Goal: Communication & Community: Answer question/provide support

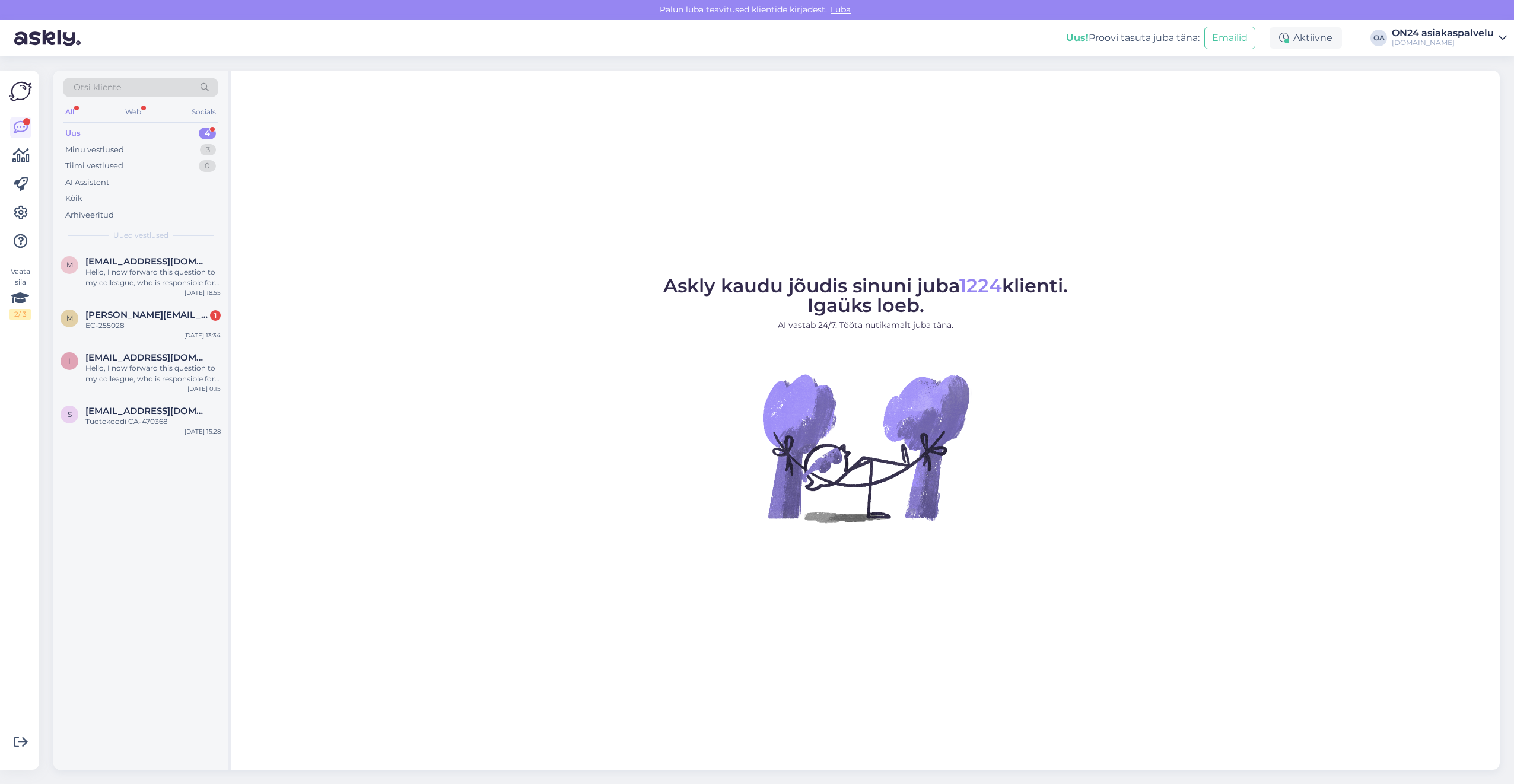
click at [108, 133] on div "Uus 4" at bounding box center [140, 133] width 155 height 17
click at [124, 322] on div "EC-255028" at bounding box center [153, 325] width 135 height 11
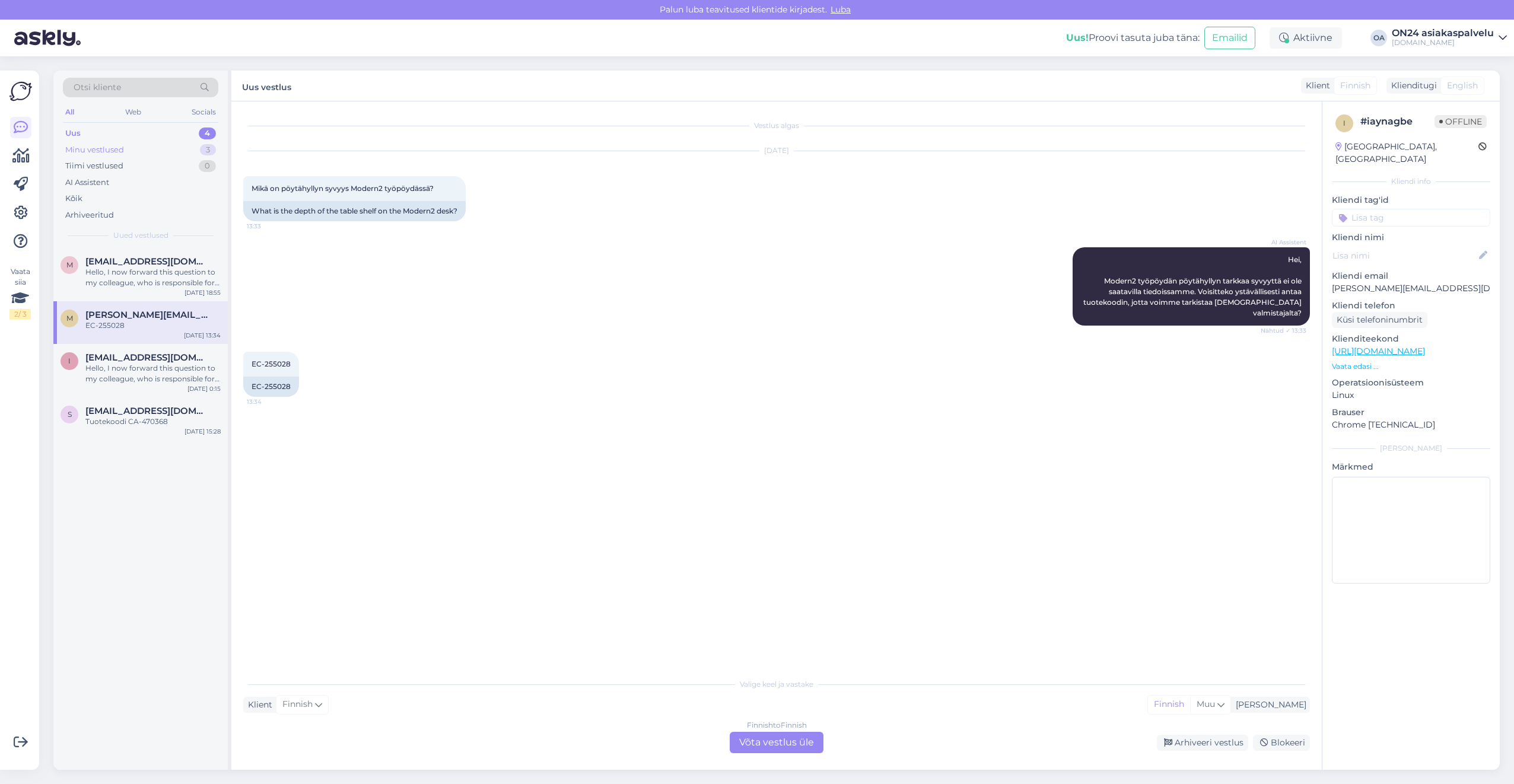
click at [102, 142] on div "Minu vestlused 3" at bounding box center [140, 150] width 155 height 17
click at [96, 363] on span "[EMAIL_ADDRESS][DOMAIN_NAME]" at bounding box center [147, 358] width 124 height 11
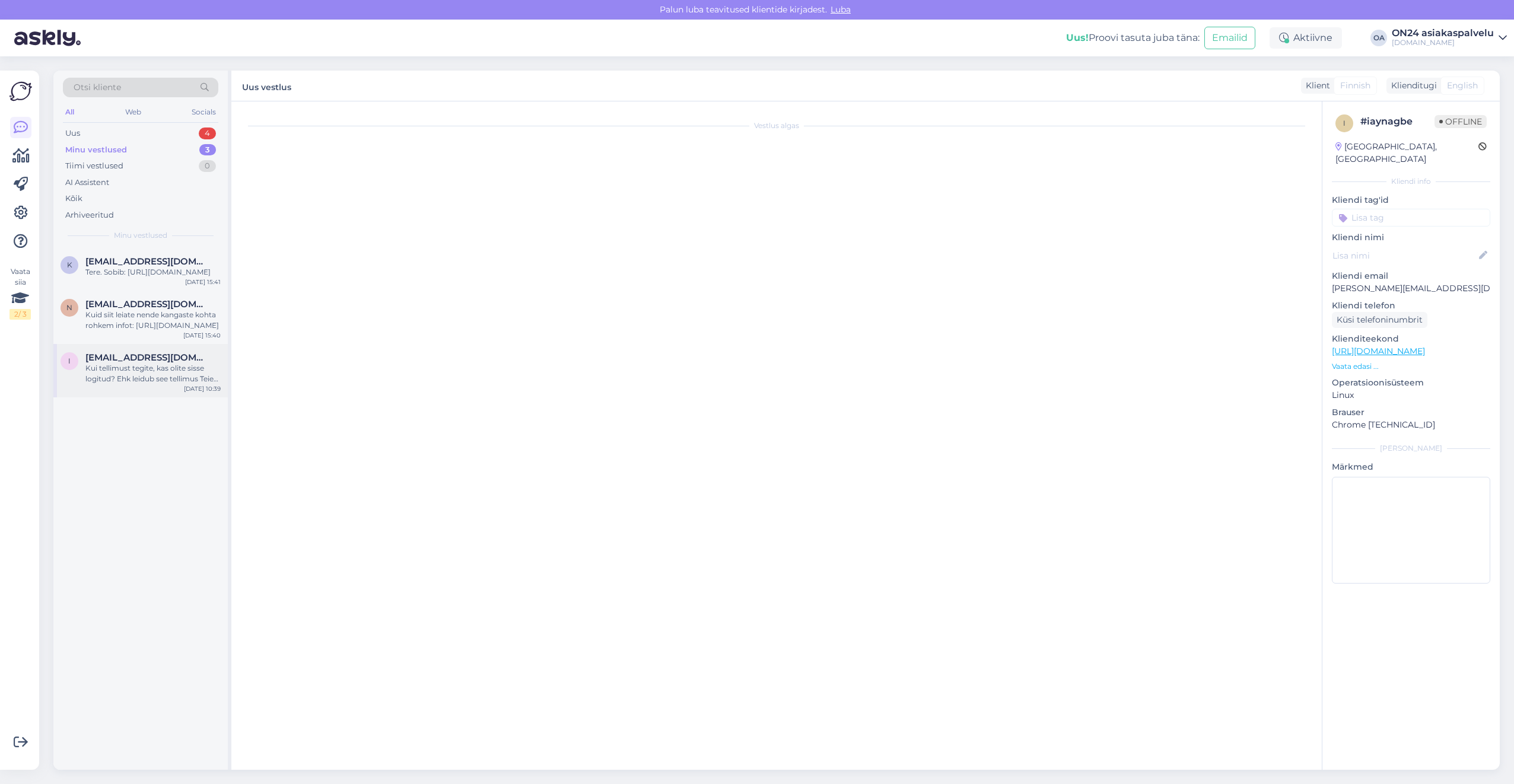
scroll to position [1404, 0]
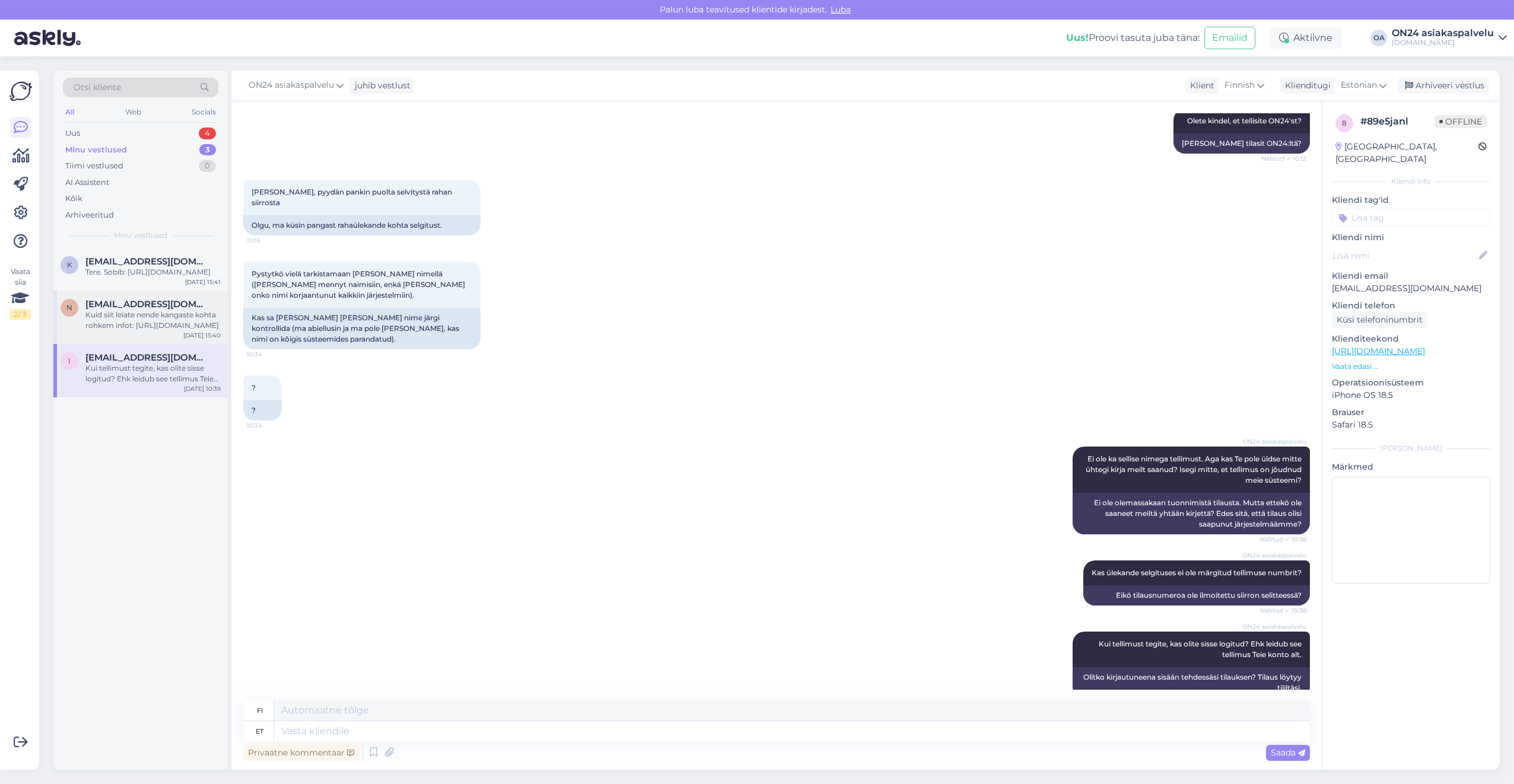
click at [184, 331] on div "Kuid siit leiate nende kangaste kohta rohkem infot: [URL][DOMAIN_NAME]" at bounding box center [153, 320] width 135 height 21
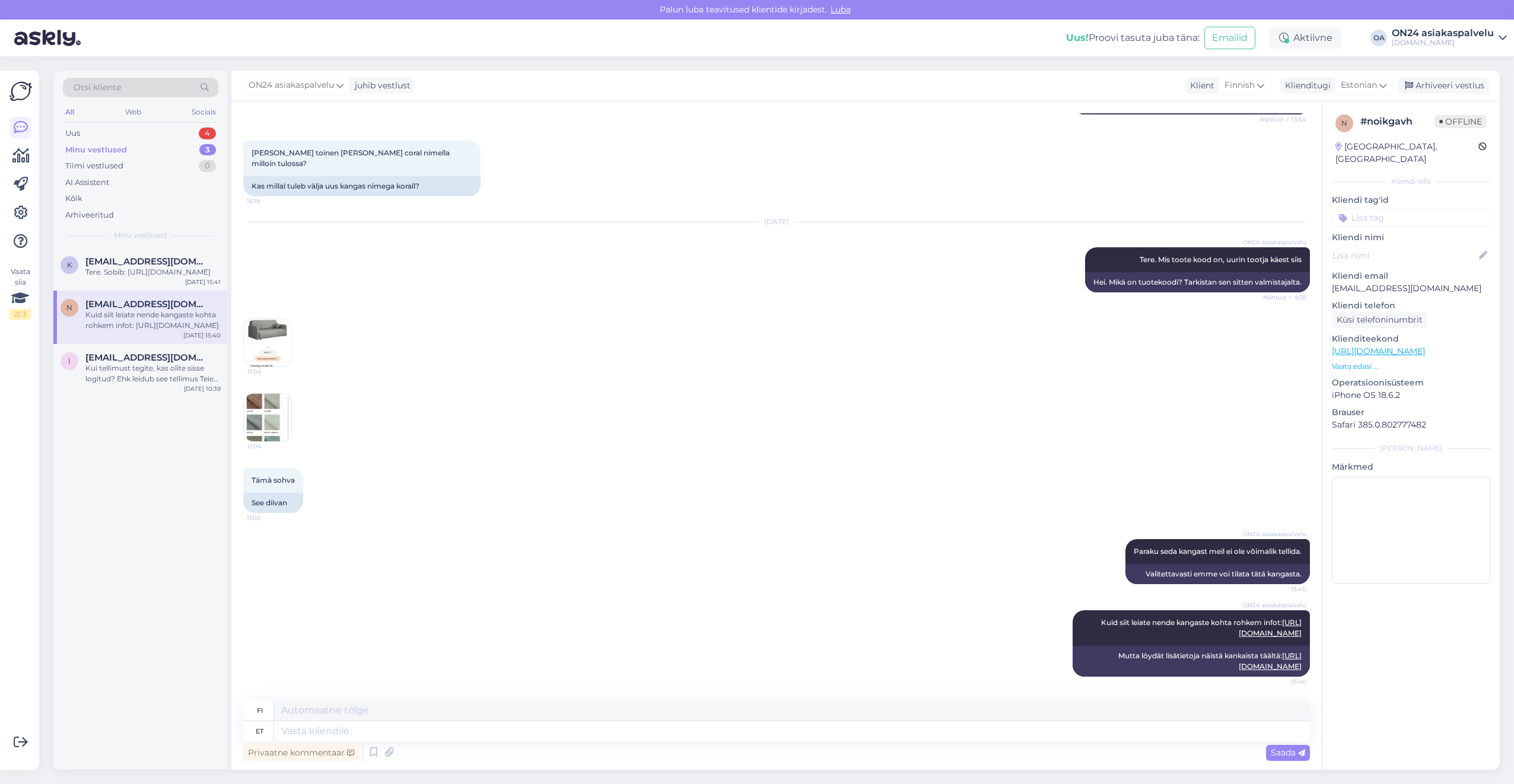
scroll to position [2849, 0]
click at [1440, 80] on div "Arhiveeri vestlus" at bounding box center [1443, 86] width 92 height 16
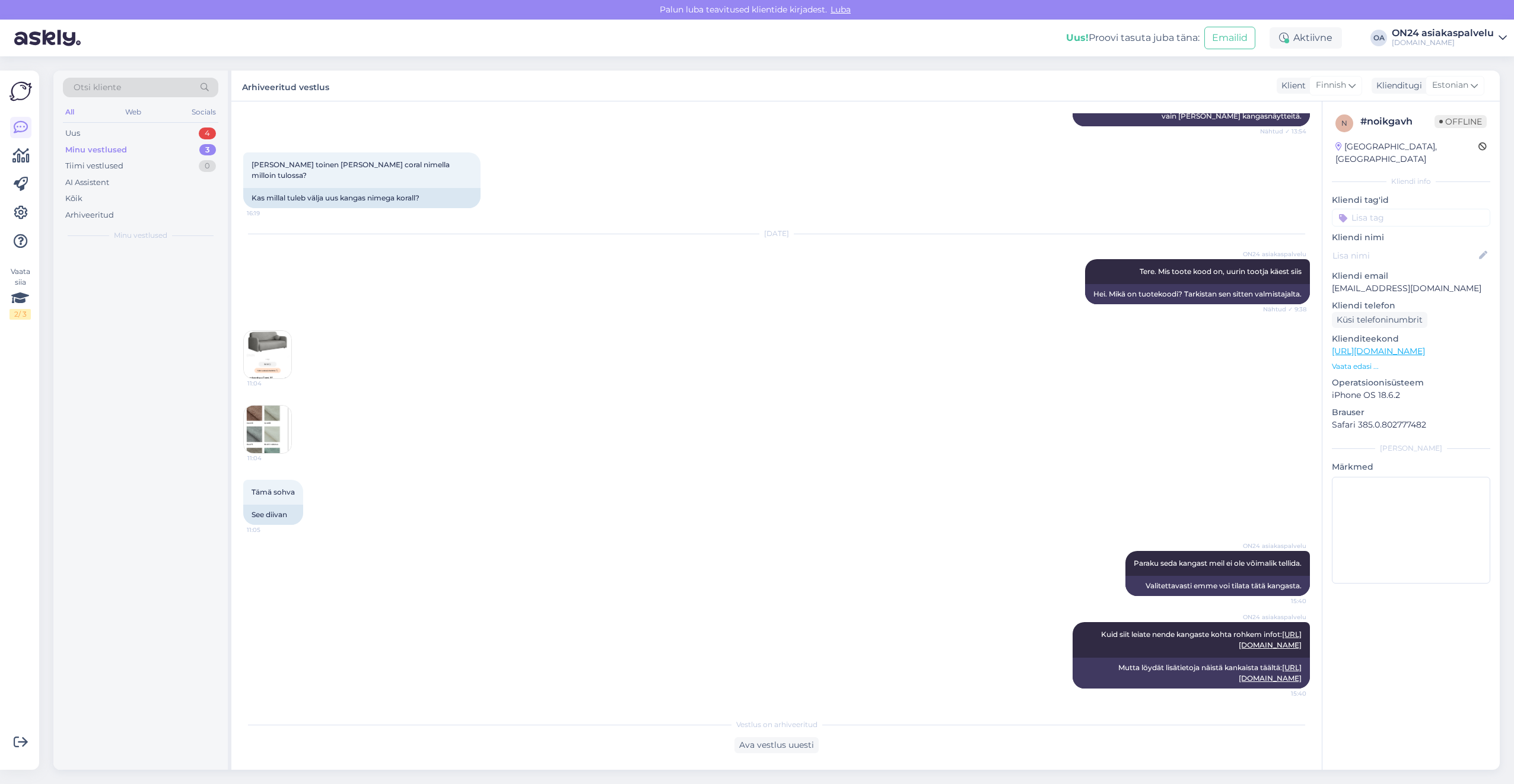
scroll to position [2837, 0]
click at [126, 277] on div "Tere. Sobib: [URL][DOMAIN_NAME]" at bounding box center [153, 272] width 135 height 11
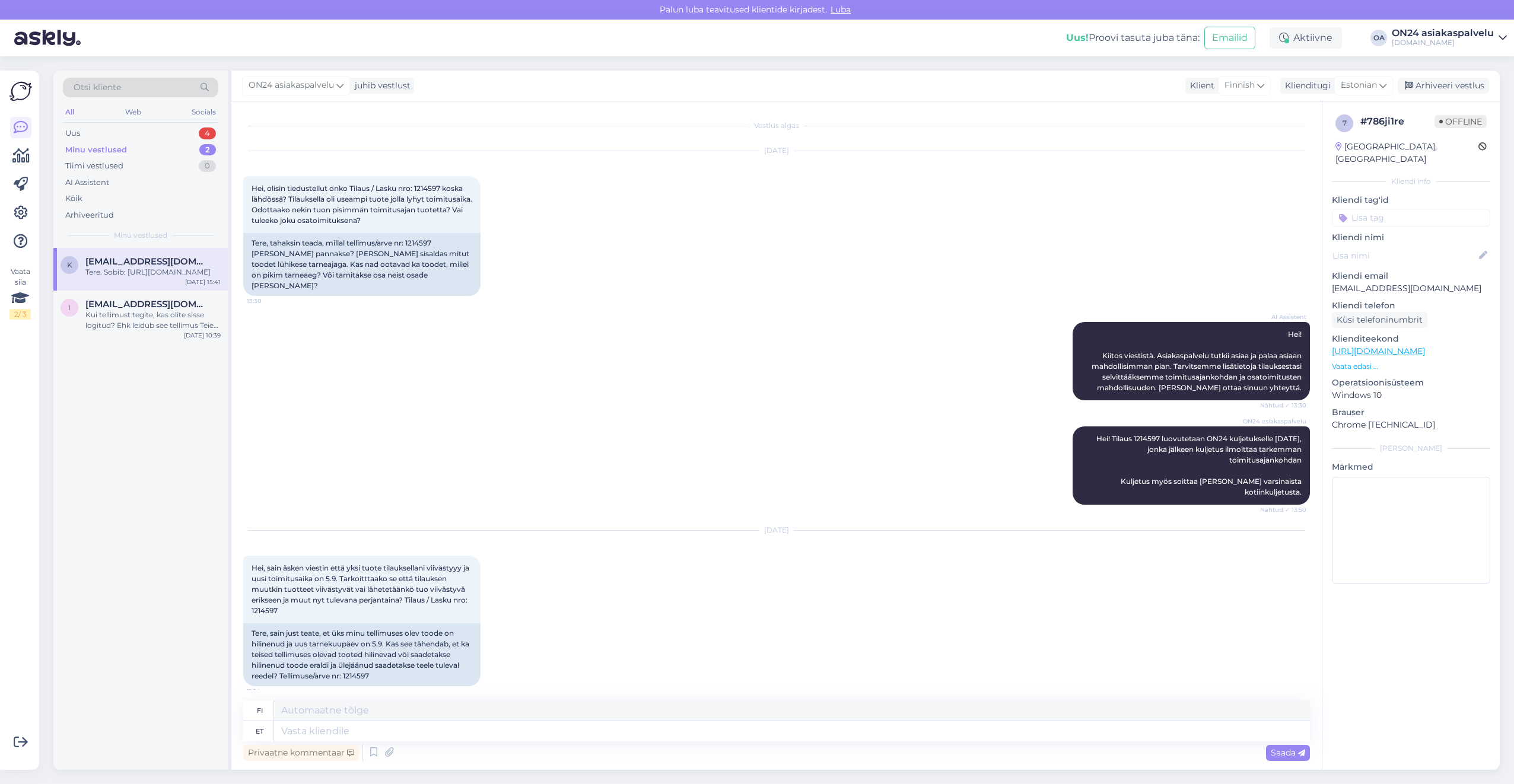
scroll to position [932, 0]
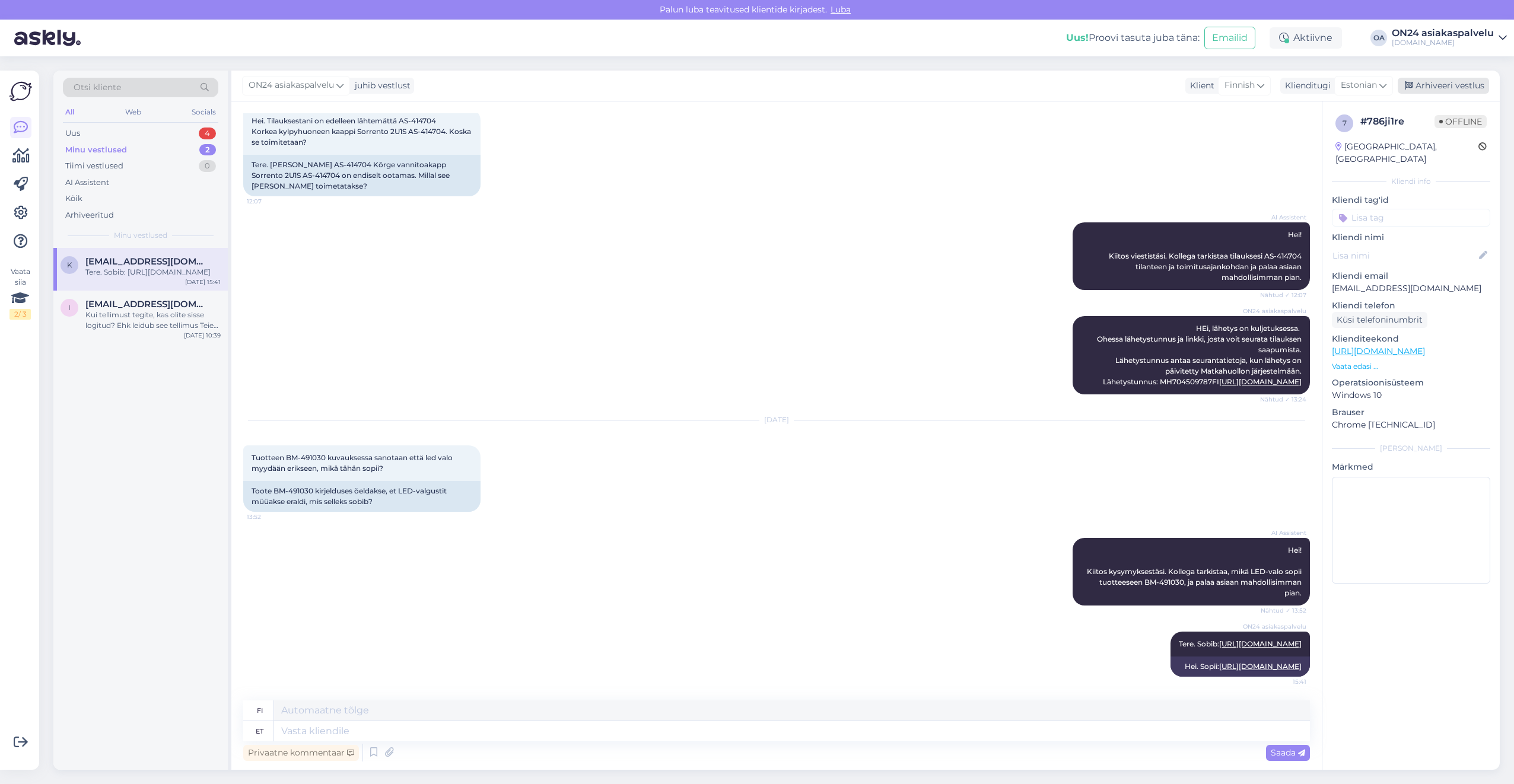
click at [1444, 82] on div "Arhiveeri vestlus" at bounding box center [1443, 86] width 92 height 16
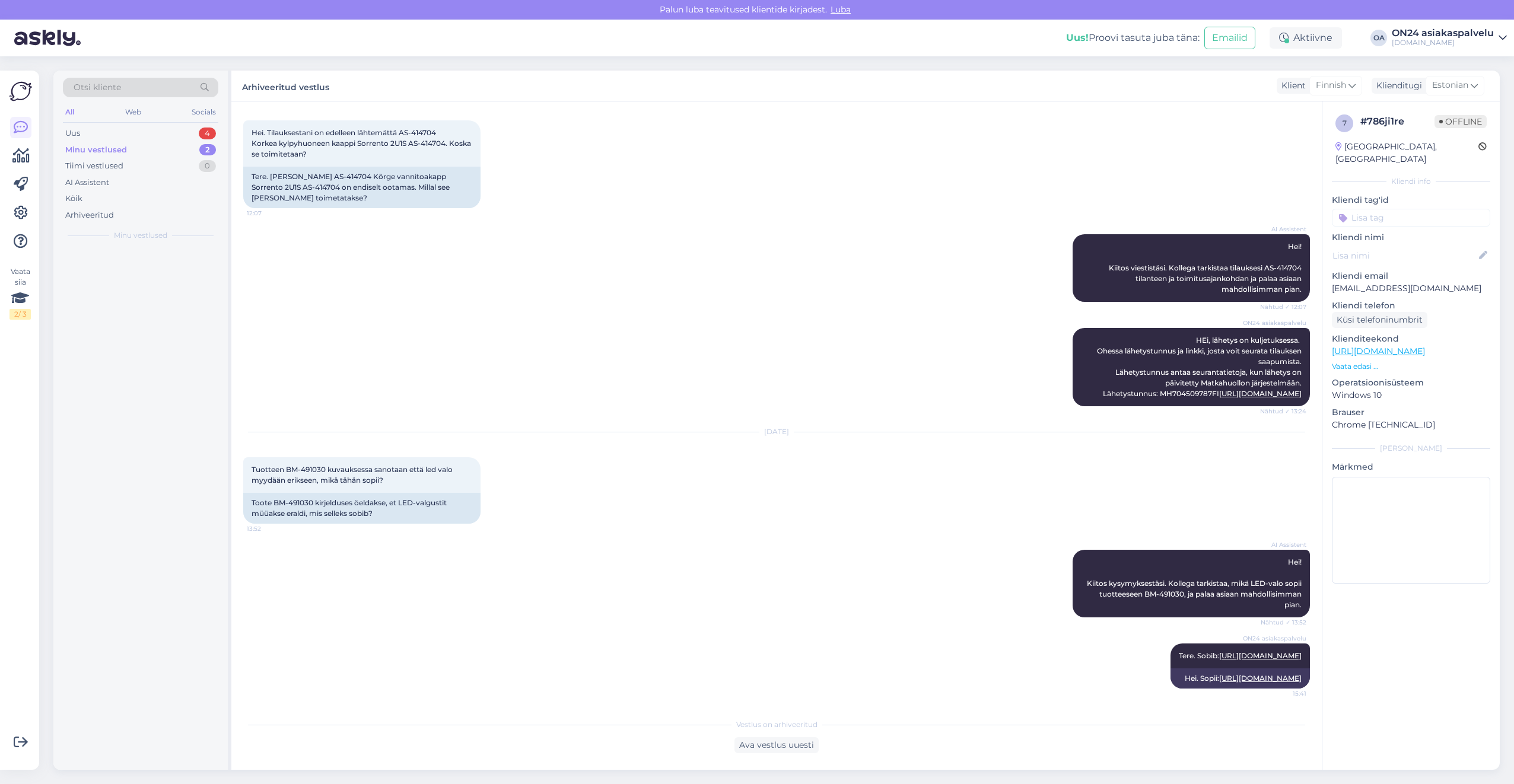
scroll to position [920, 0]
click at [81, 133] on div "Uus 4" at bounding box center [140, 133] width 155 height 17
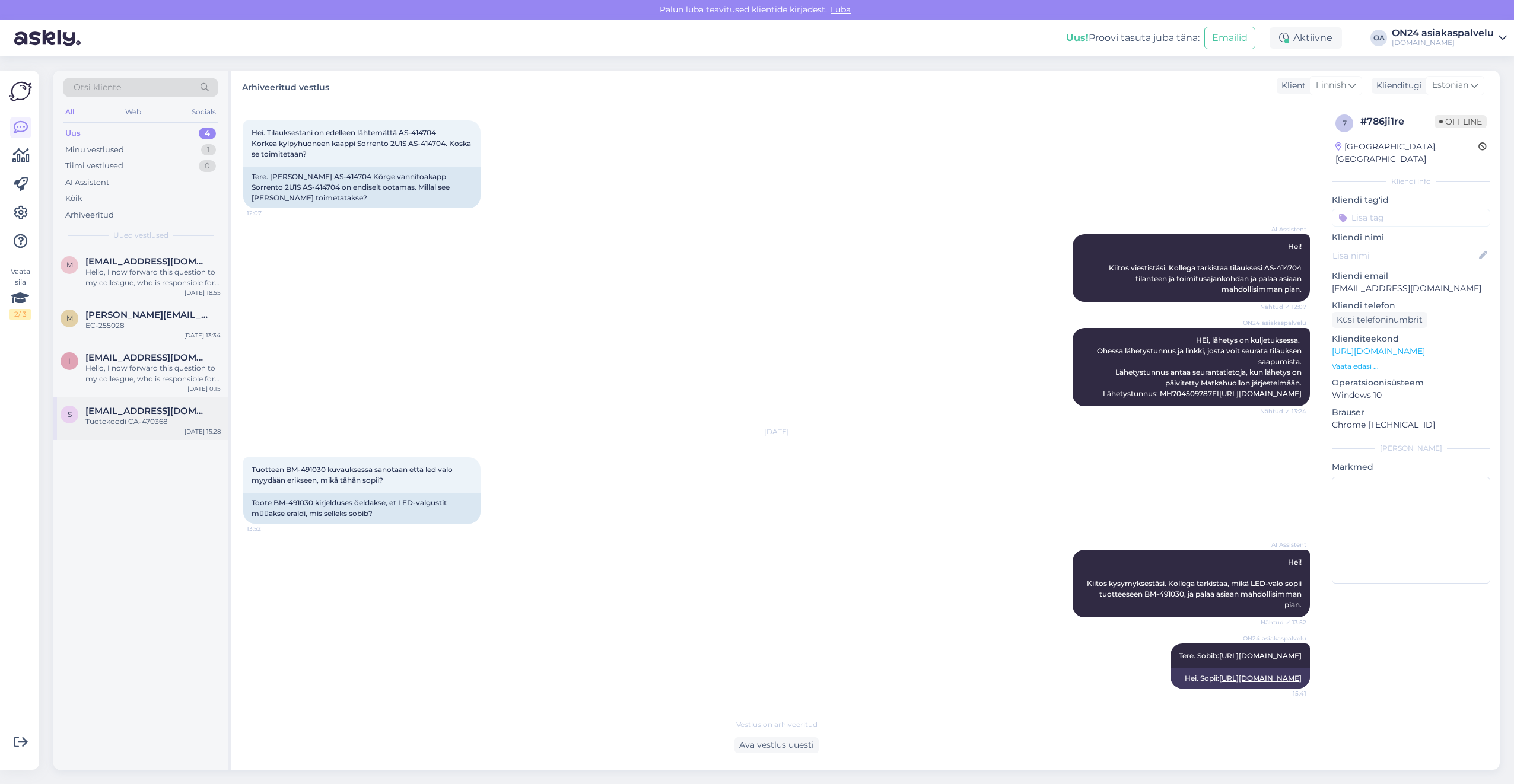
click at [139, 432] on div "s [EMAIL_ADDRESS][DOMAIN_NAME] Tuotekoodi CA-470368 [DATE] 15:28" at bounding box center [140, 418] width 175 height 43
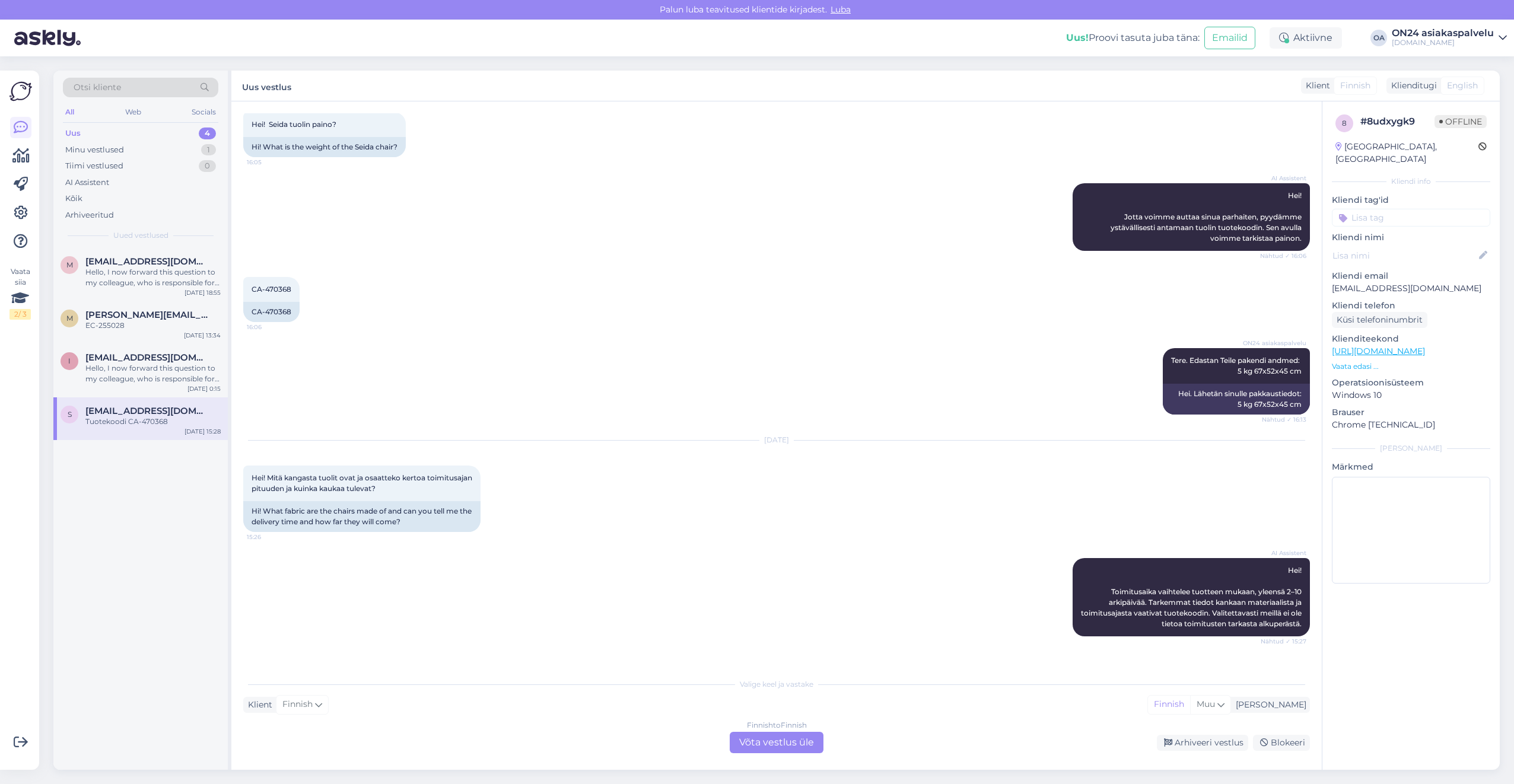
scroll to position [868, 0]
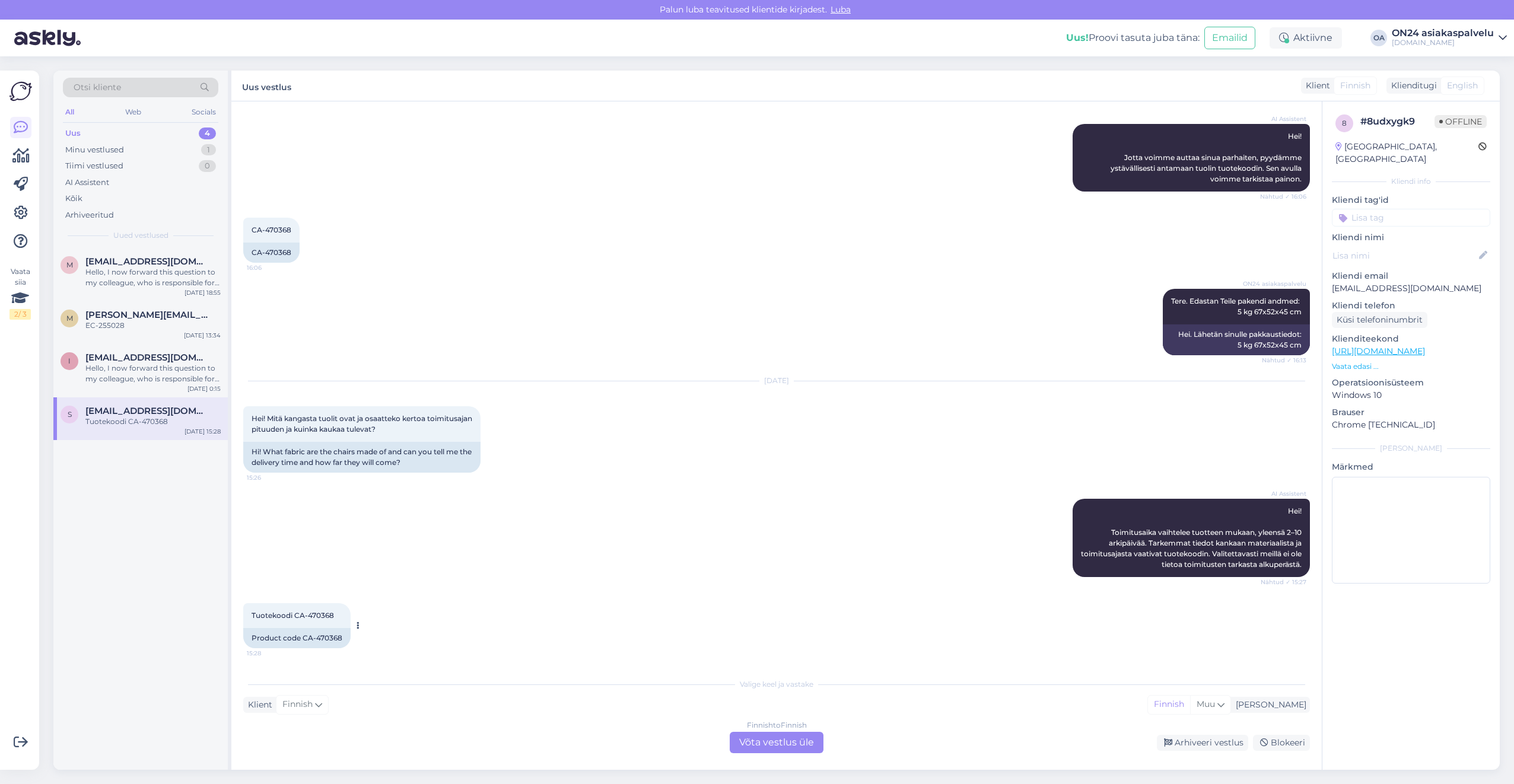
click at [328, 642] on div "Product code CA-470368" at bounding box center [297, 638] width 108 height 20
copy div "470368"
click at [776, 740] on div "Finnish to Finnish Võta vestlus üle" at bounding box center [776, 743] width 94 height 21
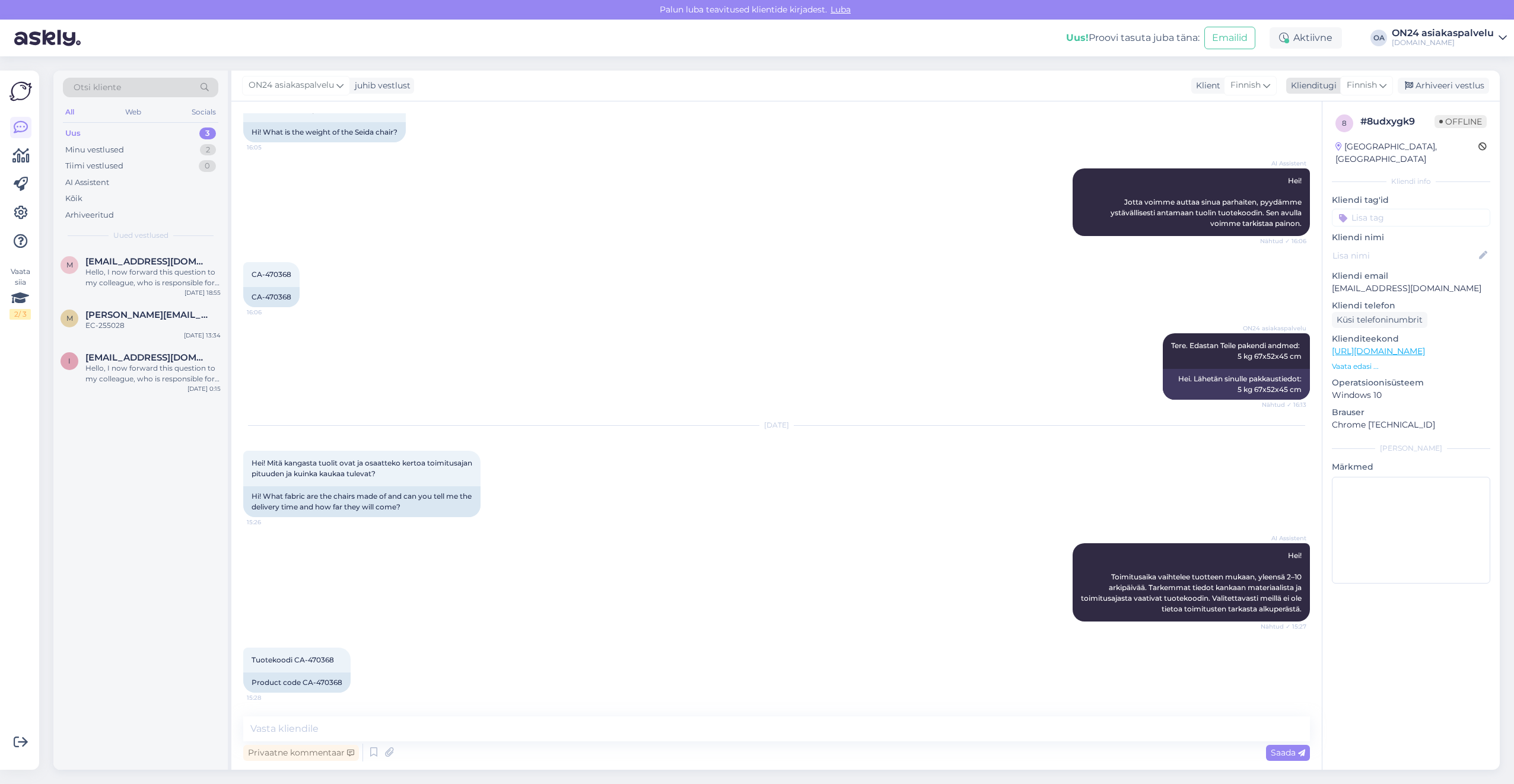
click at [1354, 80] on span "Finnish" at bounding box center [1362, 86] width 30 height 13
click at [1331, 110] on input at bounding box center [1339, 112] width 112 height 19
type input "est"
click at [1323, 134] on link "Estonian" at bounding box center [1339, 138] width 130 height 19
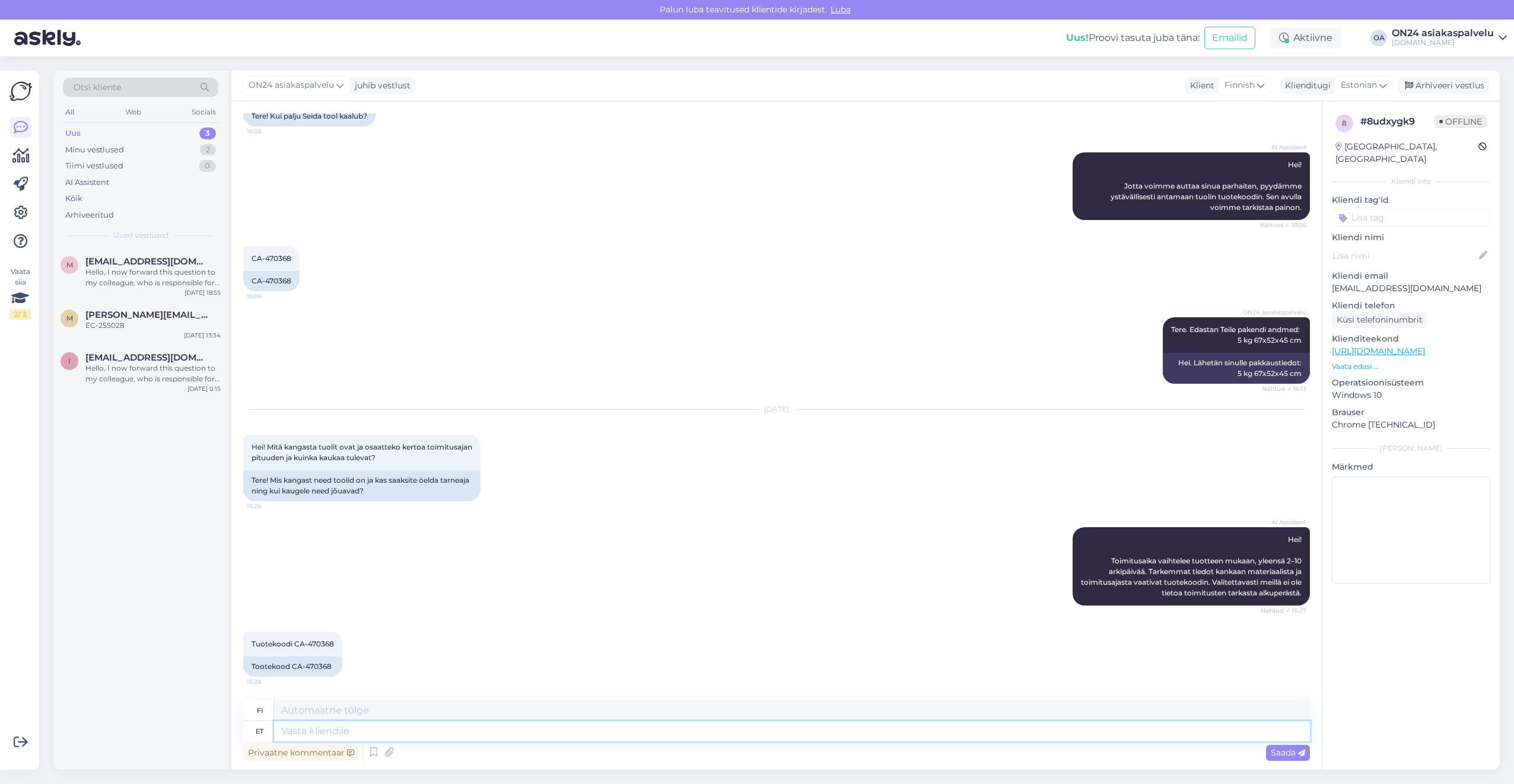
click at [362, 723] on textarea at bounding box center [792, 731] width 1036 height 20
type textarea "Tere."
type textarea "Hei."
type textarea "Tere. [GEOGRAPHIC_DATA]"
type textarea "Hei. Ole hyvä."
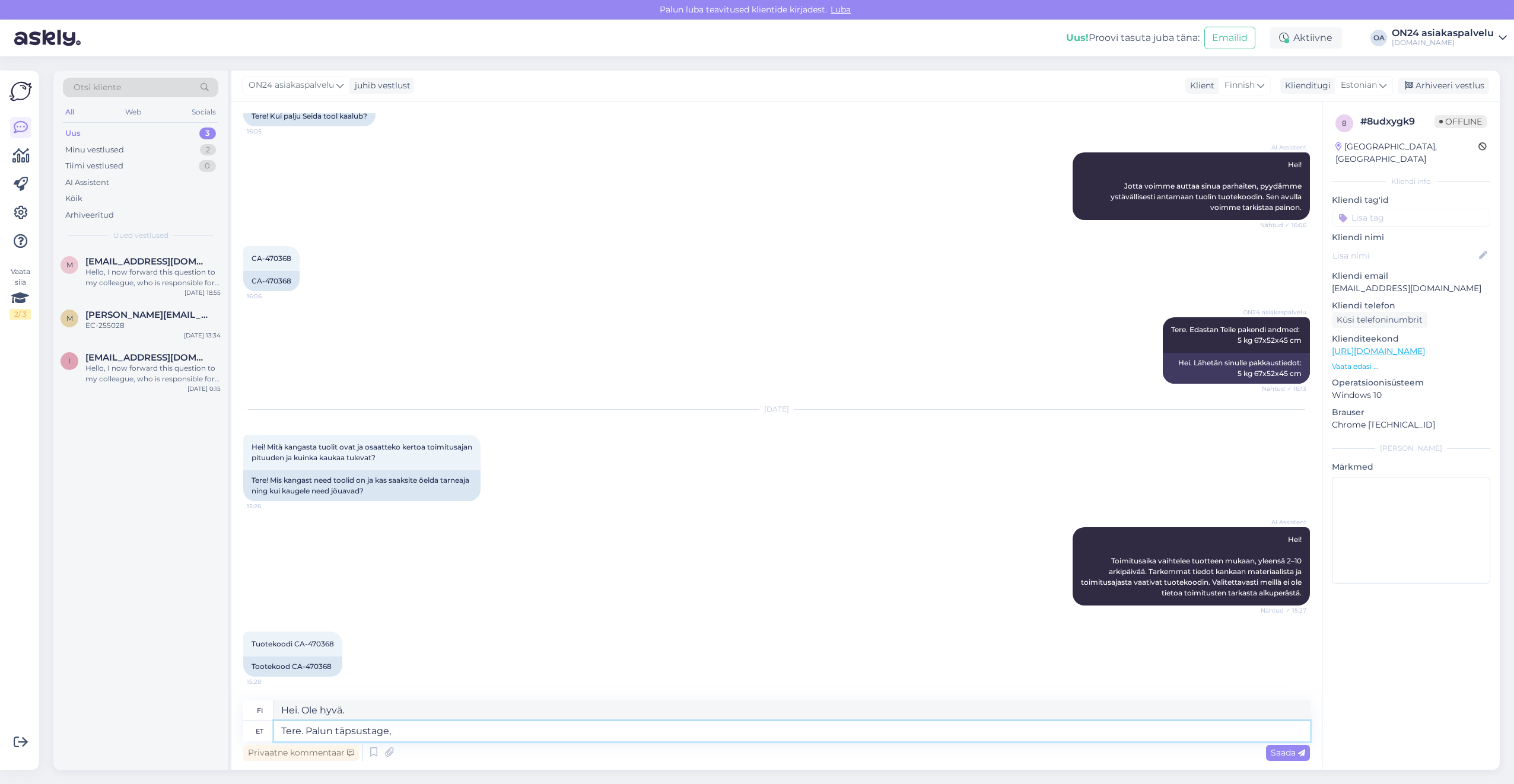
type textarea "Tere. Palun täpsustage,"
type textarea "Hei. Tarkenna,"
type textarea "Tere. Palun täpsustage ka"
type textarea "Hei. Tarkenna."
type textarea "Tere. Palun täpsustage kanga n"
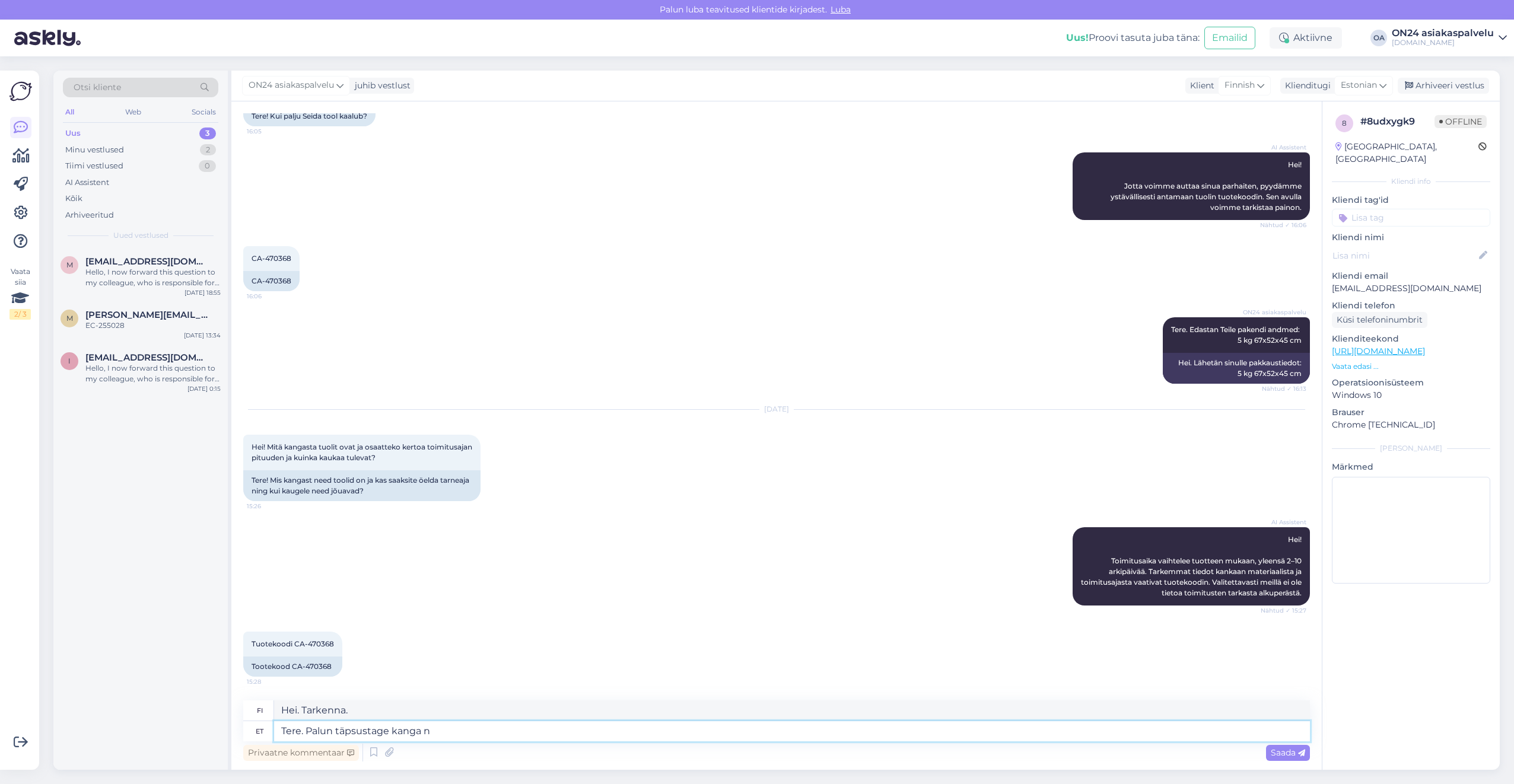
type textarea "Hei. Ole hyvä ja määritä [PERSON_NAME]."
type textarea "Tere. Palun täpsustage kanga nimetust."
type textarea "Hei. Ole hyvä ja määritä kankaan nimi."
type textarea "Tere. Palun täpsustage kanga nimetust. Toolil o"
type textarea "Hei. Määritä kankaan nimi. [GEOGRAPHIC_DATA]"
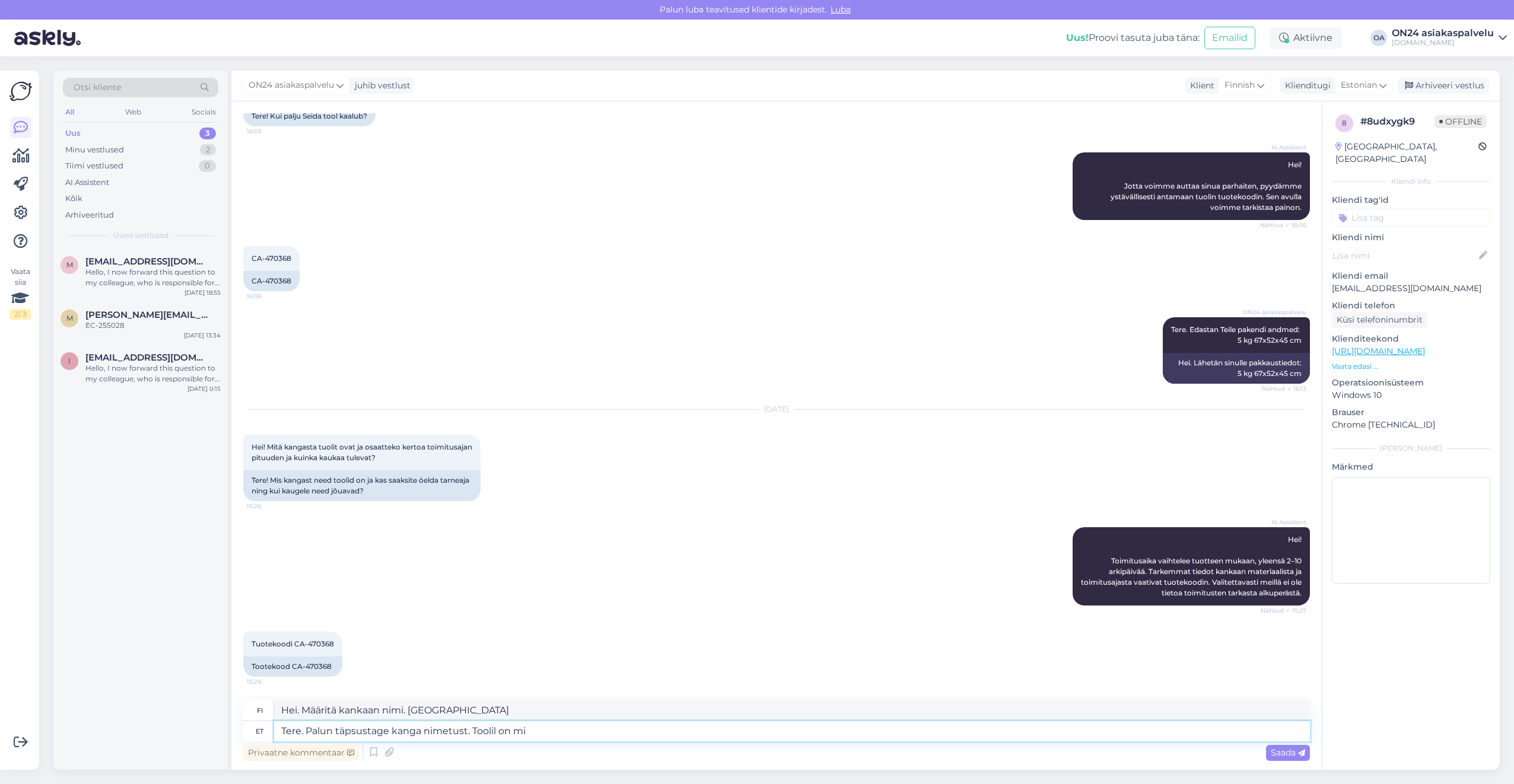
type textarea "Tere. Palun täpsustage kanga nimetust. Toolil on mit"
type textarea "Hei. Määritä kankaan nimi. Tuolilla on"
type textarea "Tere. Palun täpsustage kanga nimetust. Toolil on mitu er"
type textarea "Hei. Määritä kankaan nimi. Tuolissa on useita"
type textarea "Tere. Palun täpsustage kanga nimetust. [PERSON_NAME] on mitu erinevat v"
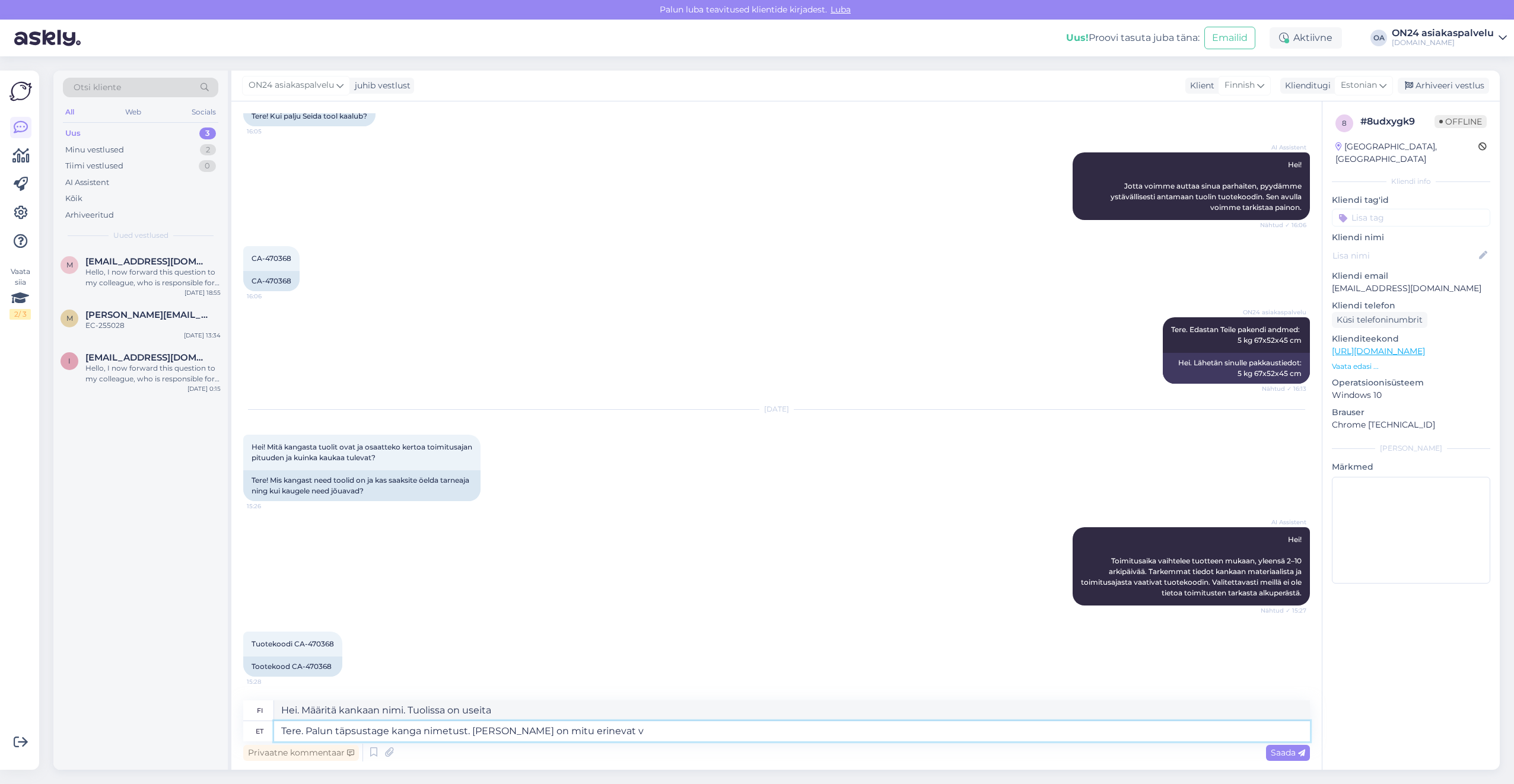
type textarea "Hei. Määritä kankaan nimi. Tuolilla on useita erilaisia"
type textarea "Tere. Palun täpsustage kanga nimetust. [PERSON_NAME] on mitu erinevat valikut."
type textarea "Hei. Ole hyvä ja määritä kankaan nimi. Tuolille on useita eri vaihtoehtoja."
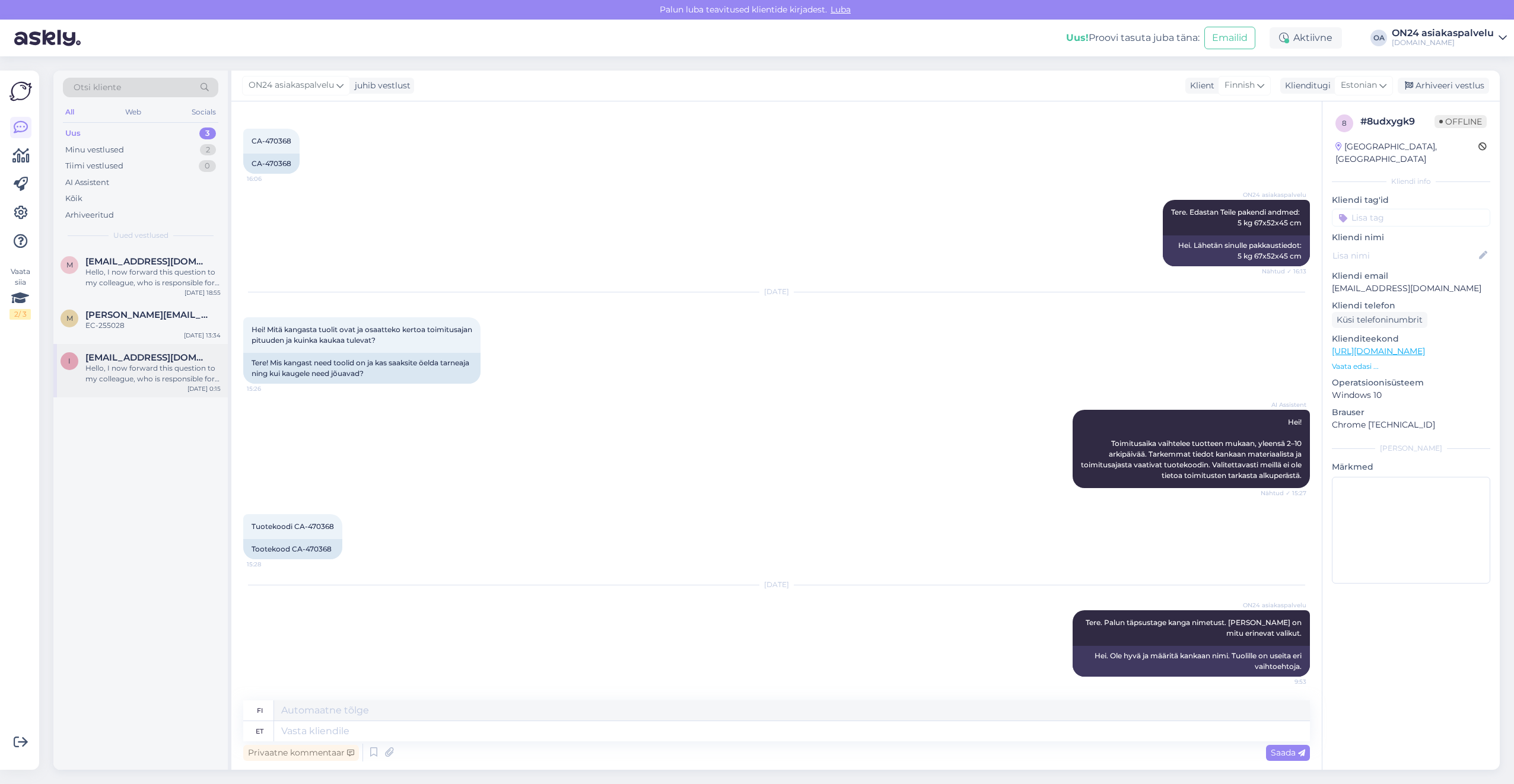
click at [146, 367] on div "Hello, I now forward this question to my colleague, who is responsible for this…" at bounding box center [153, 374] width 135 height 21
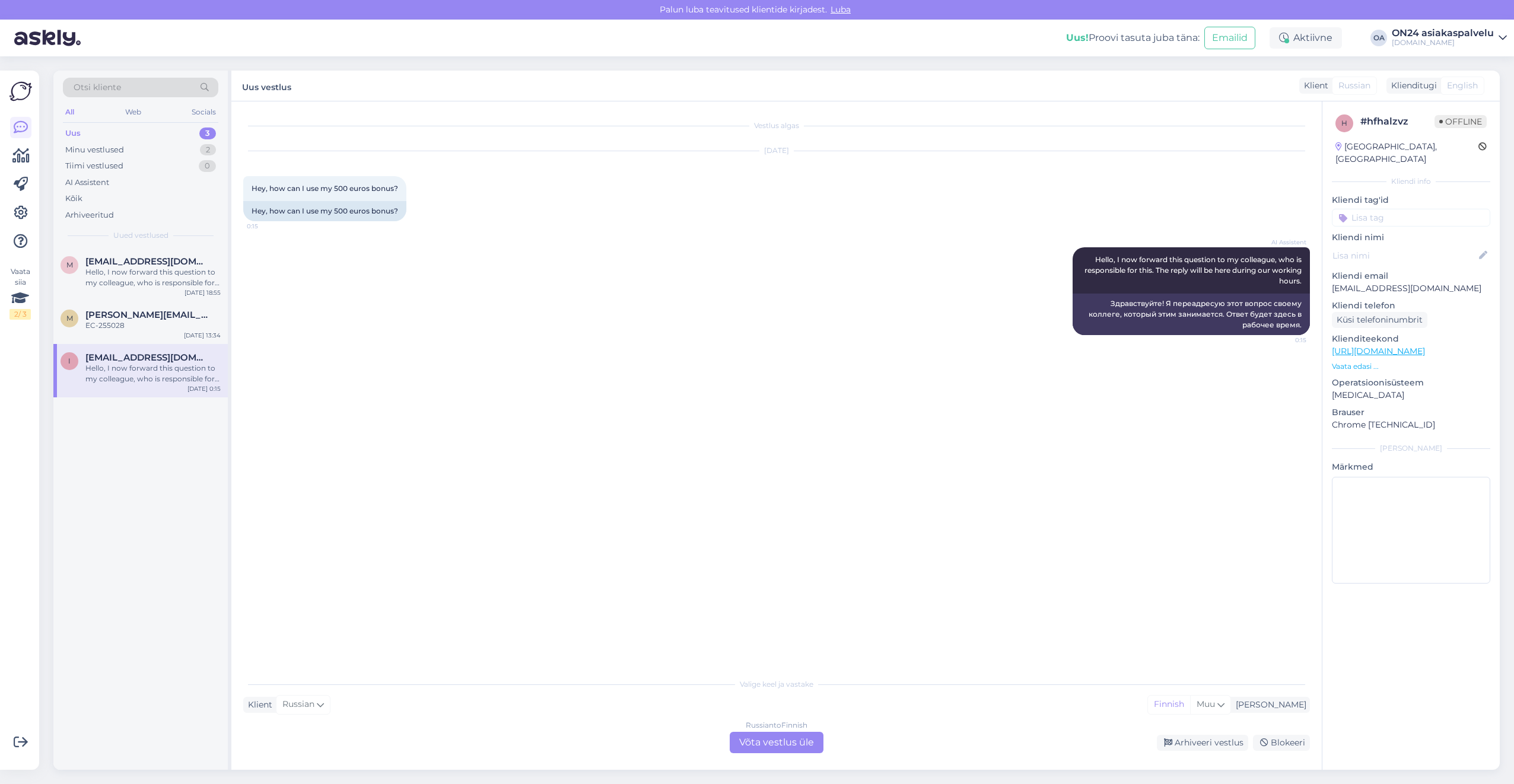
scroll to position [0, 0]
click at [779, 739] on div "Russian to Finnish Võta vestlus üle" at bounding box center [776, 743] width 94 height 21
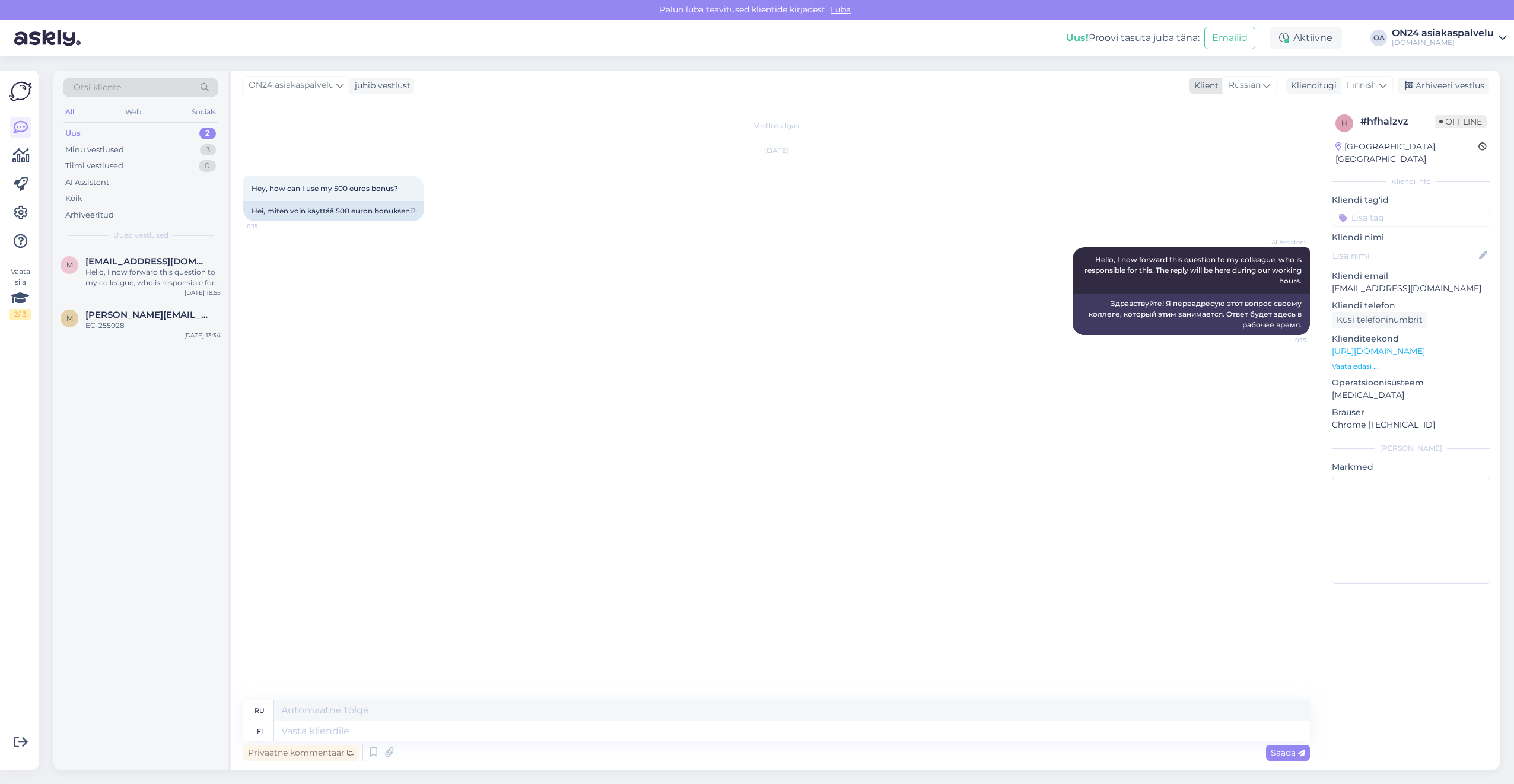
click at [1246, 83] on span "Russian" at bounding box center [1245, 86] width 32 height 13
type input "fin"
click at [1224, 145] on link "Finnish" at bounding box center [1233, 138] width 130 height 19
click at [1348, 86] on span "Finnish" at bounding box center [1362, 86] width 30 height 13
click at [1323, 134] on link "Estonian" at bounding box center [1339, 138] width 130 height 19
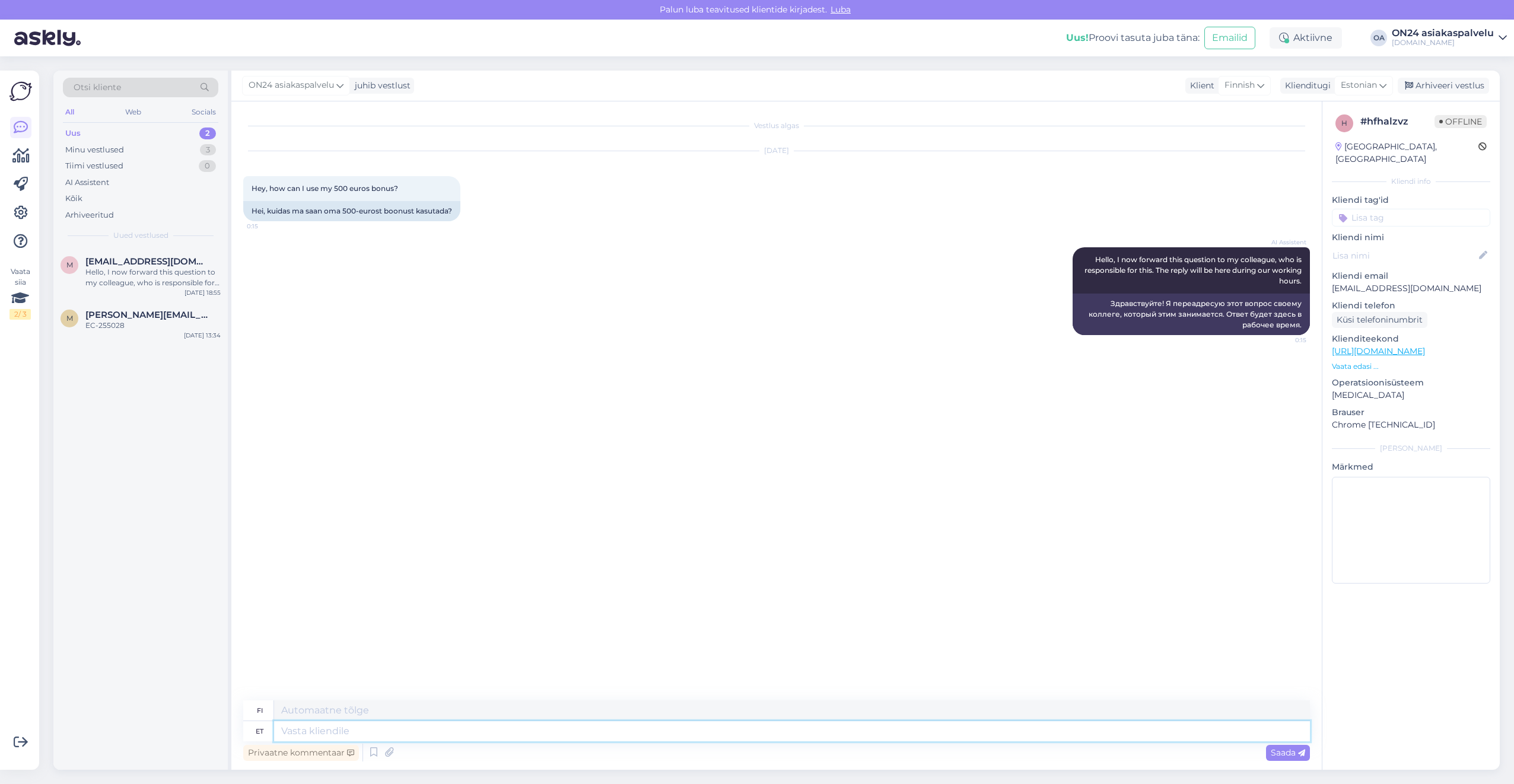
click at [315, 740] on textarea at bounding box center [792, 731] width 1036 height 20
type textarea "Tere."
type textarea "Hei."
type textarea "Tere. Soodustus a"
type textarea "Hei. Alennus"
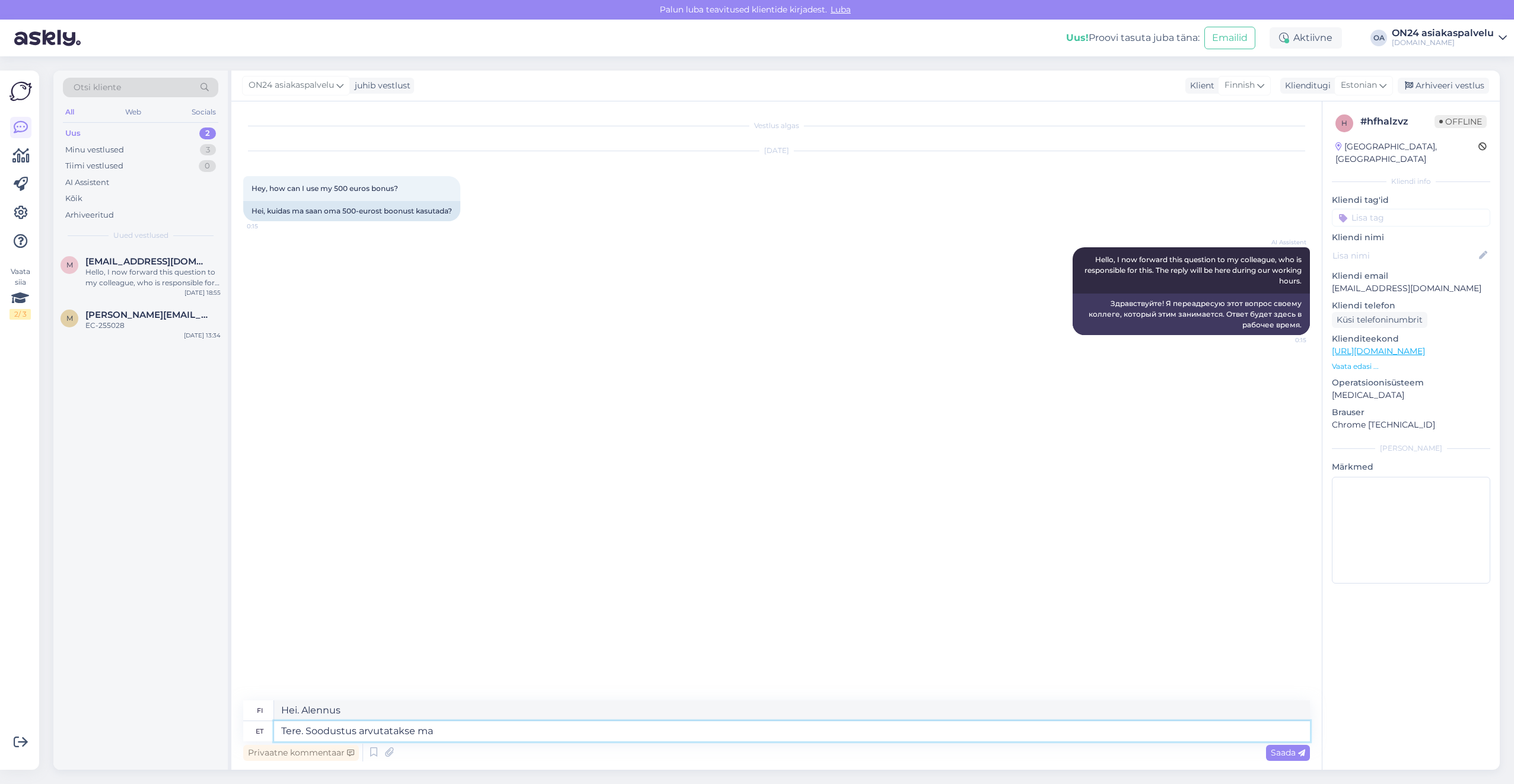
type textarea "Tere. Soodustus arvutatakse mah"
type textarea "Hei. Alennus lasketaan"
type textarea "Tere. Soodustus arvutatakse maha"
type textarea "Hei. Alennus vähennetään."
type textarea "Tere. Soodustus arvutatakse maha automaatselt"
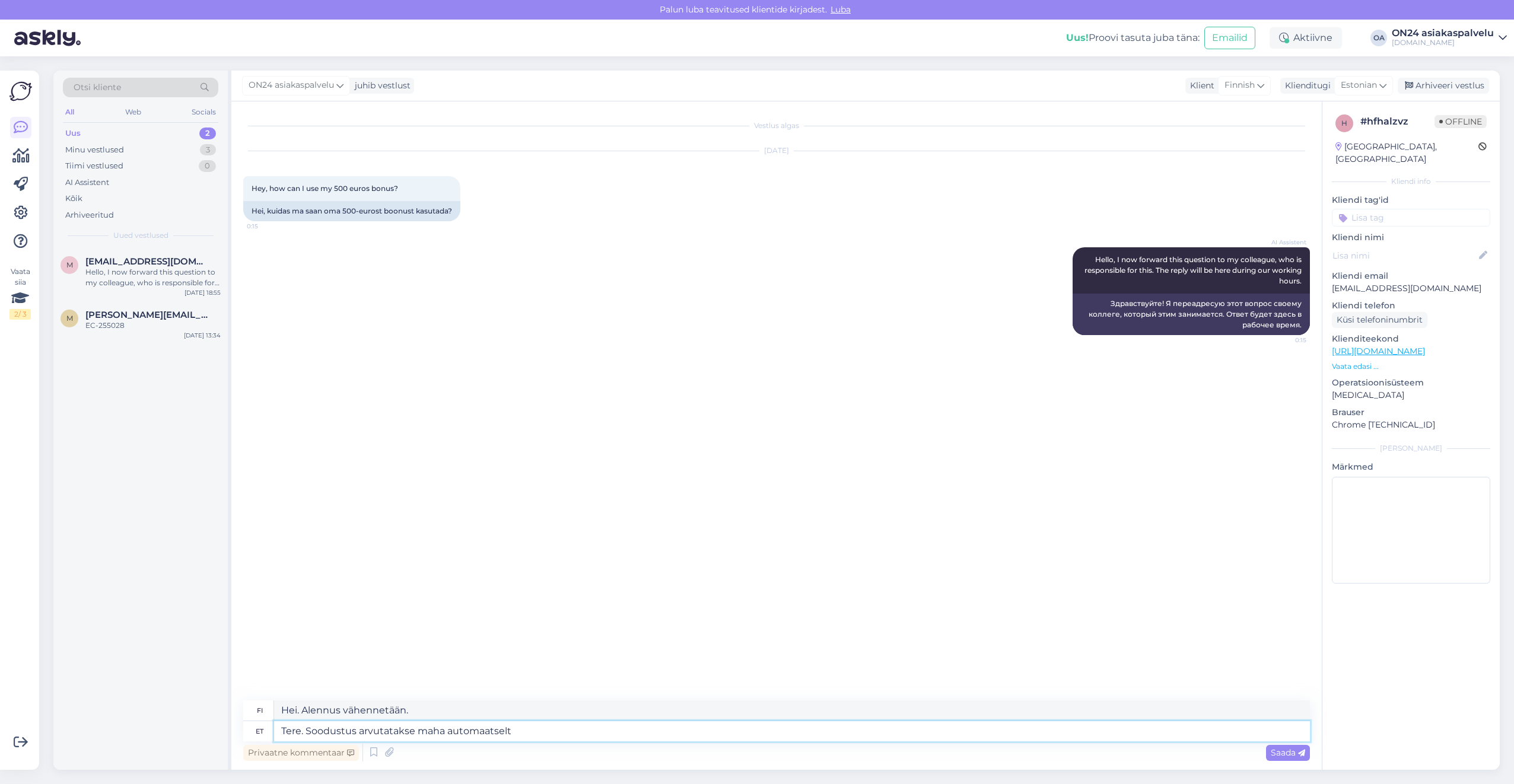
type textarea "Hei. Alennus lasketaan automaattisesti."
type textarea "Tere. Soodustus arvutatakse maha automaatselt ostukorvis."
type textarea "Hei. Alennus lasketaan automaattisesti ostoskorissa."
type textarea "Tere. Soodustus arvutatakse maha automaatselt ostukorvis. ON24 r"
type textarea "Hei. Alennus lasketaan automaattisesti ostoskorissa. ON24"
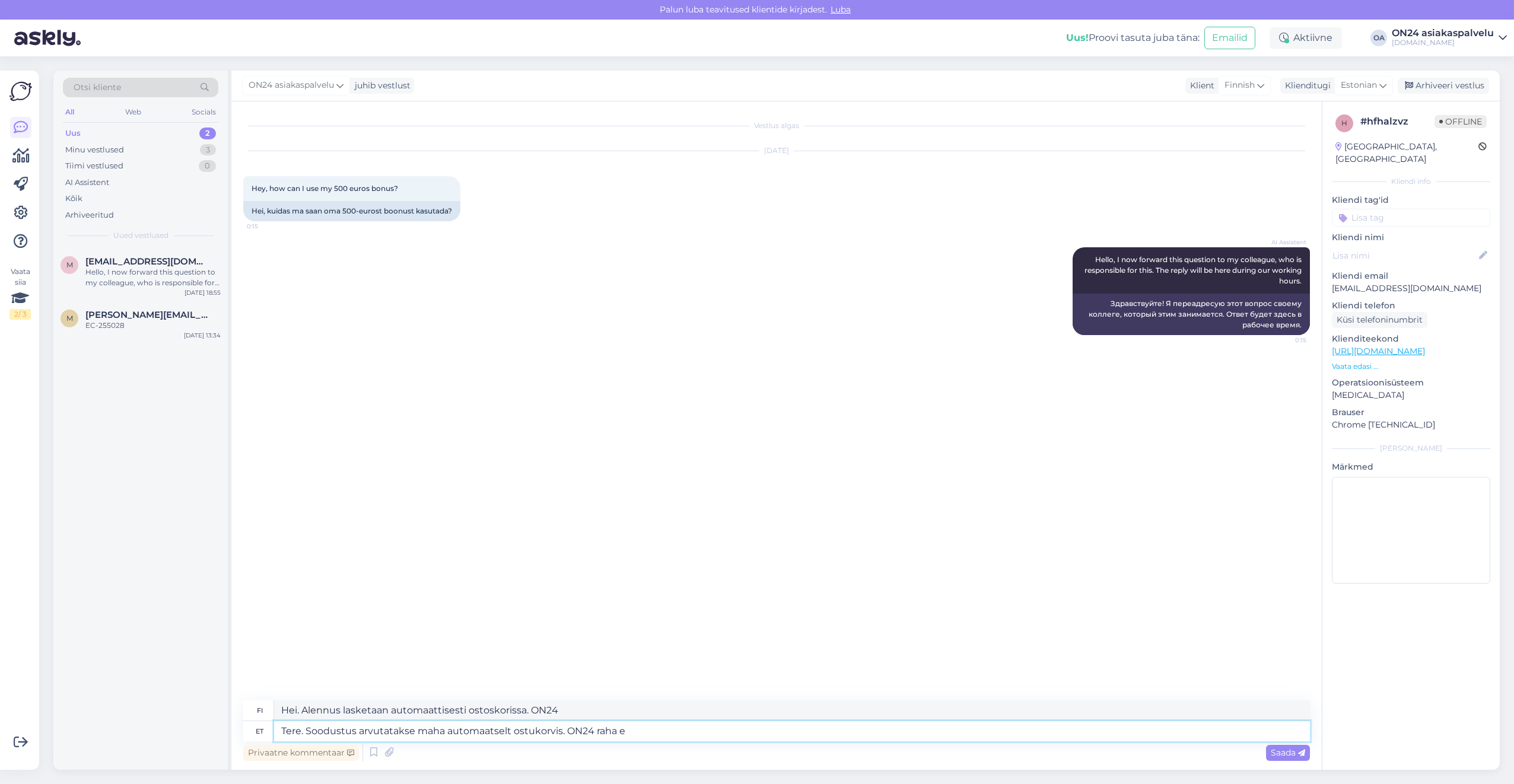
type textarea "Tere. Soodustus arvutatakse maha automaatselt ostukorvis. ON24 raha ei"
type textarea "Hei. Alennus lasketaan automaattisesti ostoskorissa. ON24-rahat"
type textarea "Tere. Soodustus arvutatakse maha automaatselt ostukorvis. ON24 raha ei o"
type textarea "Hei. Alennus lasketaan automaattisesti ostoskorissa. ON24-rahaa ei käytetä."
type textarea "Tere. Soodustus arvutatakse maha automaatselt ostukorvis. ON24 raha ei ole"
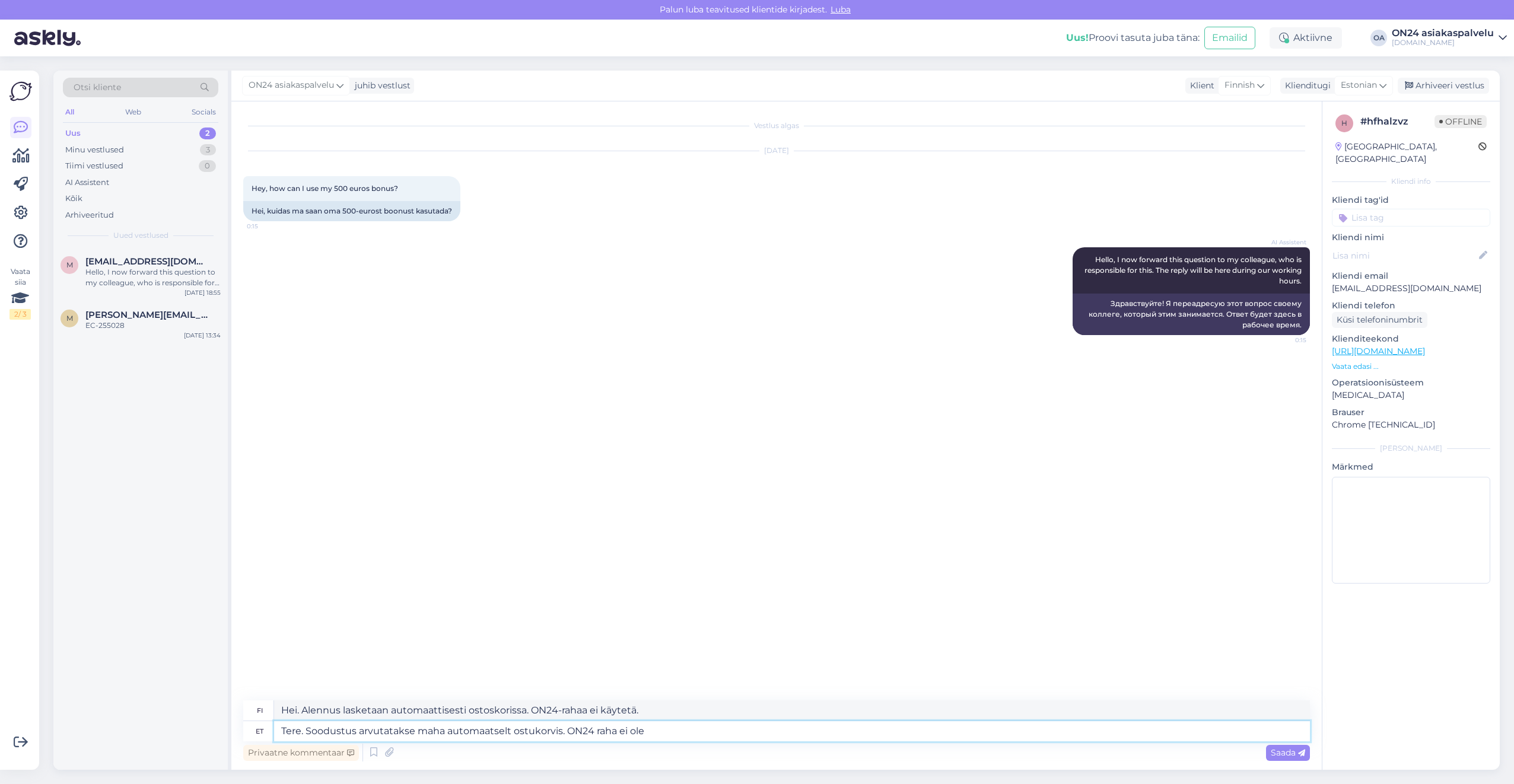
type textarea "Hei. Alennus lasketaan automaattisesti ostoskorissa. ON24-rahaa ei ole."
type textarea "Tere. Soodustus arvutatakse maha automaatselt ostukorvis. ON24 raha ei ole võim…"
type textarea "Hei. Alennus lasketaan automaattisesti ostoskorissa. ON24-maksu ei [PERSON_NAME…"
type textarea "Tere. Soodustus arvutatakse maha automaatselt ostukorvis. ON24 raha ei ole võim…"
type textarea "Hei. Alennus lasketaan automaattisesti ostoskorissa. ON24-rahaa ei voi käyttää."
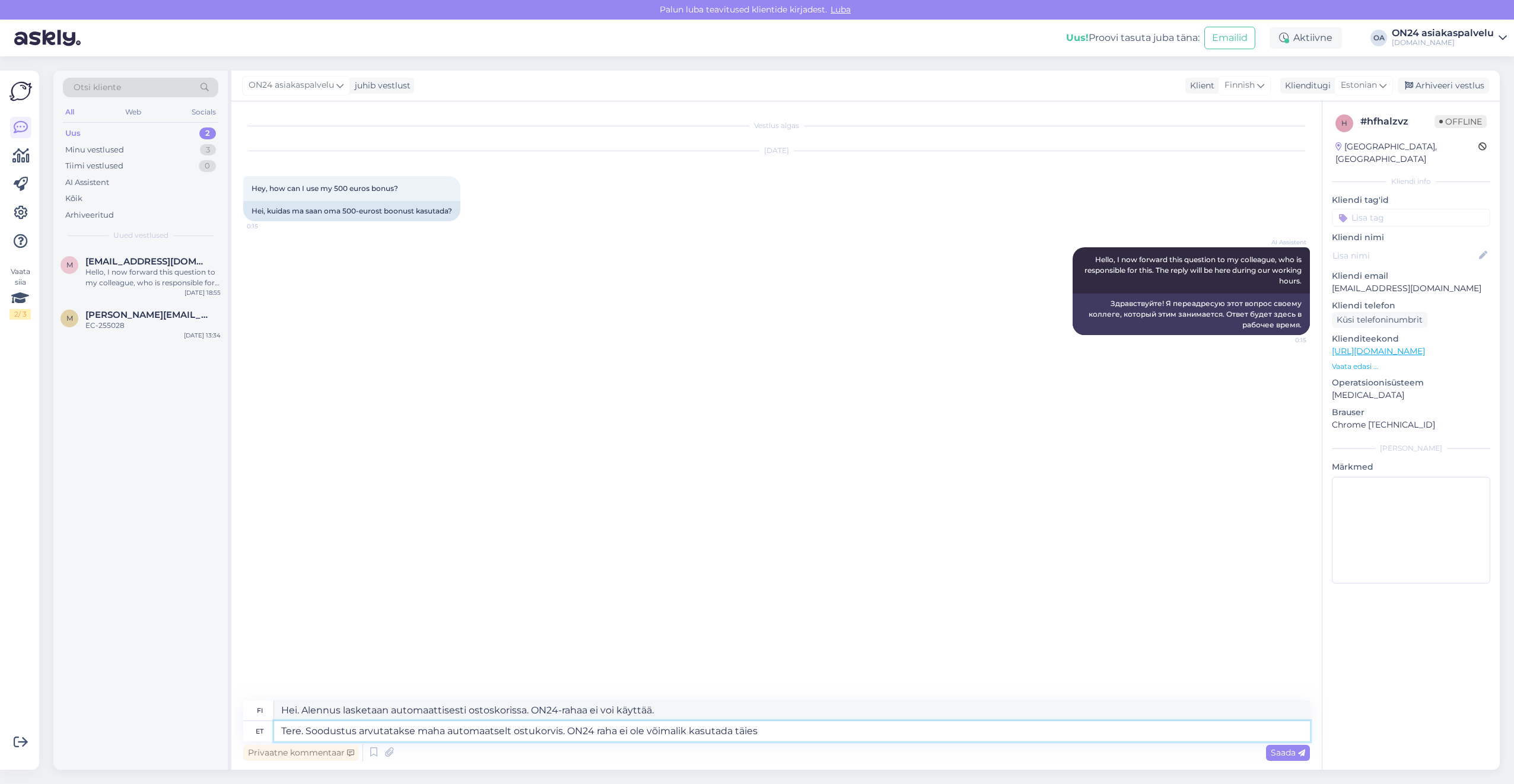
type textarea "Tere. Soodustus arvutatakse maha automaatselt ostukorvis. ON24 raha ei ole võim…"
type textarea "Hei. Alennus lasketaan automaattisesti ostoskorissa. ON24-rahaa ei voi käyttää …"
type textarea "Tere. Soodustus arvutatakse maha automaatselt ostukorvis. ON24 raha ei ole võim…"
type textarea "Hei. Alennus lasketaan automaattisesti ostoskorissa. ON24-rahaa ei voi käyttää …"
type textarea "Tere. Soodustus arvutatakse maha automaatselt ostukorvis. ON24 raha ei ole võim…"
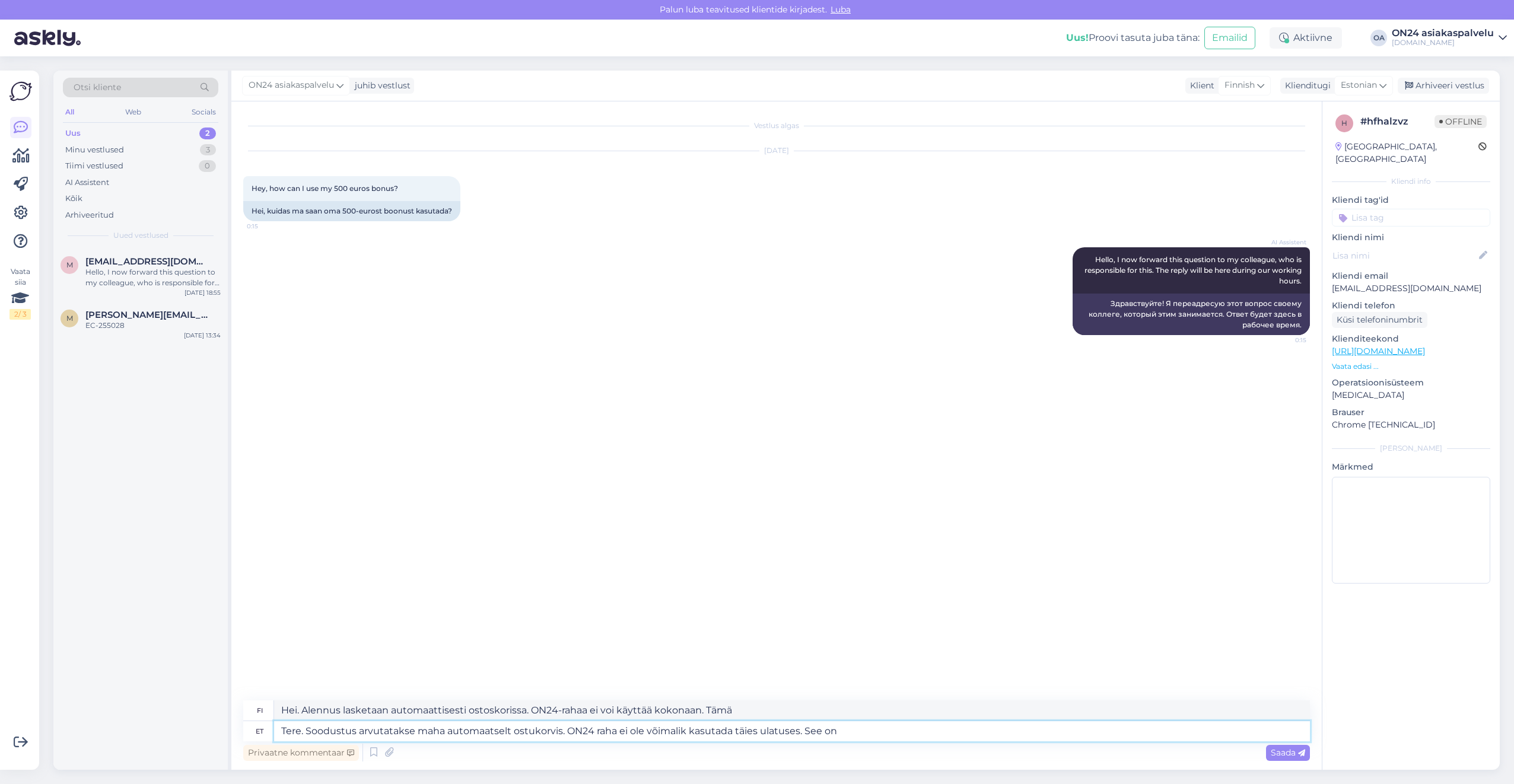
type textarea "Hei. Alennus lasketaan automaattisesti ostoskorissa. ON24-rahaa ei voi käyttää …"
type textarea "Tere. Soodustus arvutatakse maha automaatselt ostukorvis. ON24 raha ei ole võim…"
type textarea "Hei. Alennus lasketaan automaattisesti ostoskorissa. ON24-rahaa ei voi käyttää …"
type textarea "Tere. Soodustus arvutatakse maha automaatselt ostukorvis. ON24 raha ei ole võim…"
type textarea "Hei. Alennus lasketaan automaattisesti ostoskorissa. ON24-rahaa ei voi käyttää …"
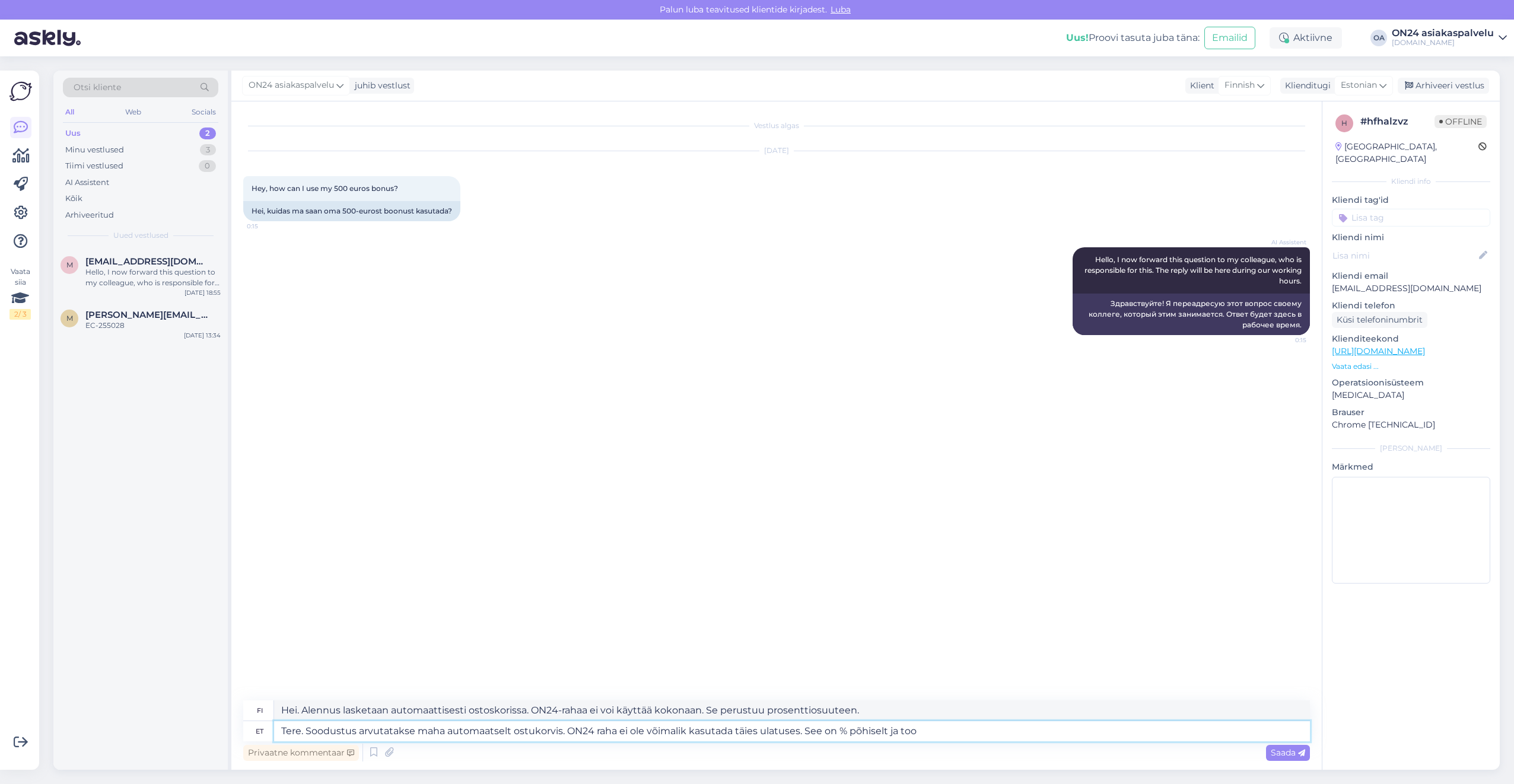
type textarea "Tere. Soodustus arvutatakse maha automaatselt ostukorvis. ON24 raha ei ole võim…"
type textarea "Hei. Alennus lasketaan automaattisesti ostoskorissa. ON24-rahaa ei voi käyttää …"
type textarea "Tere. Soodustus arvutatakse maha automaatselt ostukorvis. ON24 raha ei ole võim…"
type textarea "Hei. Alennus lasketaan automaattisesti ostoskorissa. ON24-rahaa ei voi käyttää …"
type textarea "Tere. Soodustus arvutatakse maha automaatselt ostukorvis. ON24 raha ei ole võim…"
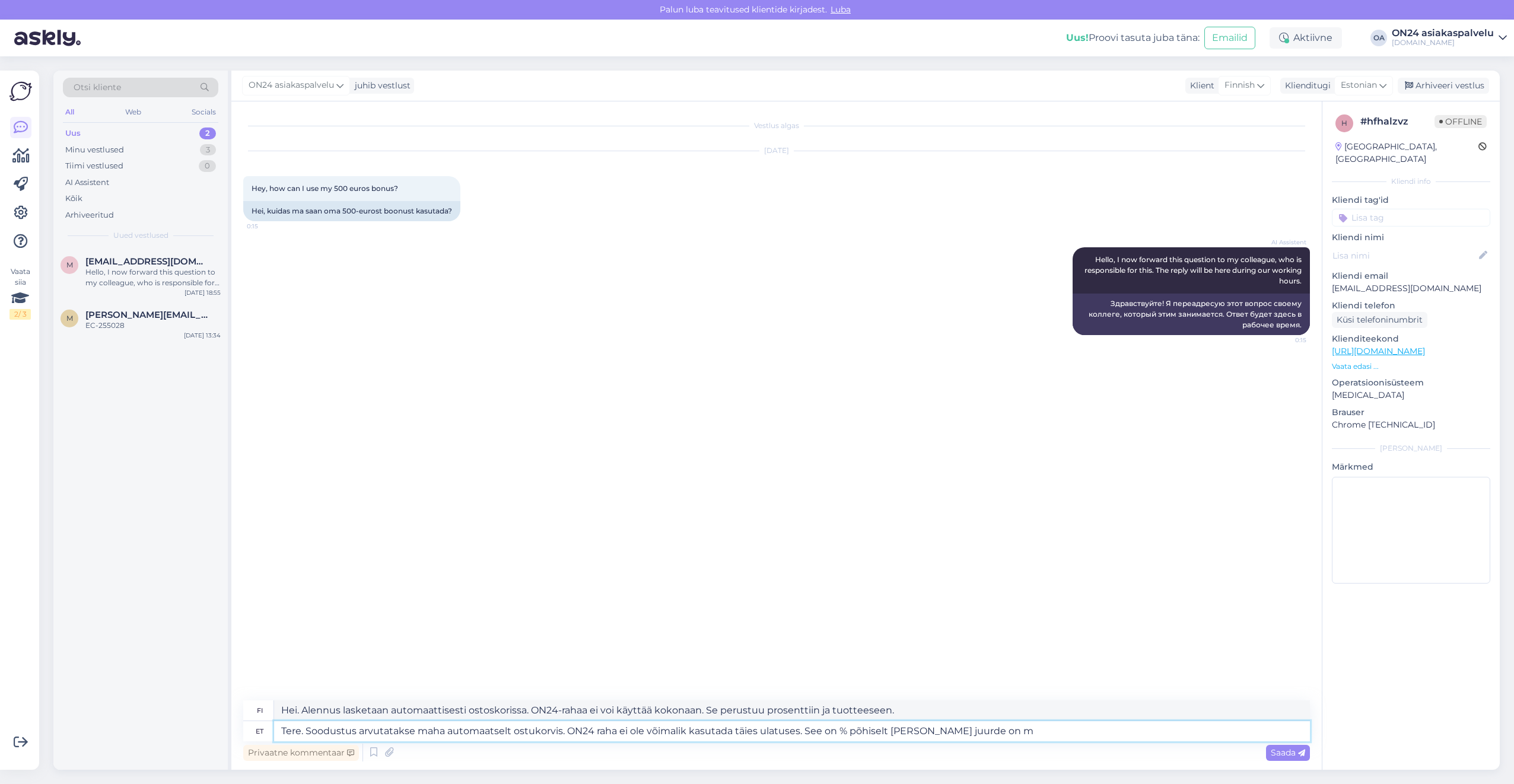
type textarea "Hei. Alennus lasketaan automaattisesti ostoskorissa. ON24-rahaa ei voi käyttää …"
type textarea "Tere. Soodustus arvutatakse maha automaatselt ostukorvis. ON24 raha ei ole võim…"
type textarea "Hei. Alennus lasketaan automaattisesti ostoskorissa. ON24-rahaa ei voi käyttää …"
type textarea "Tere. Soodustus arvutatakse maha automaatselt ostukorvis. ON24 raha ei ole võim…"
type textarea "Hei. Alennus lasketaan automaattisesti ostoskorissa. ON24-rahaa ei voi käyttää …"
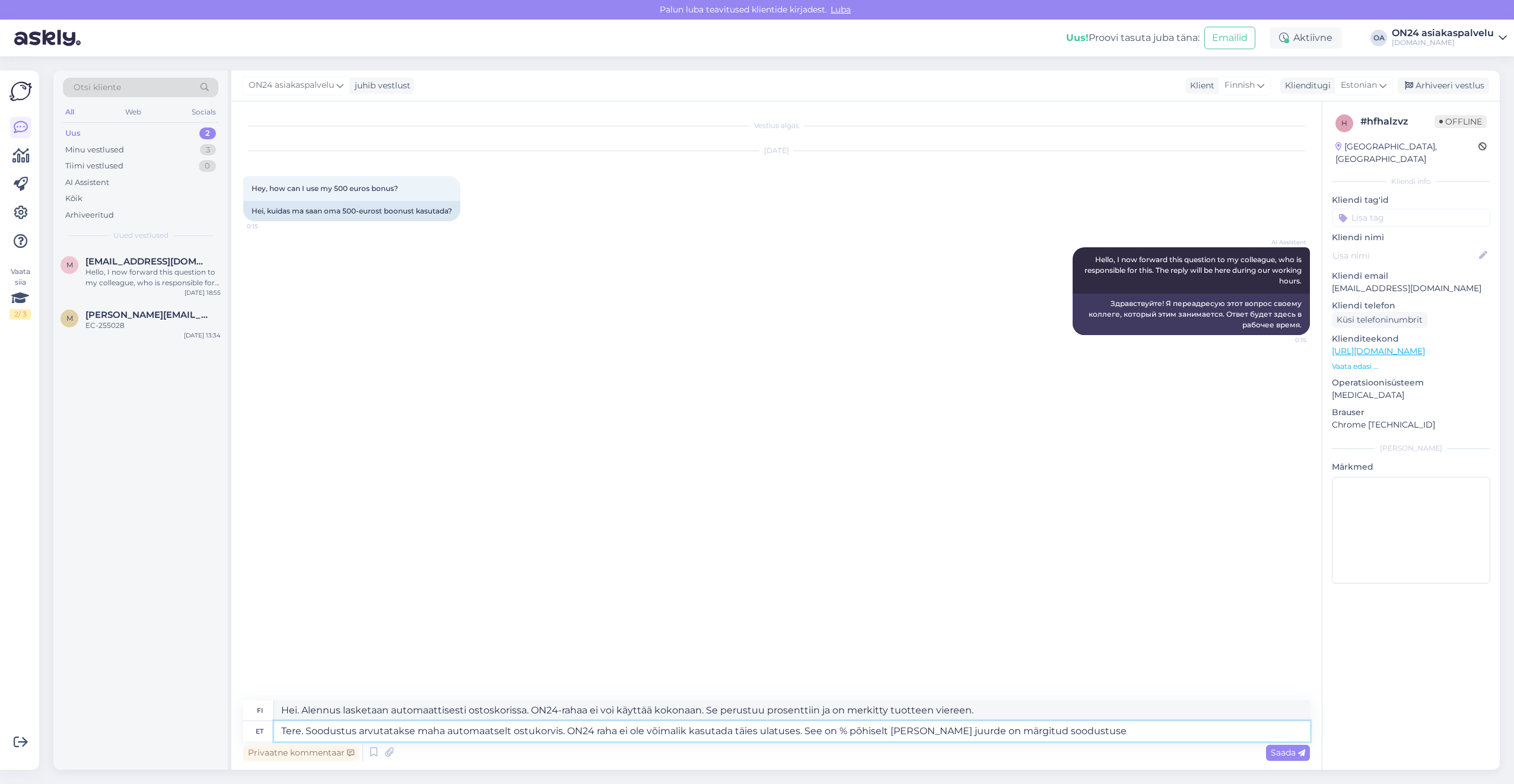
type textarea "Tere. Soodustus arvutatakse maha automaatselt ostukorvis. ON24 raha ei ole võim…"
type textarea "Hei. Alennus lasketaan automaattisesti ostoskorissa. ON24-rahaa ei voi käyttää …"
type textarea "Tere. Soodustus arvutatakse maha automaatselt ostukorvis. ON24 raha ei ole võim…"
type textarea "Hei. Alennus lasketaan automaattisesti ostoskorissa. ON24-rahaa ei voi käyttää …"
type textarea "Tere. Soodustus arvutatakse maha automaatselt ostukorvis. ON24 raha ei ole võim…"
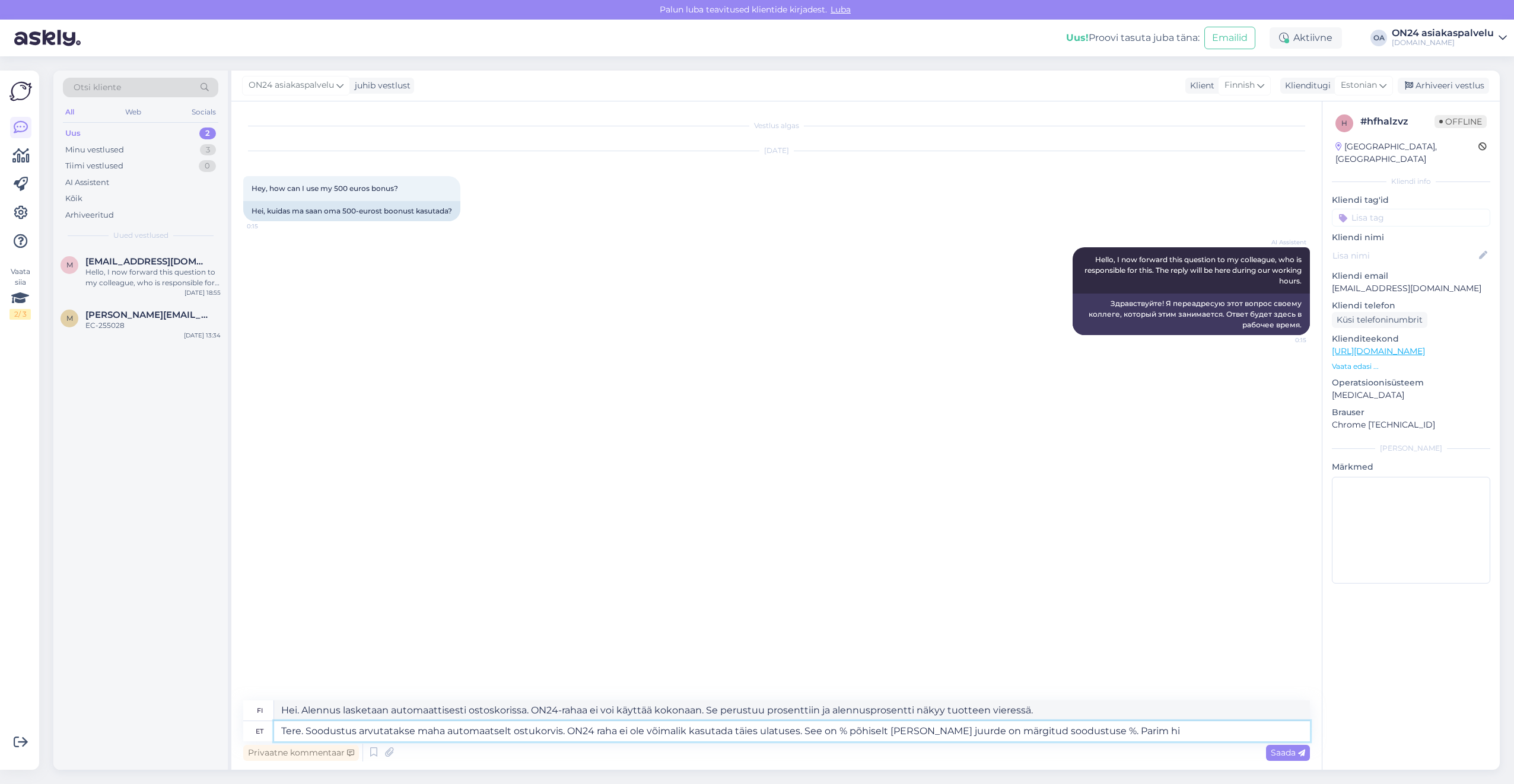
type textarea "Hei. Alennus lasketaan automaattisesti ostoskorissa. ON24-rahaa ei voi käyttää …"
type textarea "Tere. Soodustus arvutatakse maha automaatselt ostukorvis. ON24 raha ei ole võim…"
type textarea "Hei. Alennus lasketaan automaattisesti ostoskorissa. ON24-rahaa ei voi käyttää …"
type textarea "Tere. Soodustus arvutatakse maha automaatselt ostukorvis. ON24 raha ei ole võim…"
type textarea "Hei. Alennus lasketaan automaattisesti ostoskorissa. ON24-rahaa ei voi käyttää …"
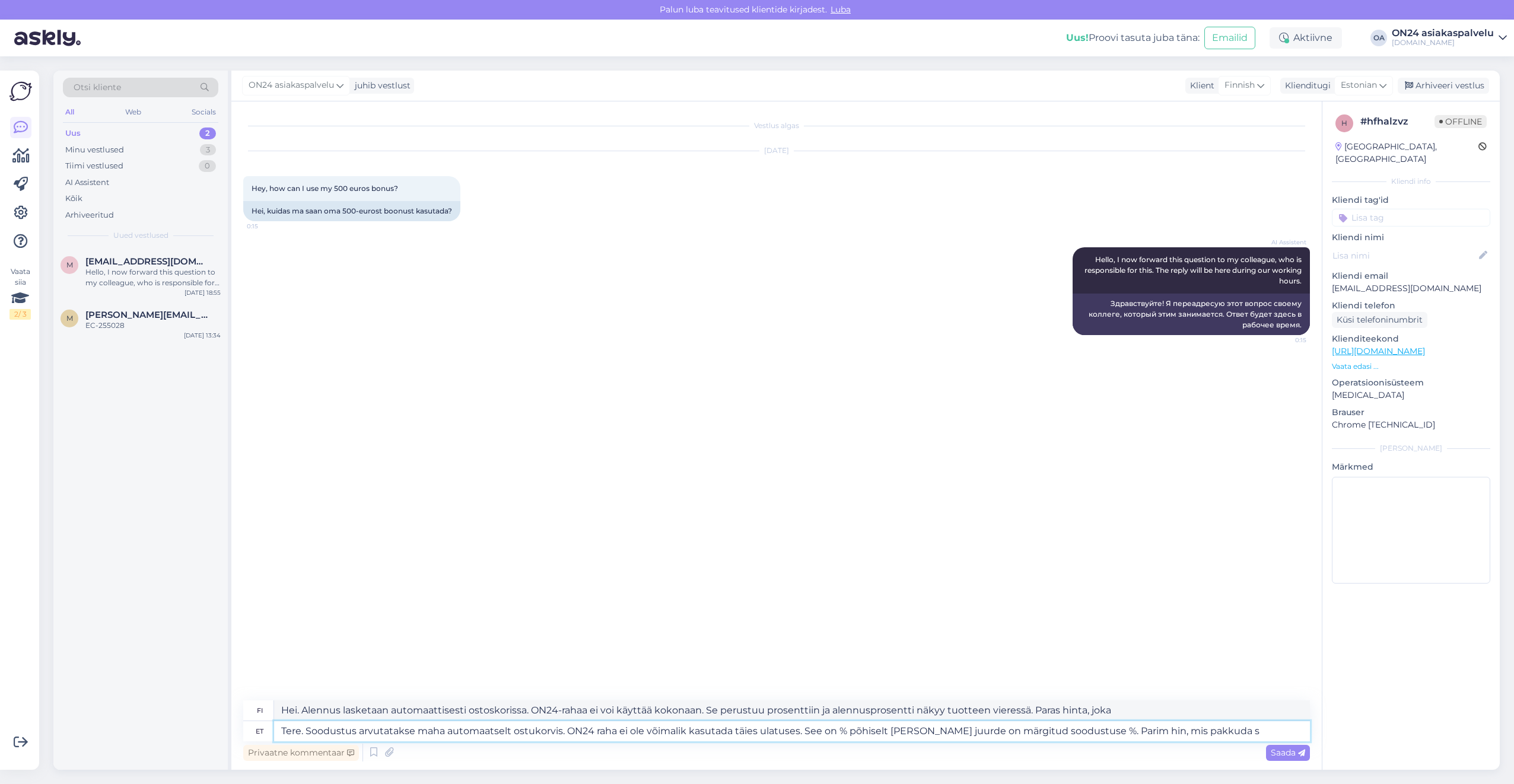
type textarea "Tere. Soodustus arvutatakse maha automaatselt ostukorvis. ON24 raha ei ole võim…"
type textarea "Hei. Alennus lasketaan automaattisesti ostoskorissa. ON24-rahaa ei voi käyttää …"
type textarea "Tere. Soodustus arvutatakse maha automaatselt ostukorvis. ON24 raha ei ole võim…"
type textarea "Hei. Alennus lasketaan automaattisesti ostoskorissa. ON24-rahaa ei voi käyttää …"
type textarea "Tere. Soodustus arvutatakse maha automaatselt ostukorvis. ON24 raha ei ole võim…"
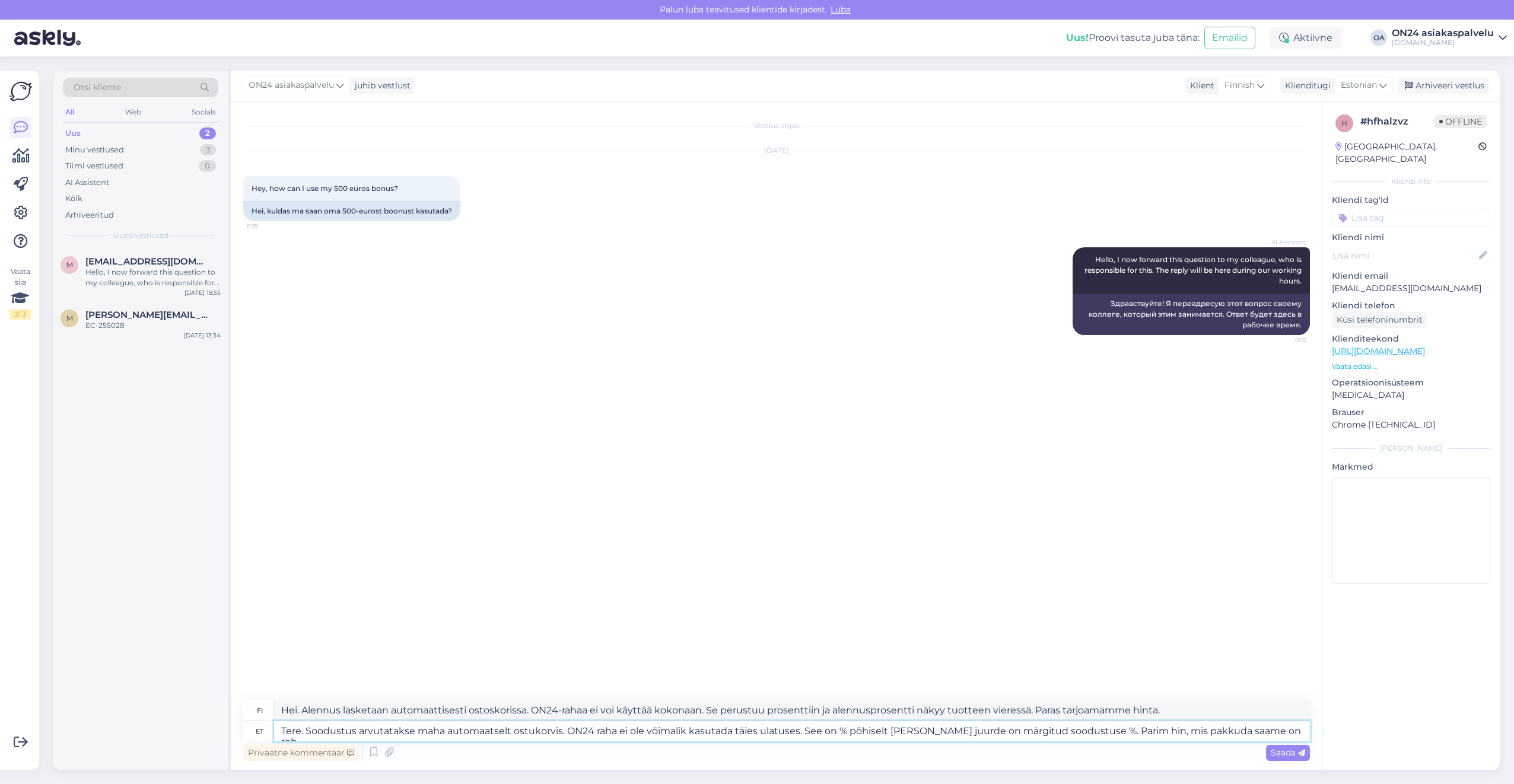
type textarea "Hei. Alennus lasketaan automaattisesti ostoskorissa. ON24-rahaa ei voi käyttää …"
type textarea "Tere. Soodustus arvutatakse maha automaatselt ostukorvis. ON24 raha ei ole võim…"
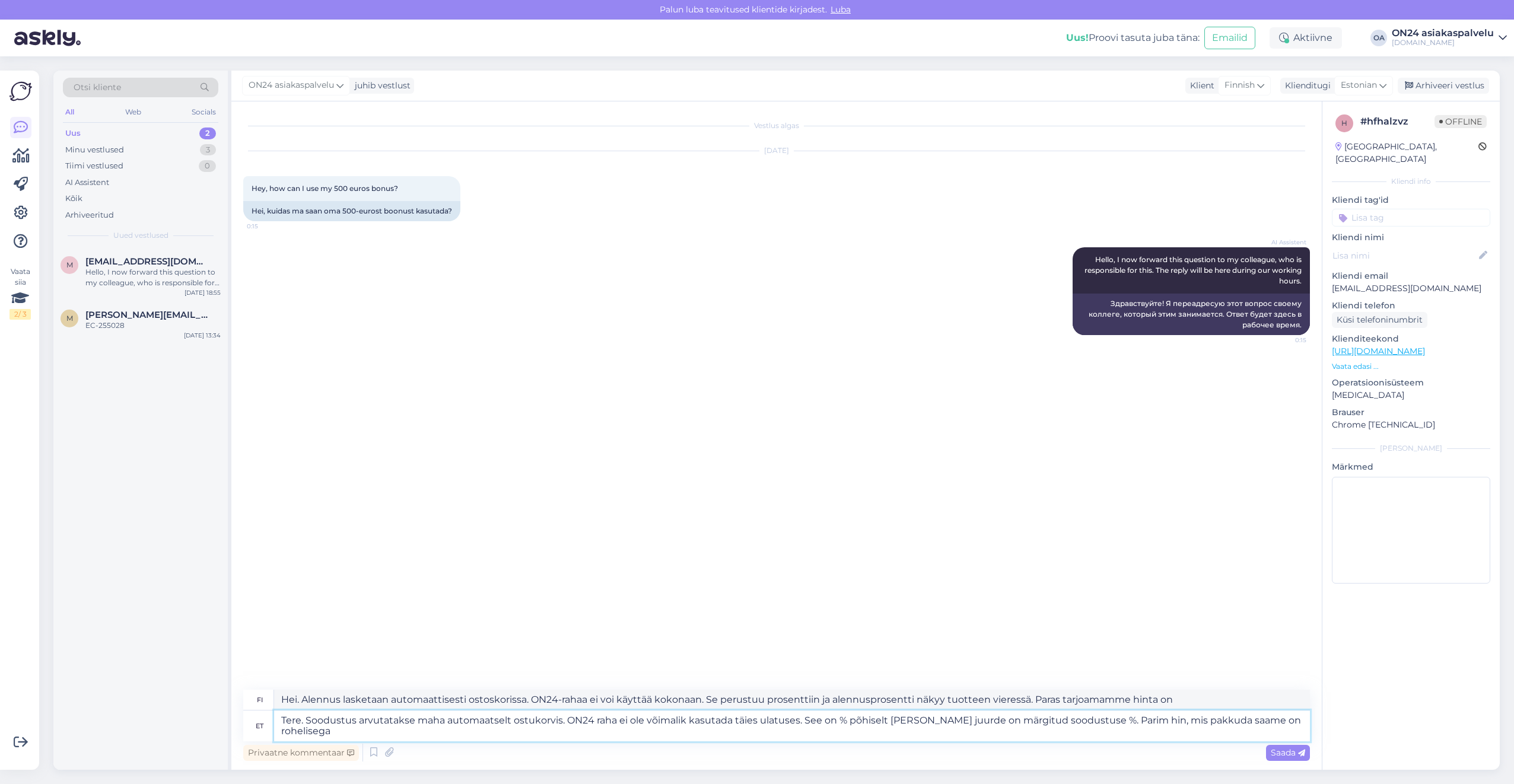
type textarea "Hei. Alennus lasketaan automaattisesti ostoskorissa. ON24-rahaa ei voi käyttää …"
type textarea "Tere. Soodustus arvutatakse maha automaatselt ostukorvis. ON24 raha ei ole võim…"
type textarea "Hei. Alennus lasketaan automaattisesti ostoskorissa. ON24-rahaa ei voi käyttää …"
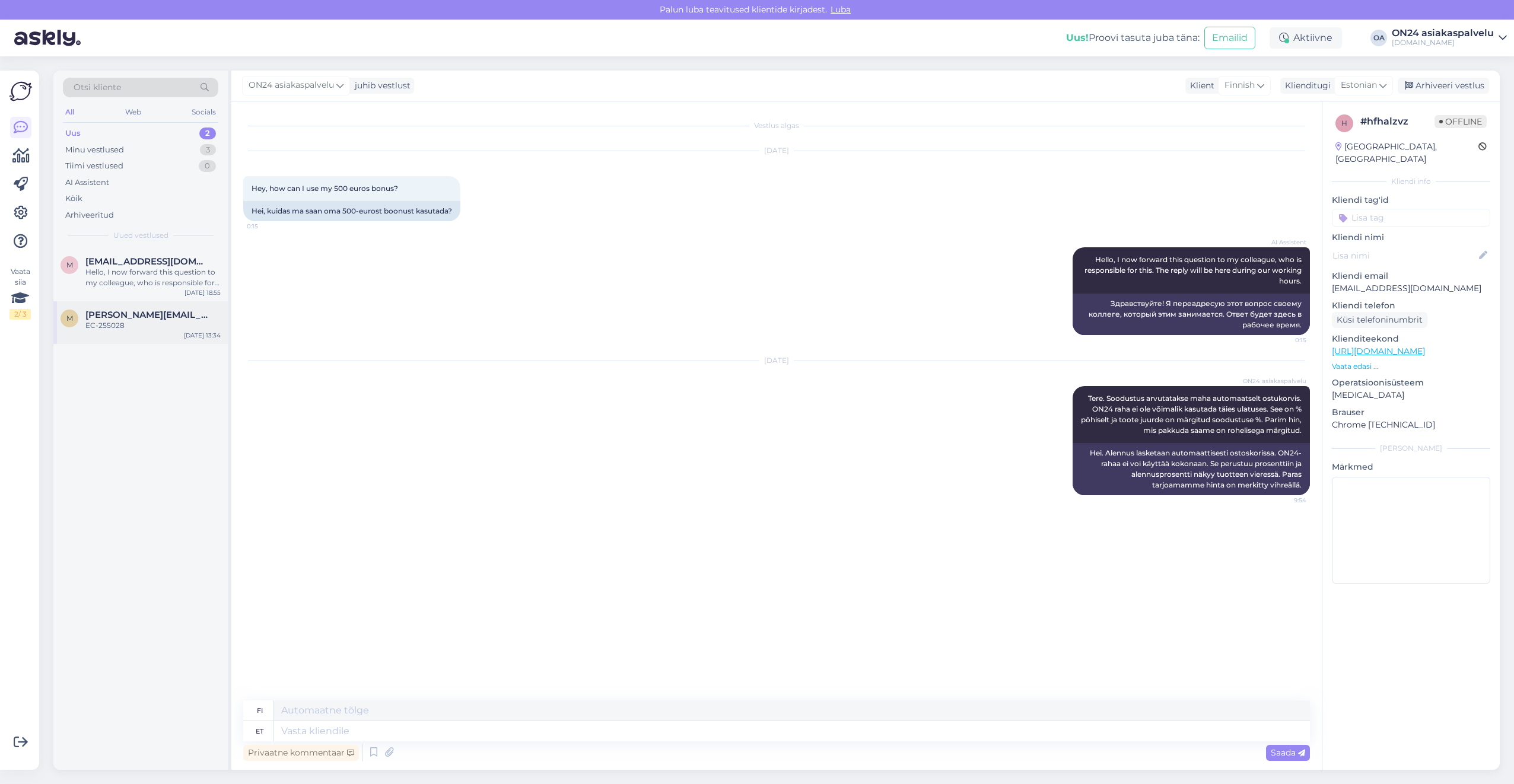
click at [136, 327] on div "EC-255028" at bounding box center [153, 325] width 135 height 11
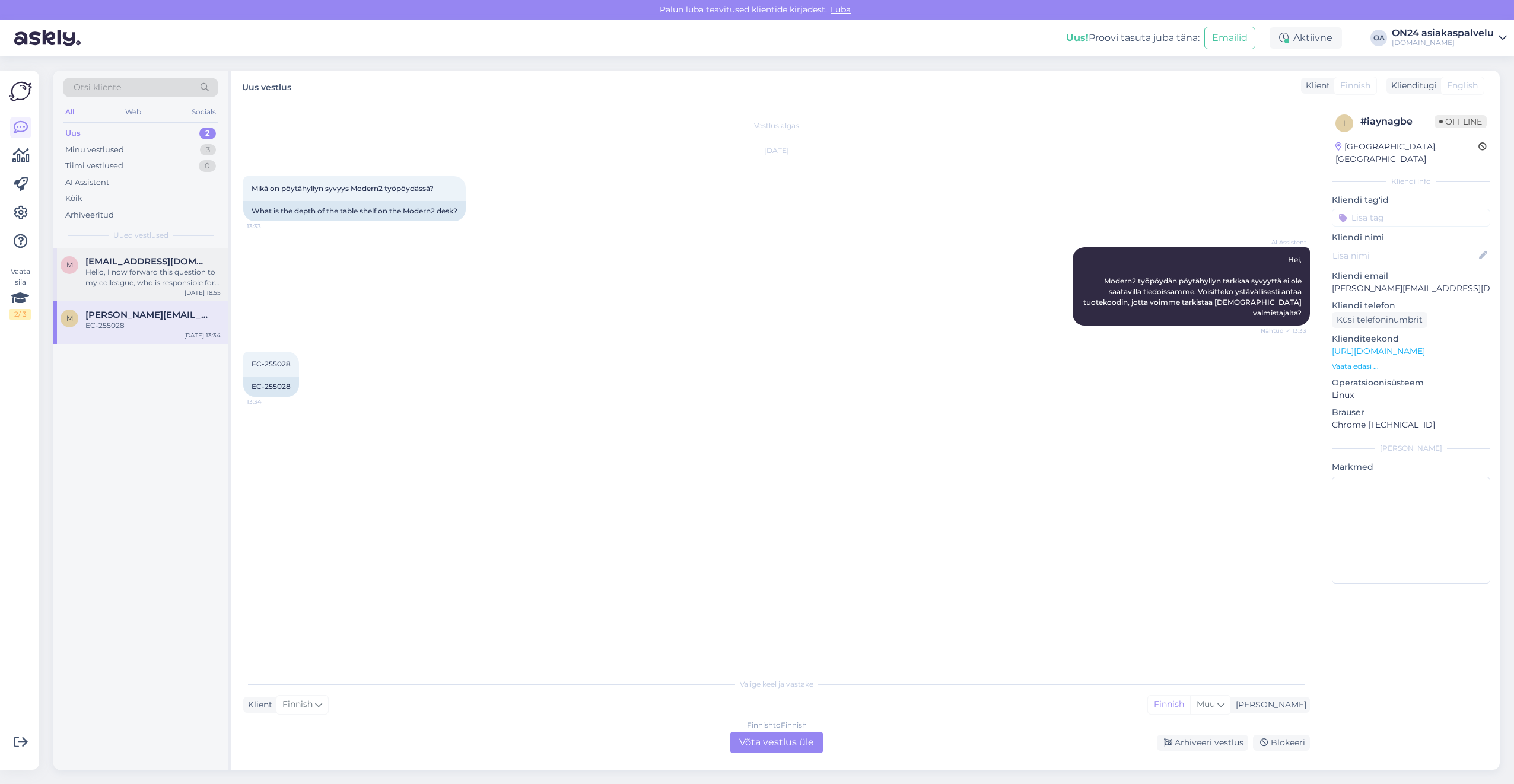
click at [163, 265] on span "[EMAIL_ADDRESS][DOMAIN_NAME]" at bounding box center [147, 261] width 124 height 11
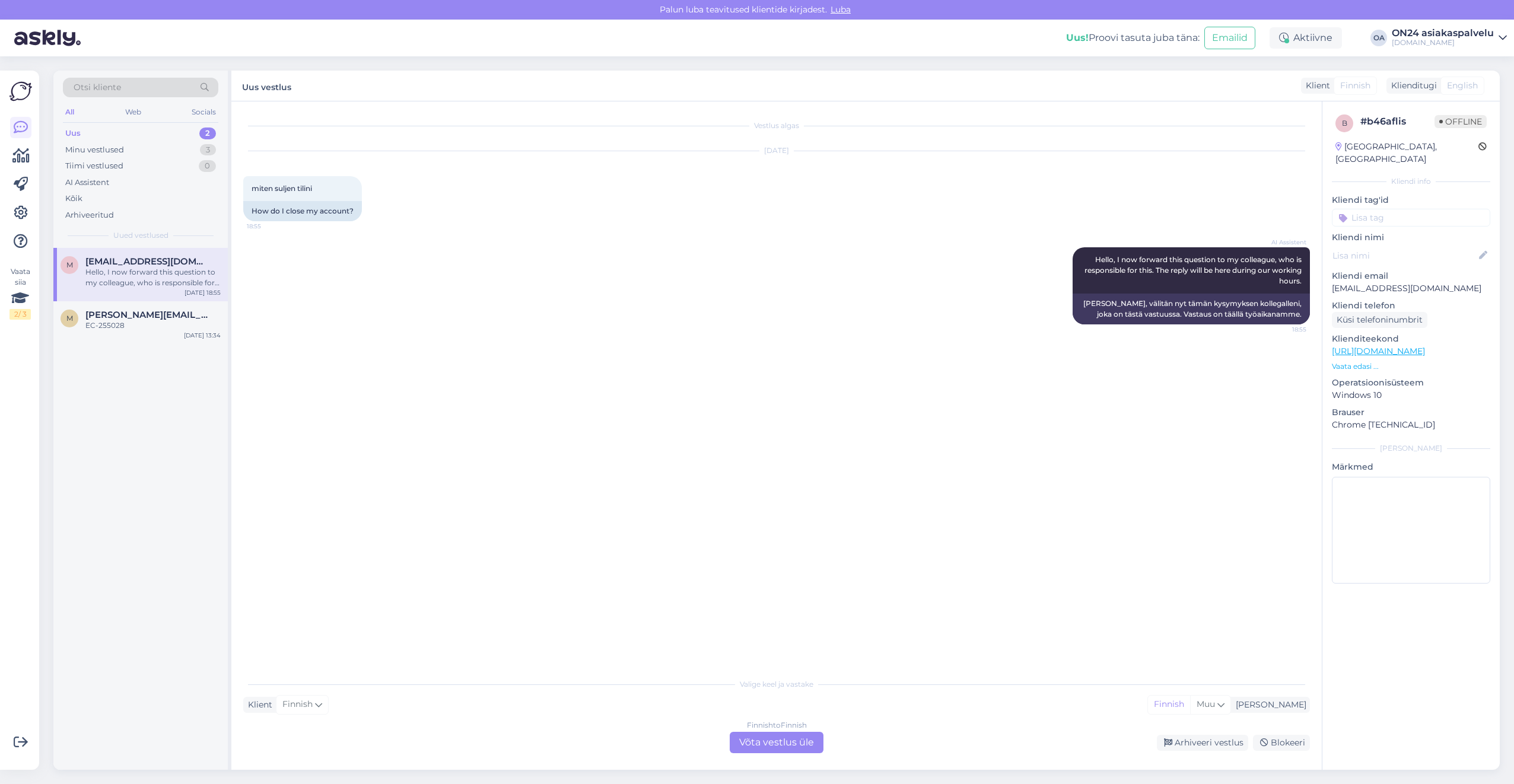
click at [1454, 282] on p "[EMAIL_ADDRESS][DOMAIN_NAME]" at bounding box center [1411, 288] width 158 height 13
copy p "[EMAIL_ADDRESS][DOMAIN_NAME]"
click at [796, 743] on div "Finnish to Finnish Võta vestlus üle" at bounding box center [776, 743] width 94 height 21
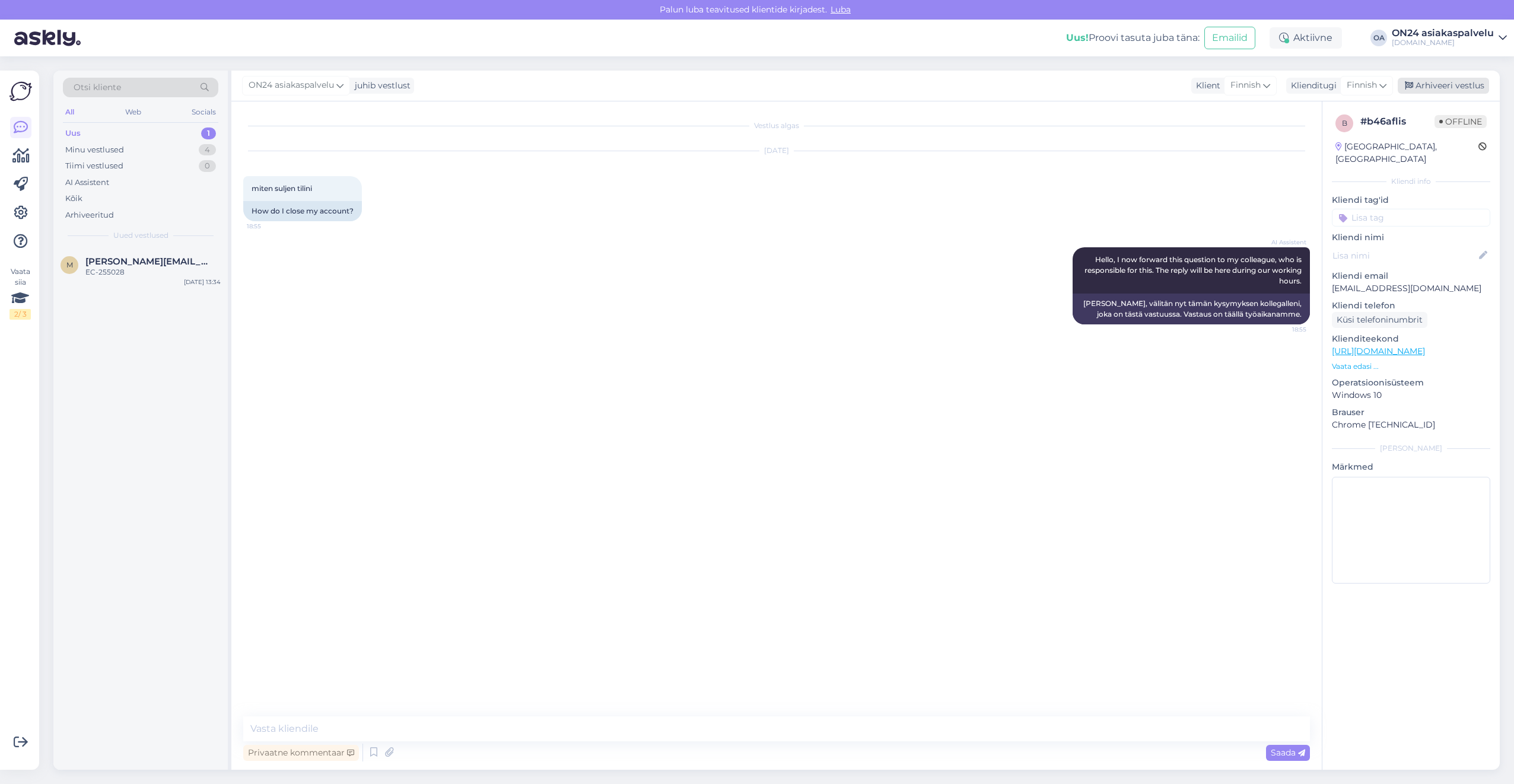
click at [1422, 82] on div "Arhiveeri vestlus" at bounding box center [1443, 86] width 92 height 16
click at [776, 749] on div "Ava vestlus uuesti" at bounding box center [776, 745] width 84 height 16
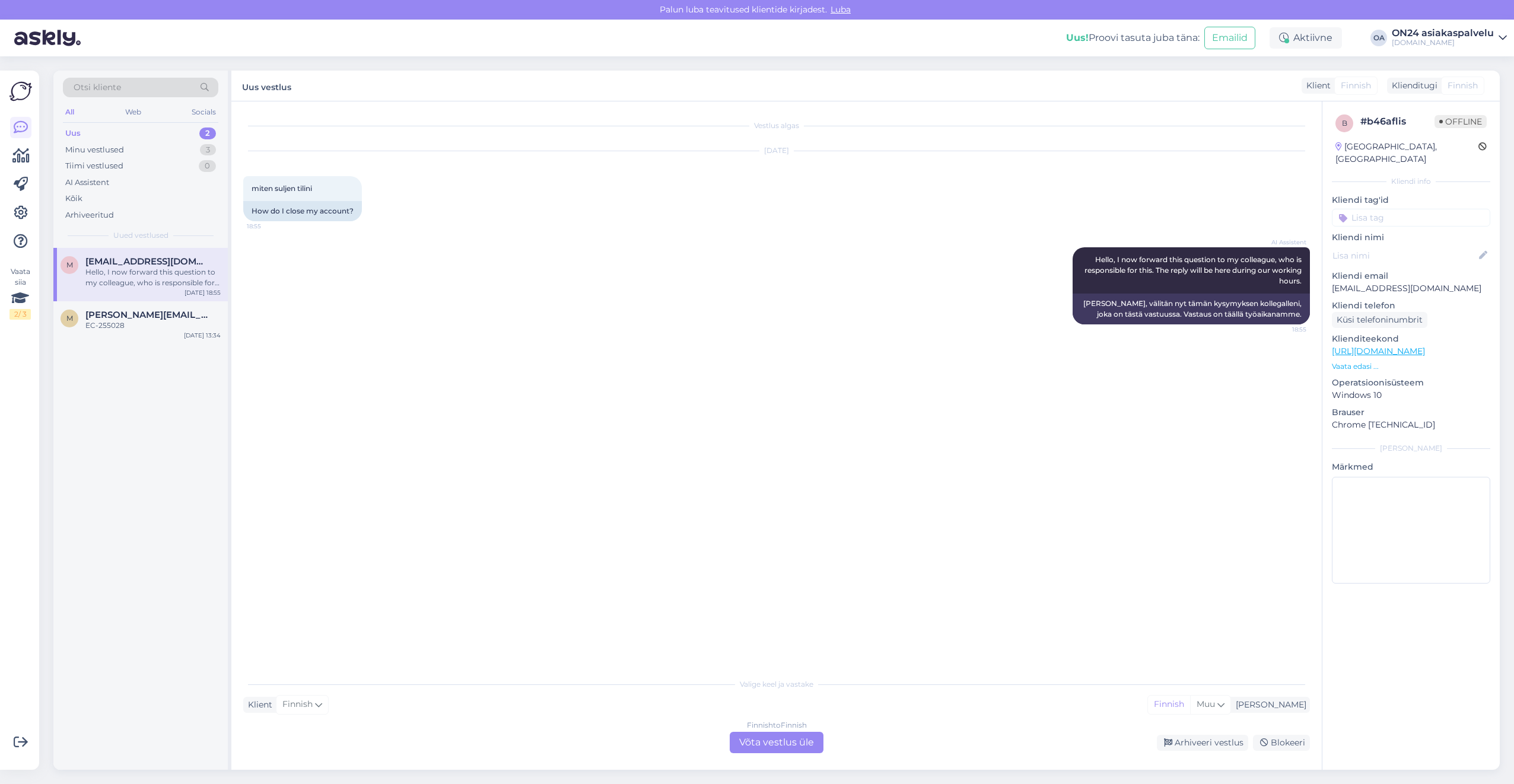
click at [799, 749] on div "Finnish to Finnish Võta vestlus üle" at bounding box center [776, 743] width 94 height 21
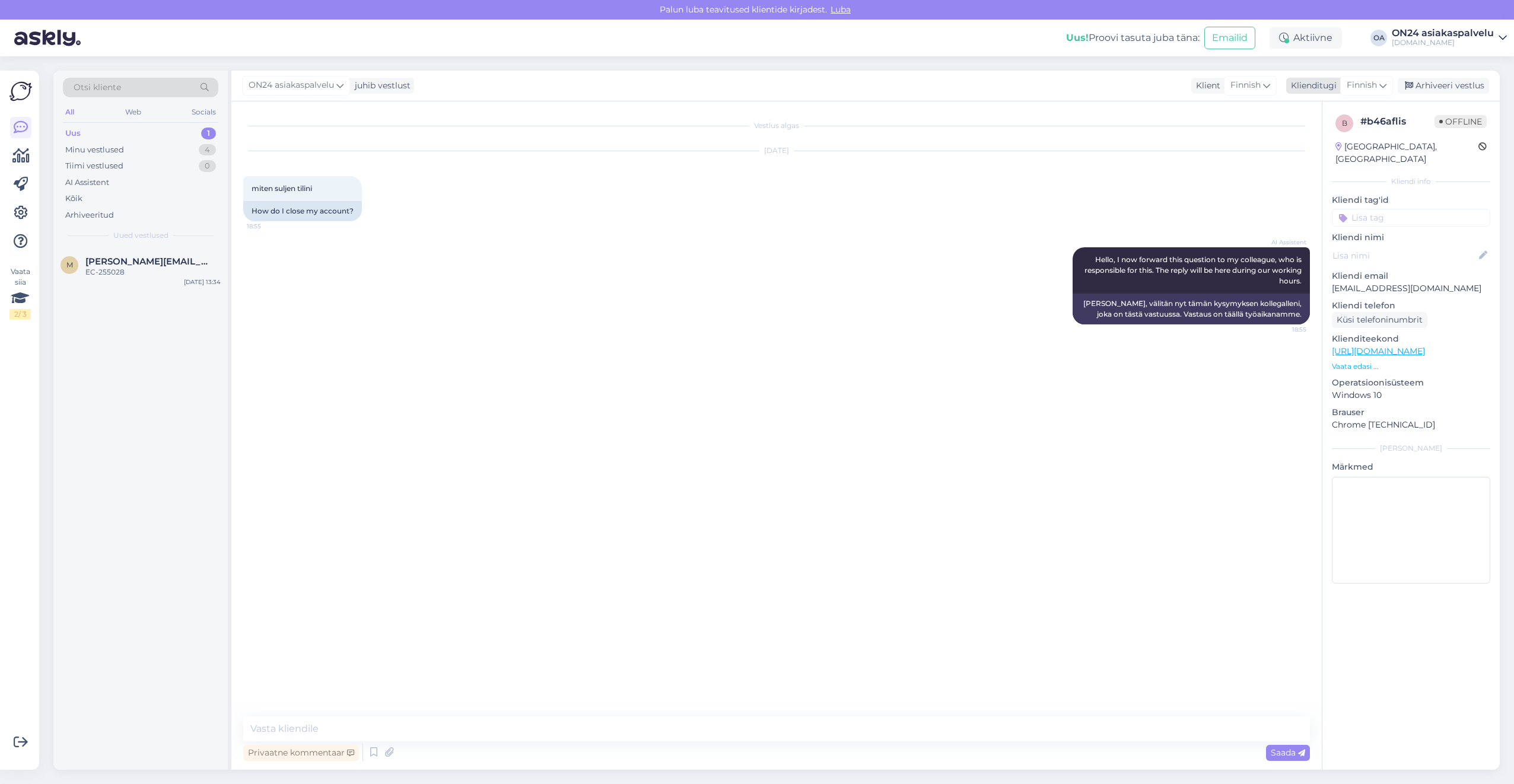
click at [1358, 88] on span "Finnish" at bounding box center [1362, 86] width 30 height 13
click at [1317, 134] on link "Estonian" at bounding box center [1339, 138] width 130 height 19
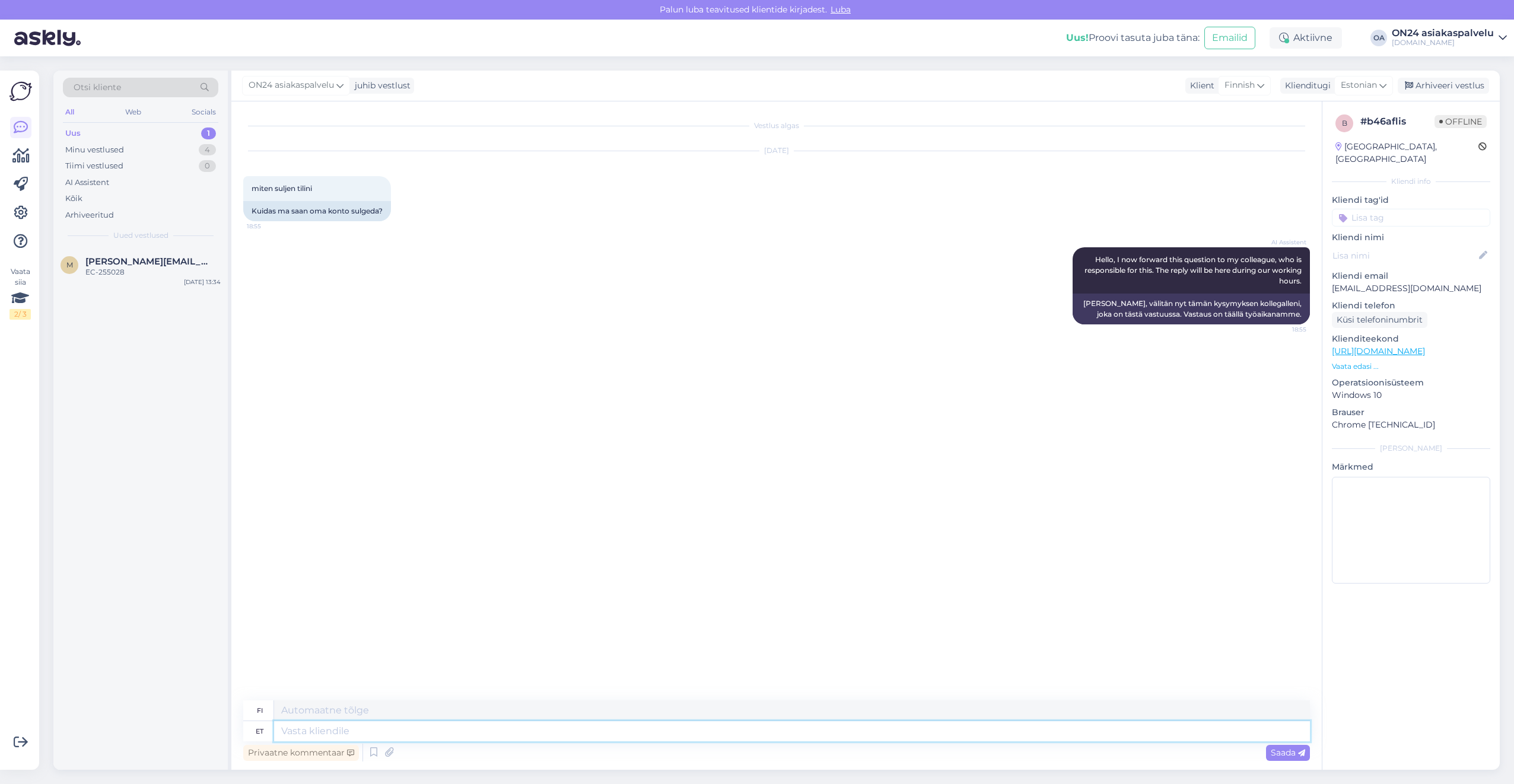
click at [310, 740] on textarea at bounding box center [792, 731] width 1036 height 20
type textarea "Tere."
type textarea "Hei."
type textarea "Tere. Konto ee"
type textarea "Hei. [PERSON_NAME]"
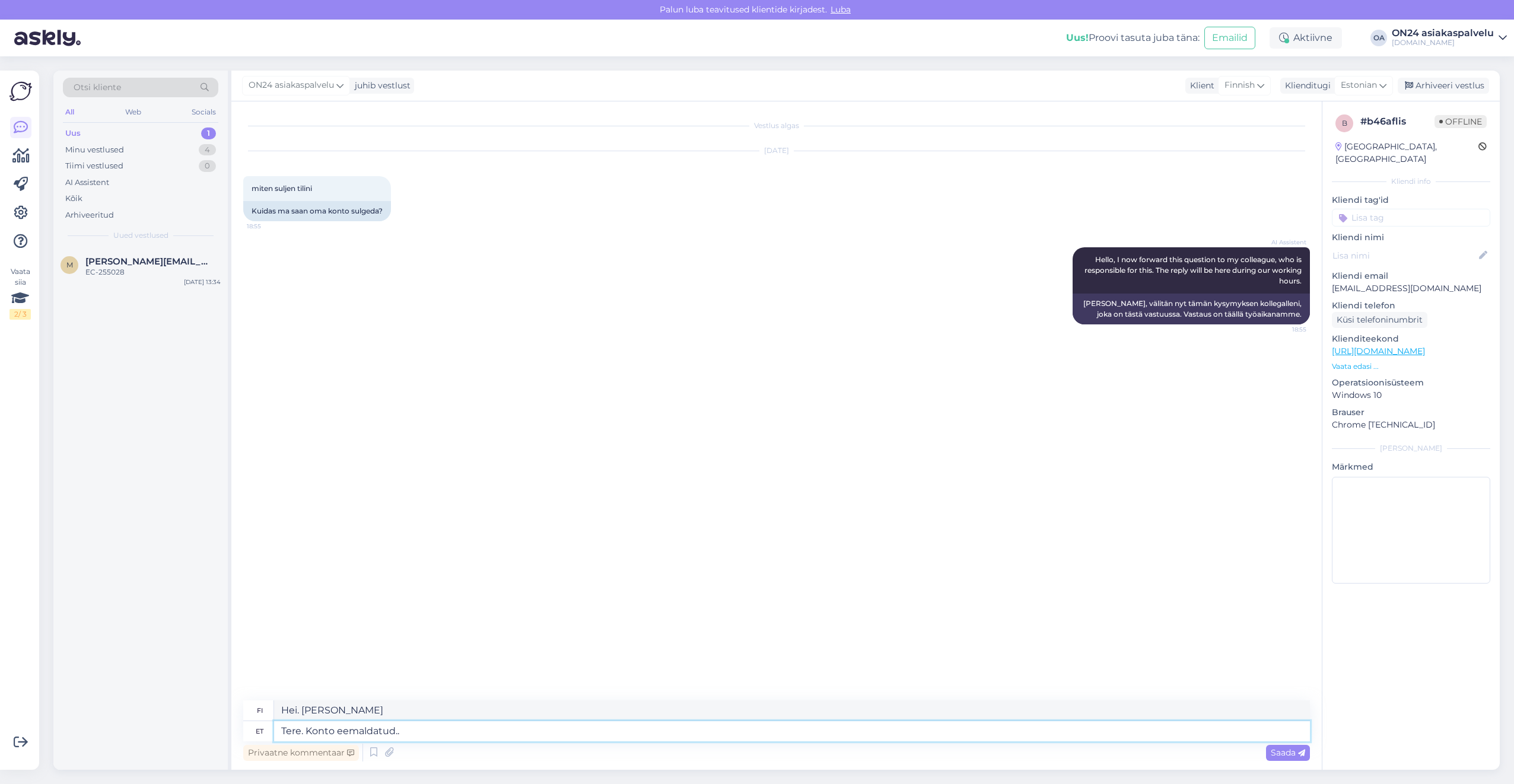
type textarea "Tere. Konto eemaldatud.."
type textarea "Hei. Tili eemaldatud.."
type textarea "Tere. Konto eemaldatud."
type textarea "Hei. Tili poistettu."
click at [114, 263] on span "[PERSON_NAME][EMAIL_ADDRESS][DOMAIN_NAME]" at bounding box center [147, 261] width 124 height 11
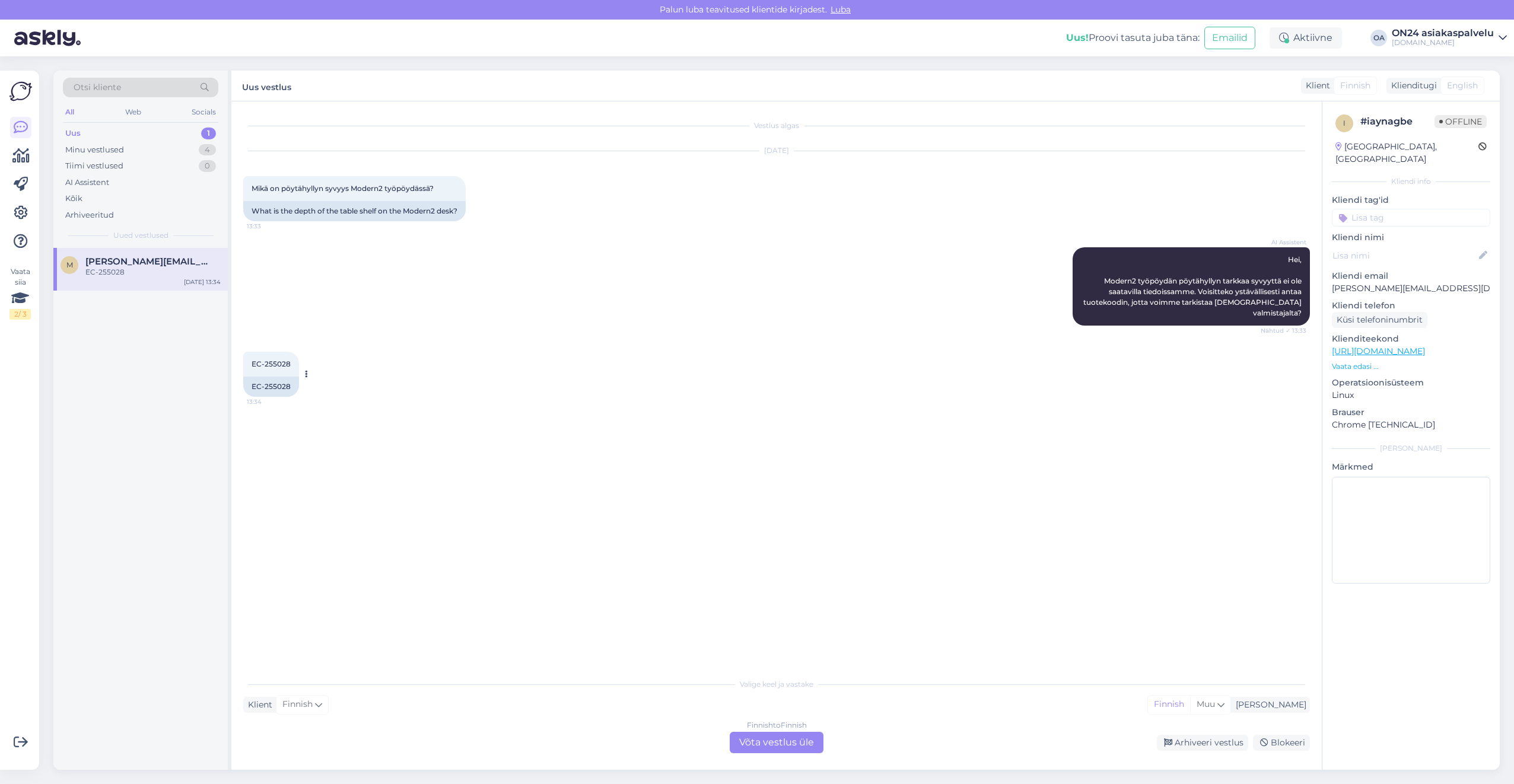
click at [274, 376] on div "EC-255028" at bounding box center [271, 386] width 56 height 20
click at [274, 376] on div "EC-255028" at bounding box center [271, 386] width 56 height 20
copy div "255028"
click at [347, 211] on div "What is the depth of the table shelf on the Modern2 desk?" at bounding box center [354, 211] width 223 height 20
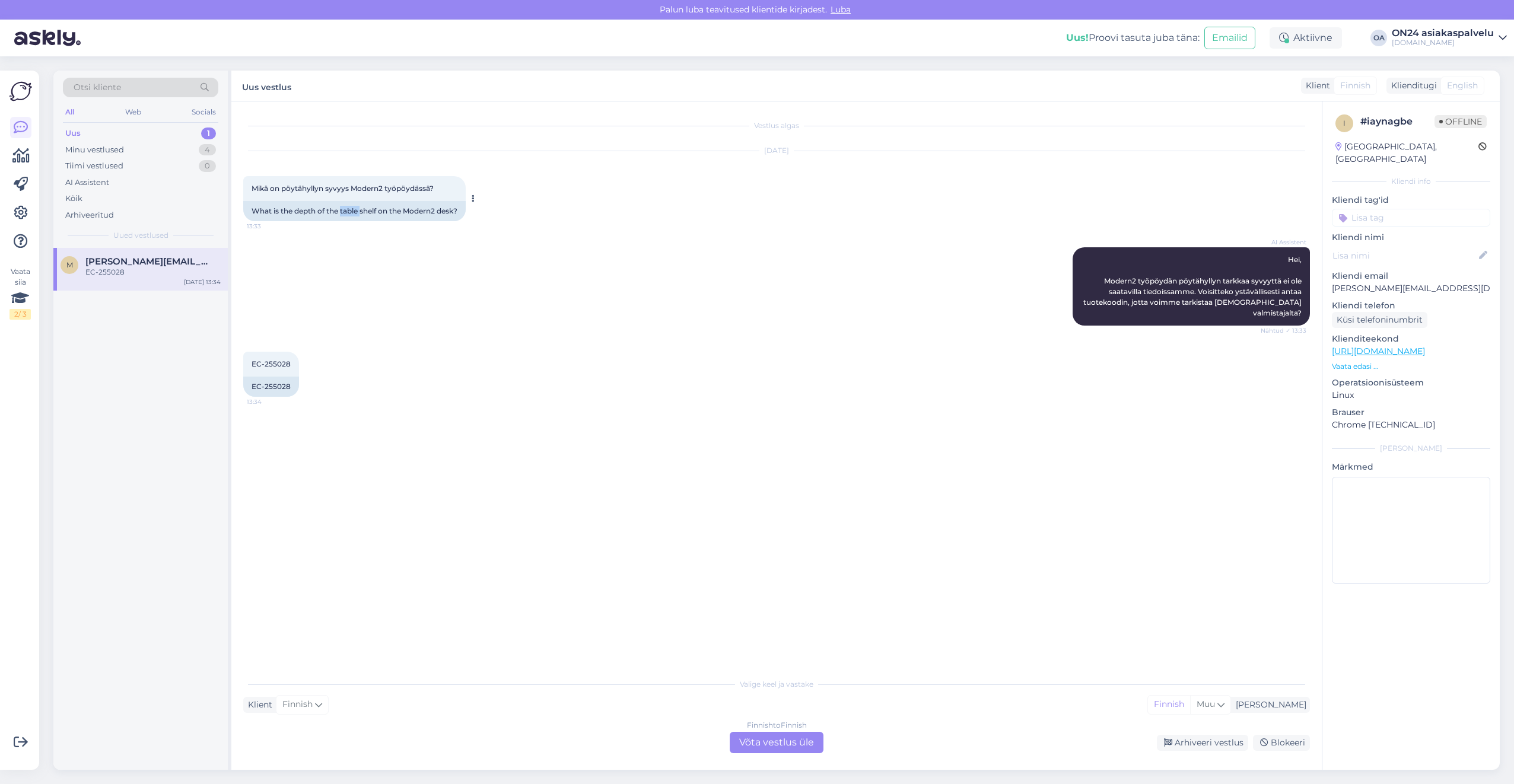
click at [347, 211] on div "What is the depth of the table shelf on the Modern2 desk?" at bounding box center [354, 211] width 223 height 20
copy div "What is the depth of the table shelf on the Modern2 desk?"
click at [808, 746] on div "Finnish to Finnish Võta vestlus üle" at bounding box center [776, 743] width 94 height 21
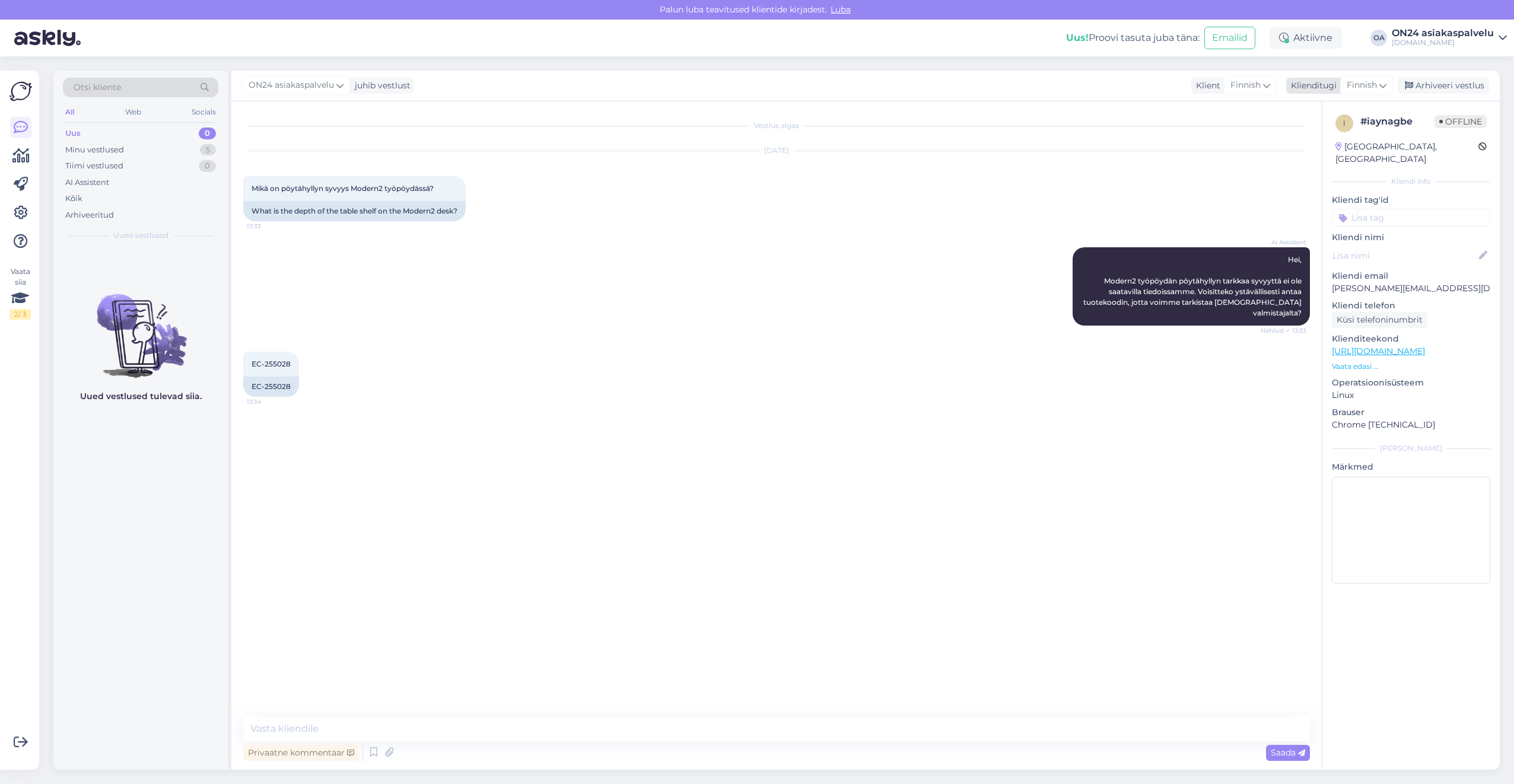
click at [1361, 92] on span "Finnish" at bounding box center [1362, 86] width 30 height 13
click at [1328, 142] on link "Estonian" at bounding box center [1339, 138] width 130 height 19
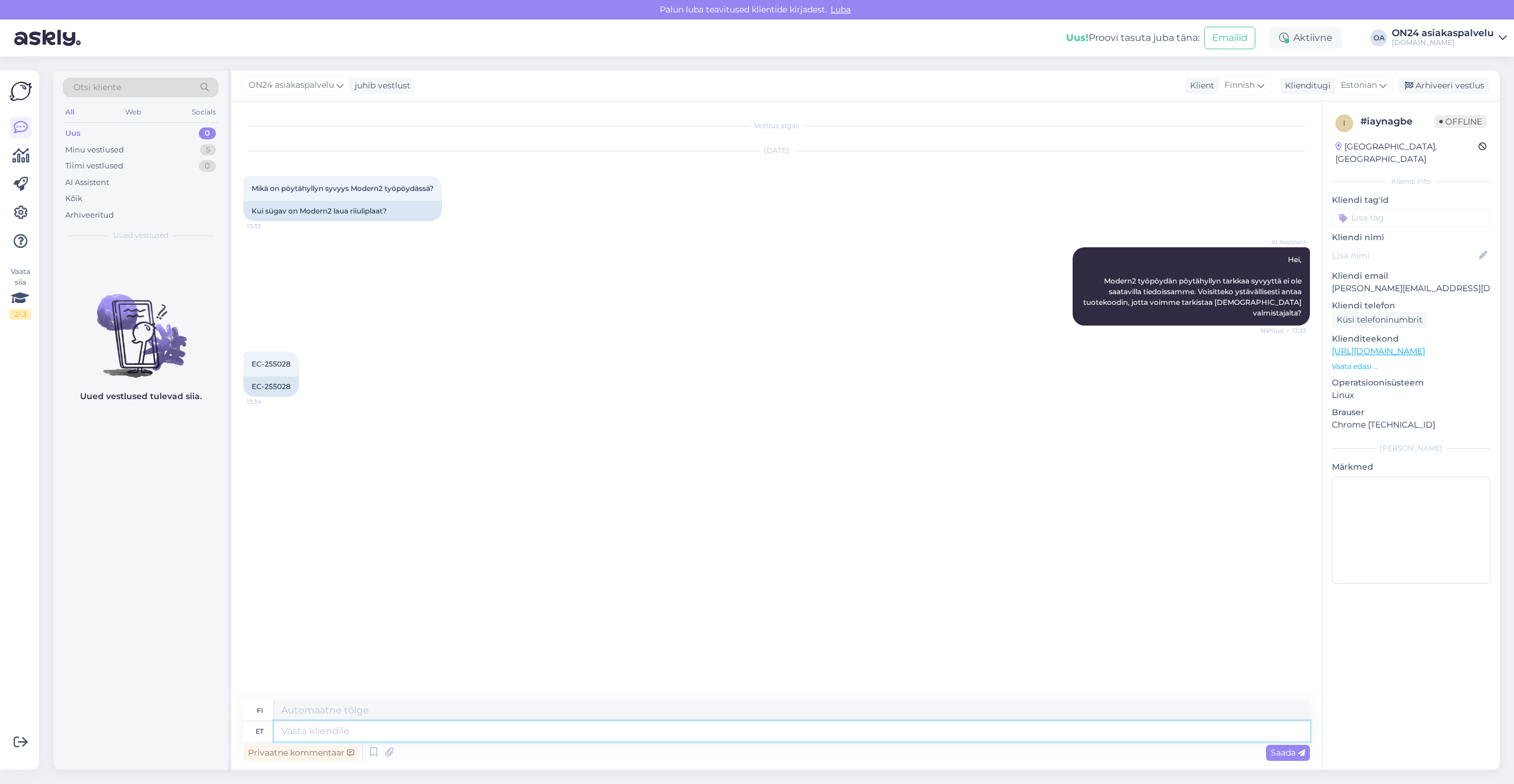
click at [320, 729] on textarea at bounding box center [792, 731] width 1036 height 20
type textarea "Tere."
type textarea "Hei."
paste textarea "Lauariiuli sügavus on 170mm ja kõrgus 260mm"
type textarea "Tere. Lauariiuli sügavus on 170mm ja kõrgus 260mm"
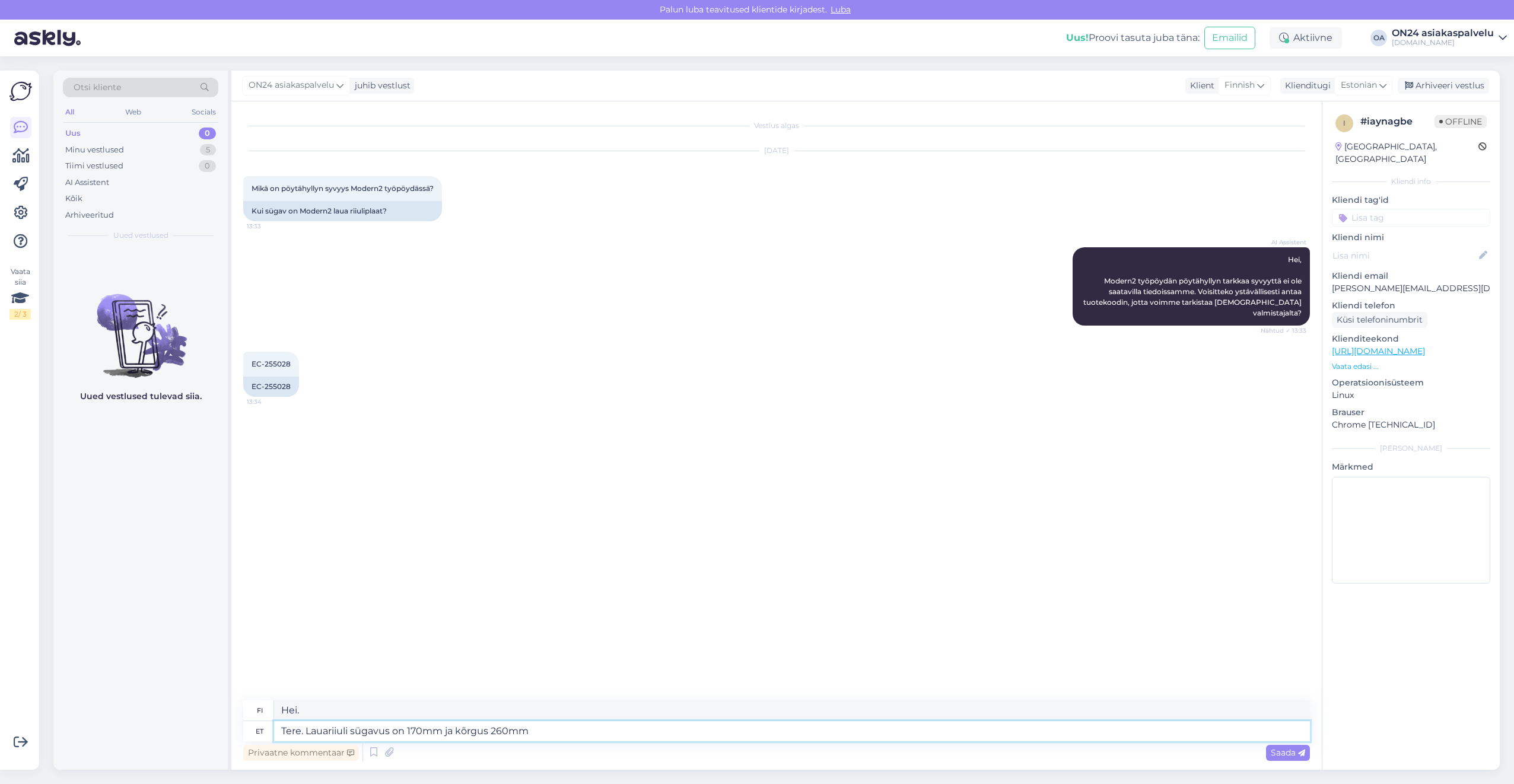
type textarea "Hei. Pöytähyllyn syvyys on 170 mm ja korkeus 260 mm."
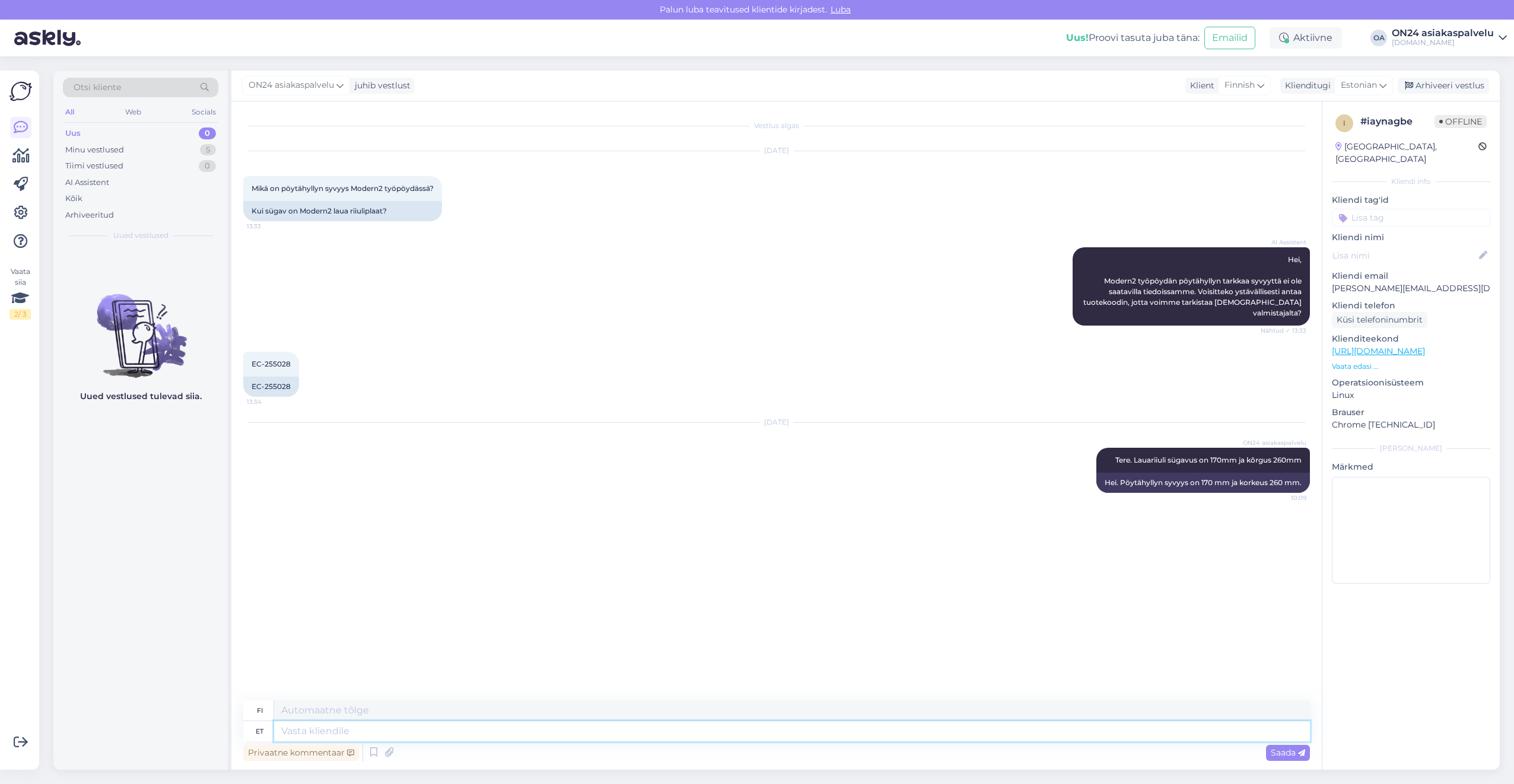
click at [299, 734] on textarea at bounding box center [792, 731] width 1036 height 20
type textarea "Konto e"
type textarea "Tili"
type textarea "Konto eemaldatud."
type textarea "Tili poistettu."
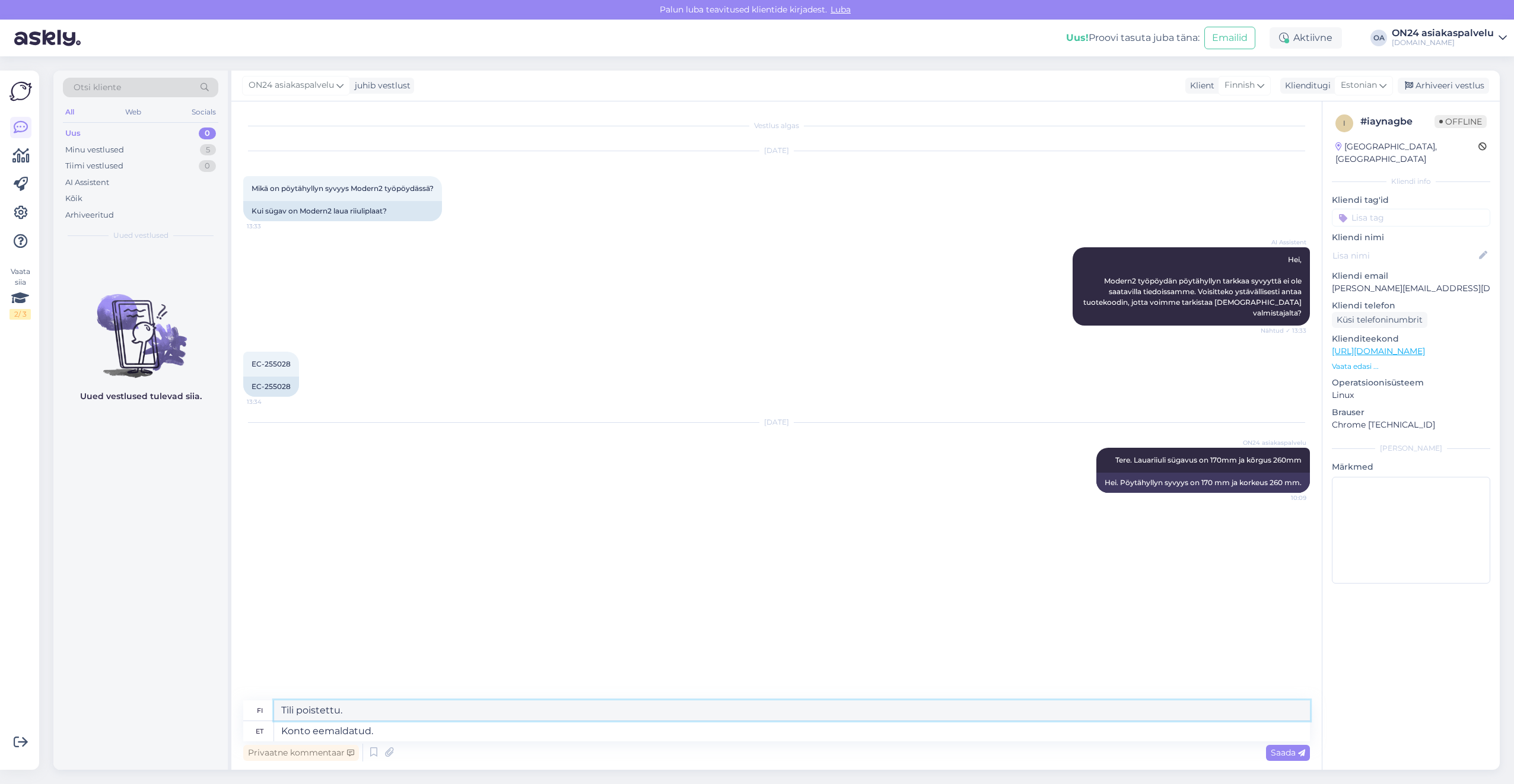
drag, startPoint x: 378, startPoint y: 712, endPoint x: 250, endPoint y: 706, distance: 128.1
click at [250, 706] on div "fi Tili poistettu." at bounding box center [776, 710] width 1067 height 21
click at [376, 706] on textarea "Tili poistettu." at bounding box center [792, 710] width 1036 height 20
drag, startPoint x: 381, startPoint y: 706, endPoint x: 201, endPoint y: 700, distance: 180.1
click at [201, 700] on div "Otsi kliente All Web Socials Uus 0 Minu vestlused 5 Tiimi vestlused 0 AI Assist…" at bounding box center [776, 420] width 1446 height 699
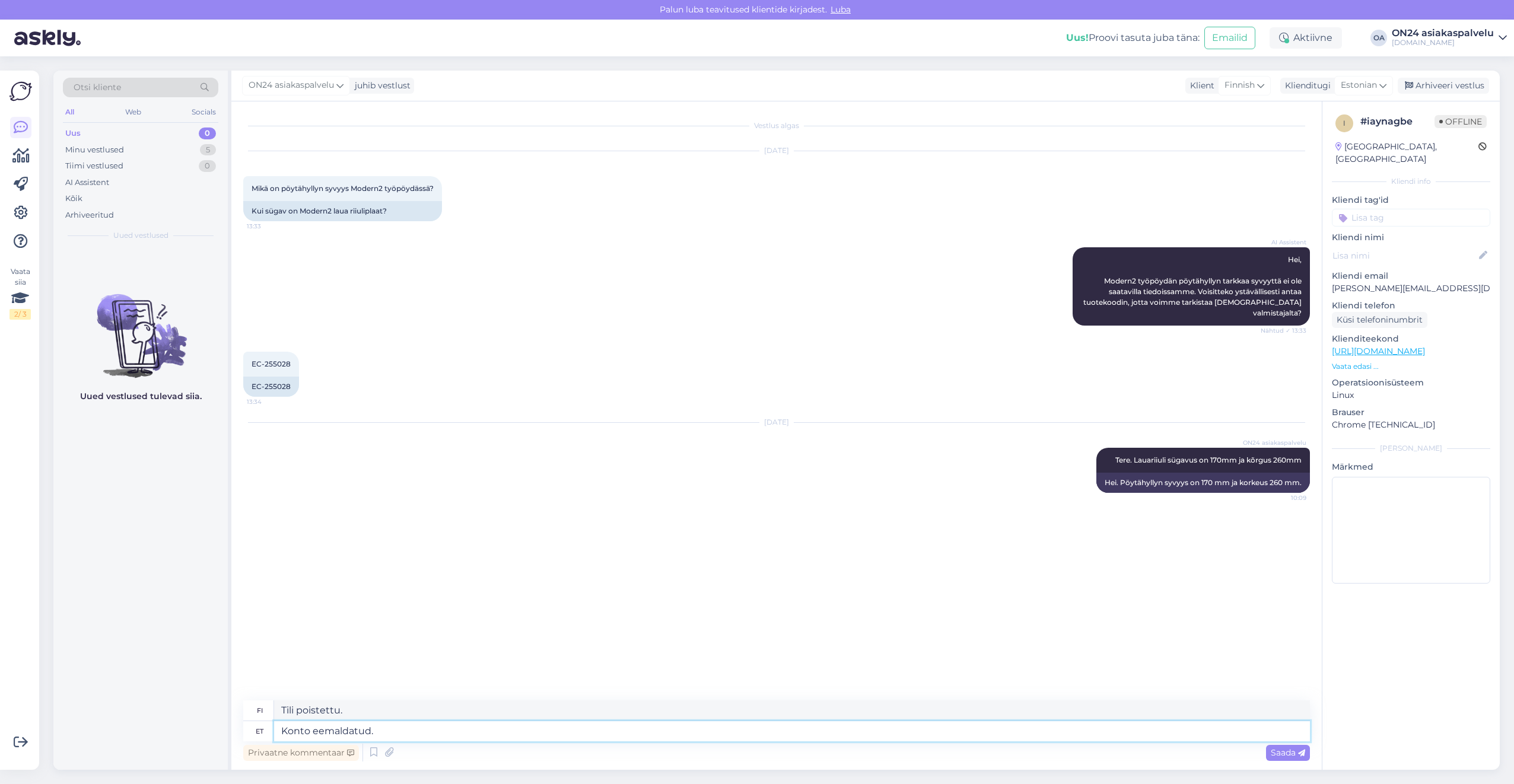
drag, startPoint x: 398, startPoint y: 727, endPoint x: 225, endPoint y: 718, distance: 173.2
click at [227, 718] on div "Otsi kliente All Web Socials Uus 0 Minu vestlused 5 Tiimi vestlused 0 AI Assist…" at bounding box center [776, 420] width 1446 height 699
type textarea "Teie"
type textarea "Sinun"
type textarea "Teie kontol o"
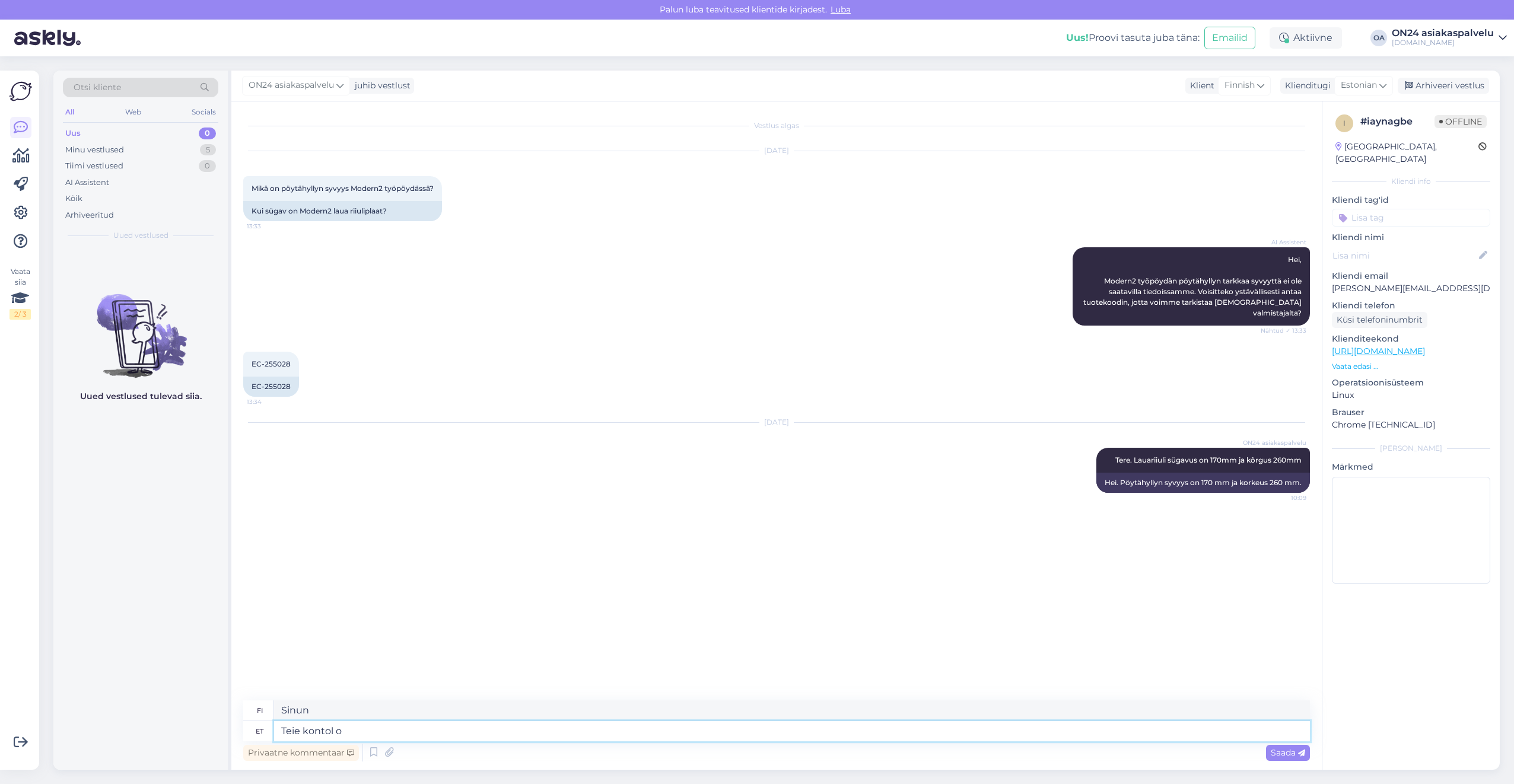
type textarea "Tililläsi"
type textarea "Teie kontol on"
type textarea "Tililläsi on"
drag, startPoint x: 342, startPoint y: 712, endPoint x: 236, endPoint y: 702, distance: 106.5
click at [236, 702] on div "Vestlus algas [DATE] Mikä on pöytähyllyn syvyys Modern2 työpöydässä? 13:33 Kui …" at bounding box center [776, 436] width 1091 height 668
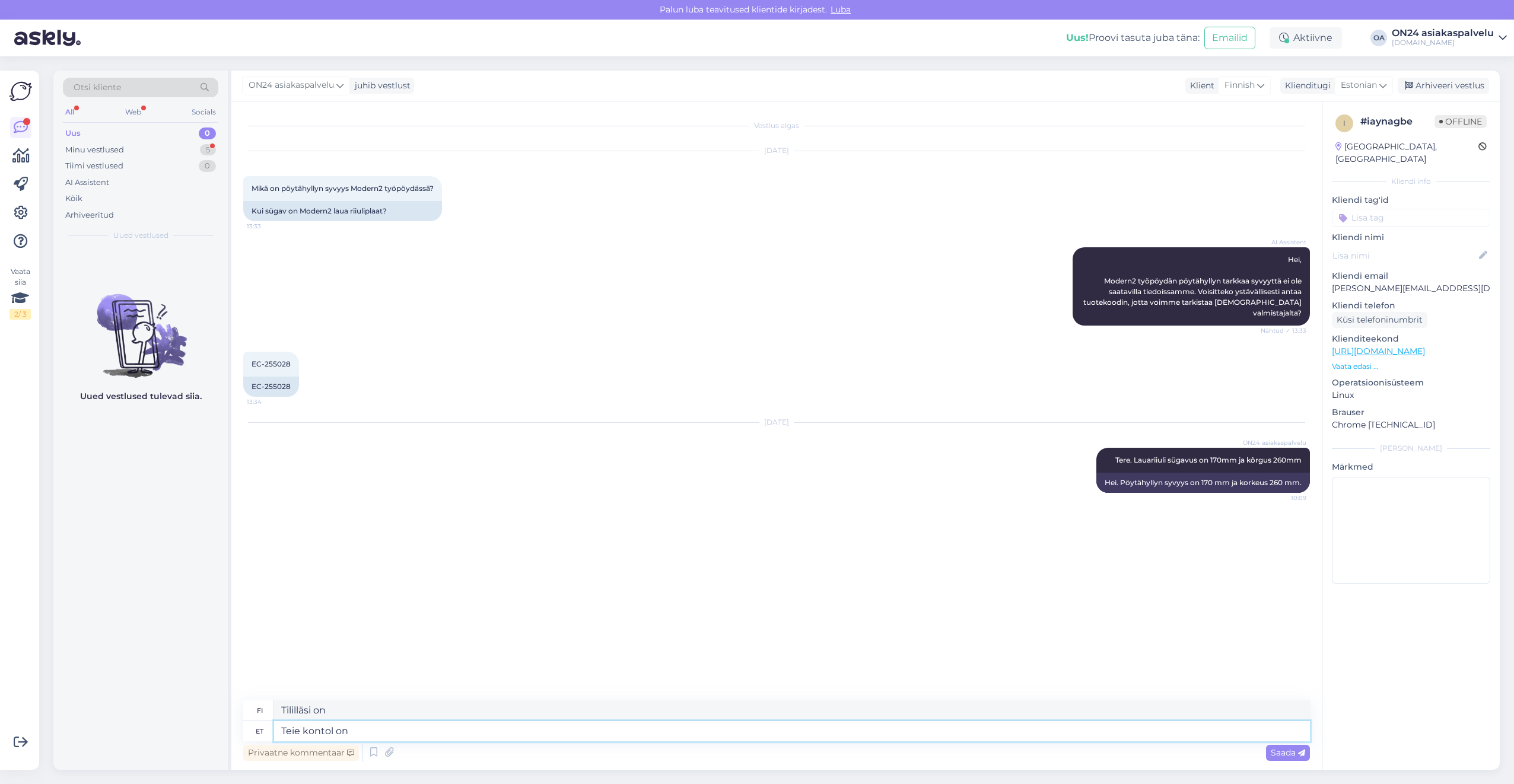
drag, startPoint x: 364, startPoint y: 730, endPoint x: 237, endPoint y: 729, distance: 127.0
click at [237, 729] on div "Vestlus algas [DATE] Mikä on pöytähyllyn syvyys Modern2 työpöydässä? 13:33 Kui …" at bounding box center [776, 436] width 1091 height 668
type textarea "Konto e"
type textarea "Tili"
type textarea "Konto eema"
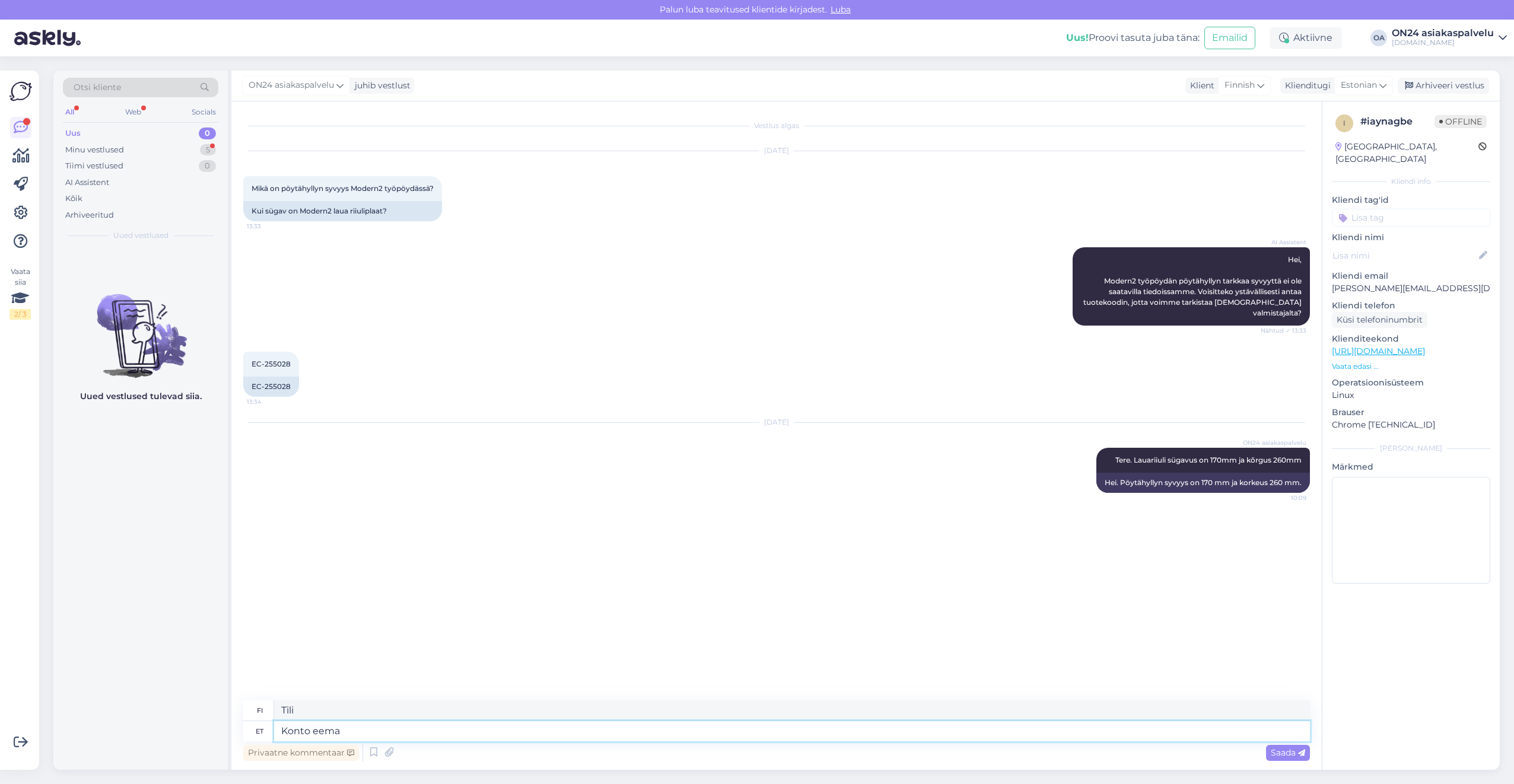
type textarea "Tili poistettu"
drag, startPoint x: 375, startPoint y: 712, endPoint x: 176, endPoint y: 702, distance: 199.3
click at [176, 702] on div "Otsi kliente All Web Socials Uus 0 Minu vestlused 5 Tiimi vestlused 0 AI Assist…" at bounding box center [776, 420] width 1446 height 699
click at [381, 737] on textarea "Konto eemaldatud" at bounding box center [792, 731] width 1036 height 20
drag, startPoint x: 391, startPoint y: 730, endPoint x: 204, endPoint y: 729, distance: 187.0
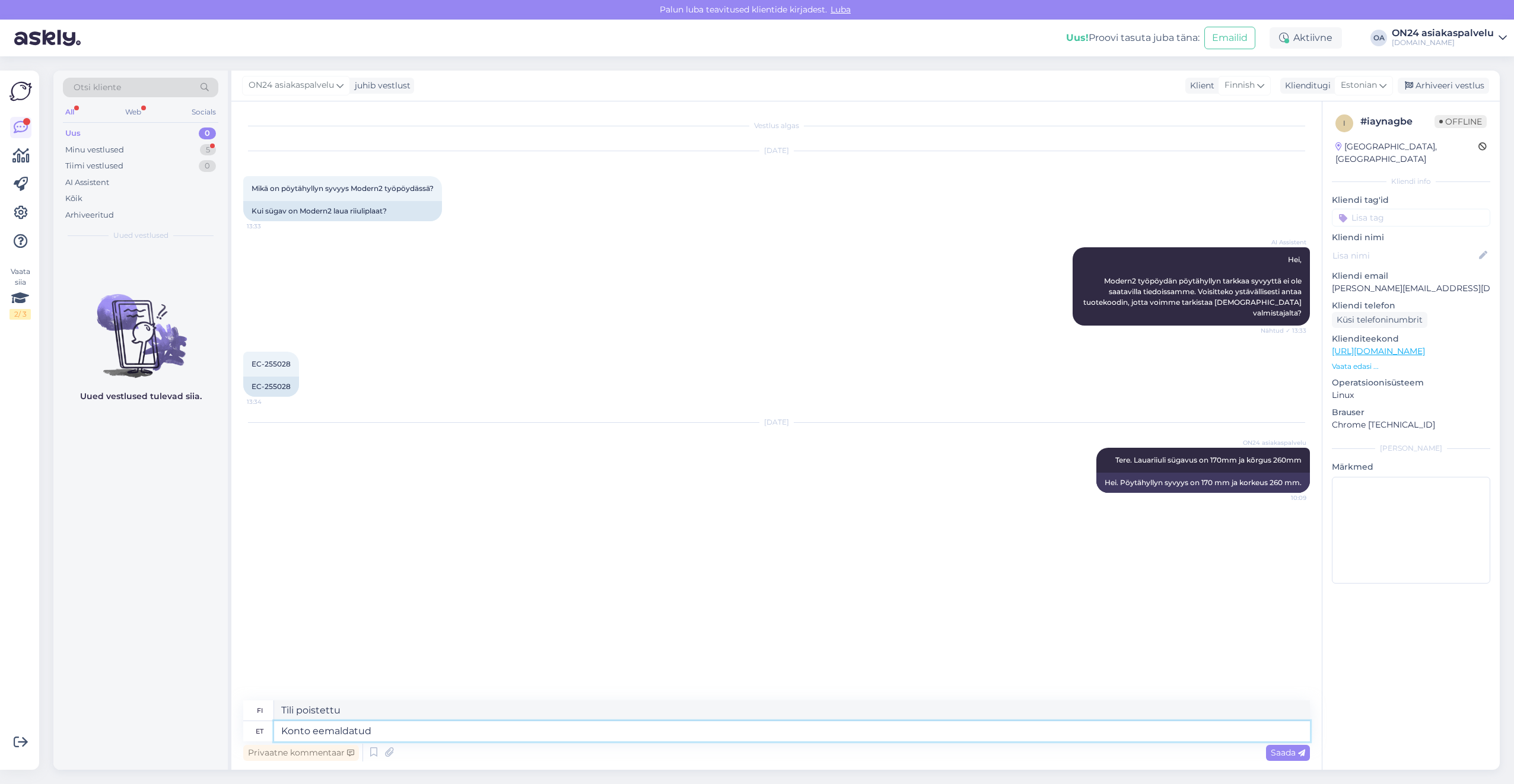
click at [204, 729] on div "Otsi kliente All Web Socials Uus 0 Minu vestlused 5 Tiimi vestlused 0 AI Assist…" at bounding box center [776, 420] width 1446 height 699
type textarea "Mis"
type textarea "Mitä"
type textarea "Mis d"
type textarea "Mikä on"
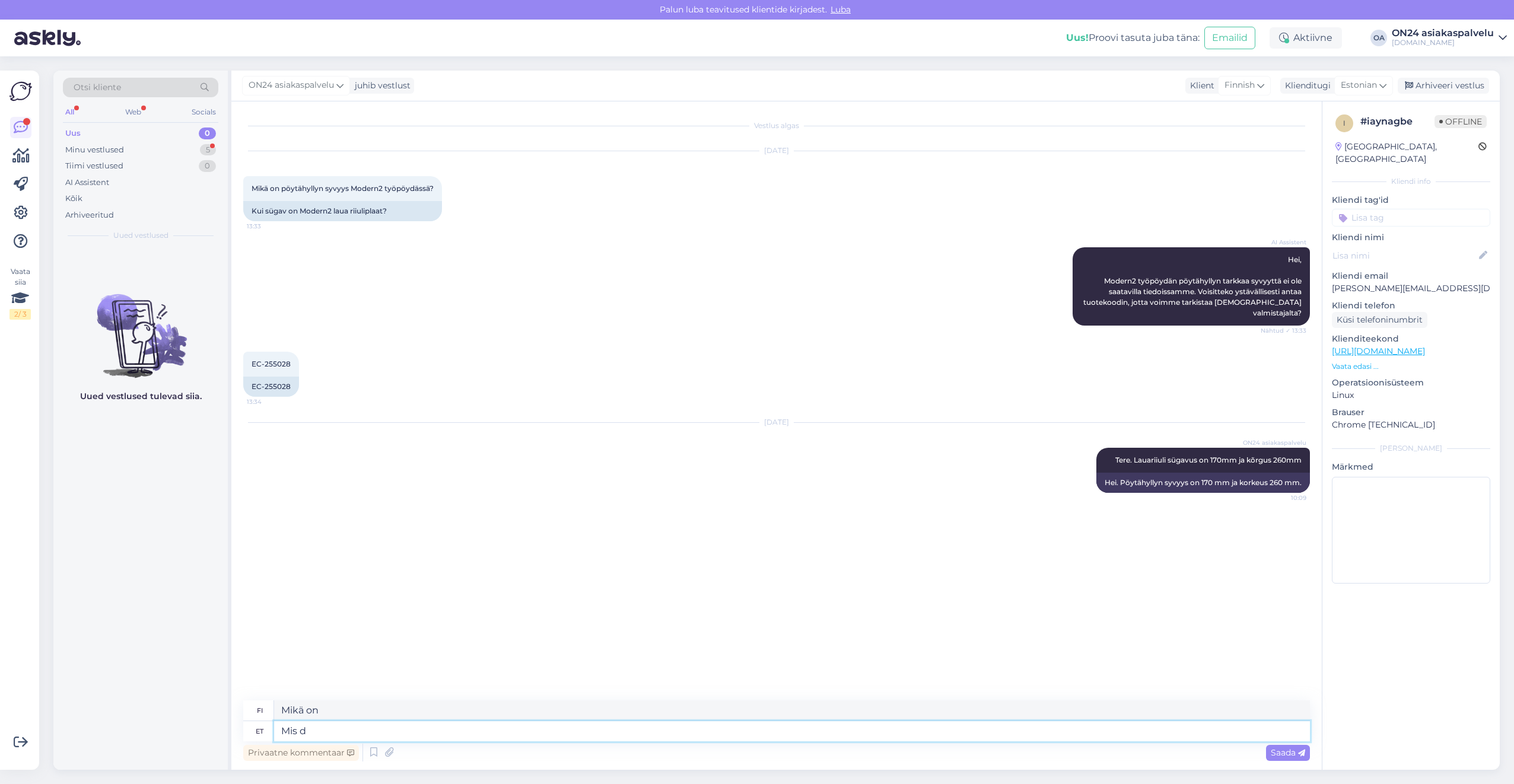
type textarea "Mis"
type textarea "Mitä"
type textarea "Mis on"
type textarea "Mikä on"
type textarea "Mis on detaili tä"
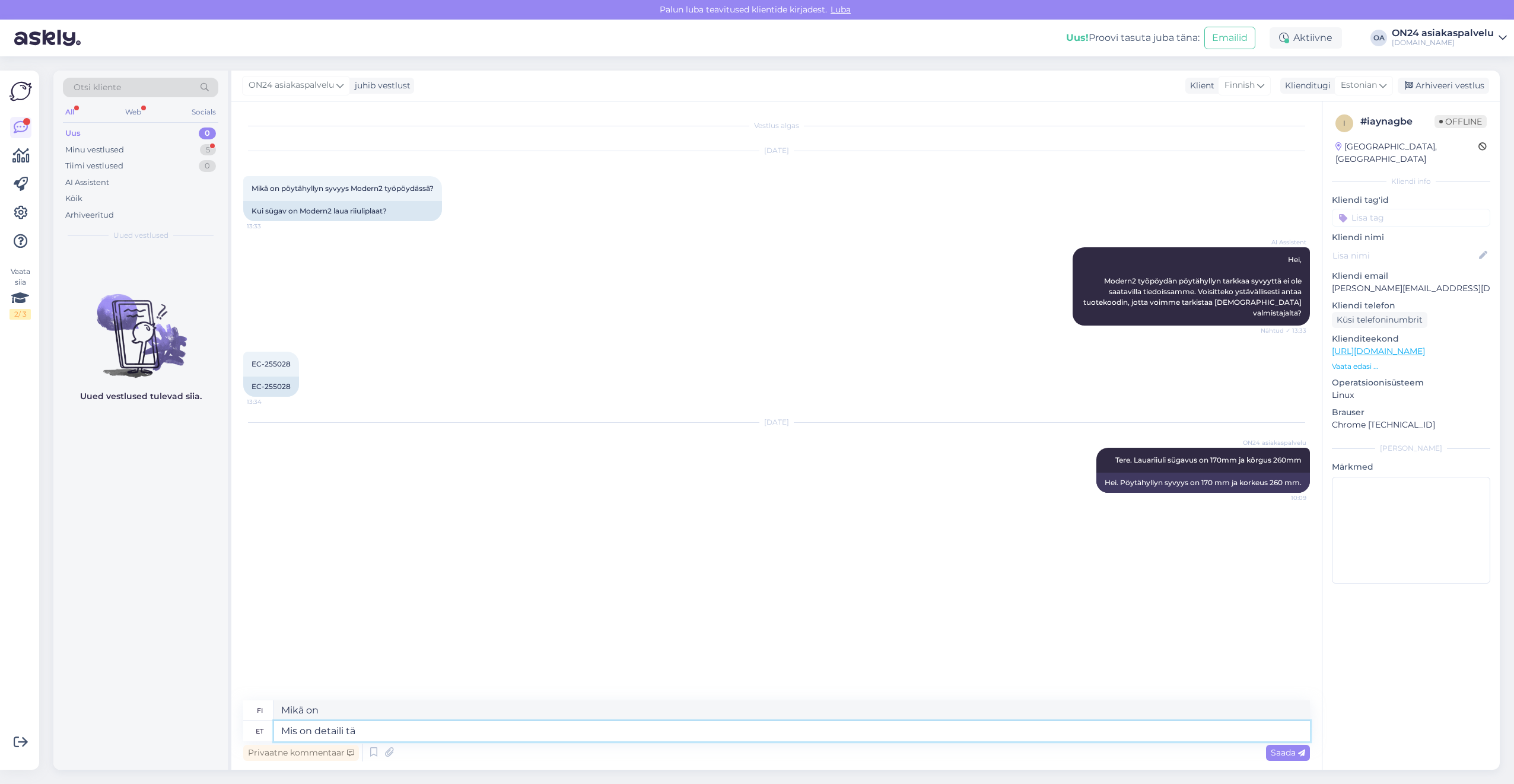
type textarea "Mitä on yksityiskohta?"
type textarea "Mis on detaili tähistused?"
type textarea "Mitä ovat osien nimitykset?"
type textarea "Mis on detaili tähistused?"
type textarea "Mitkä ovat osien nimitykset?"
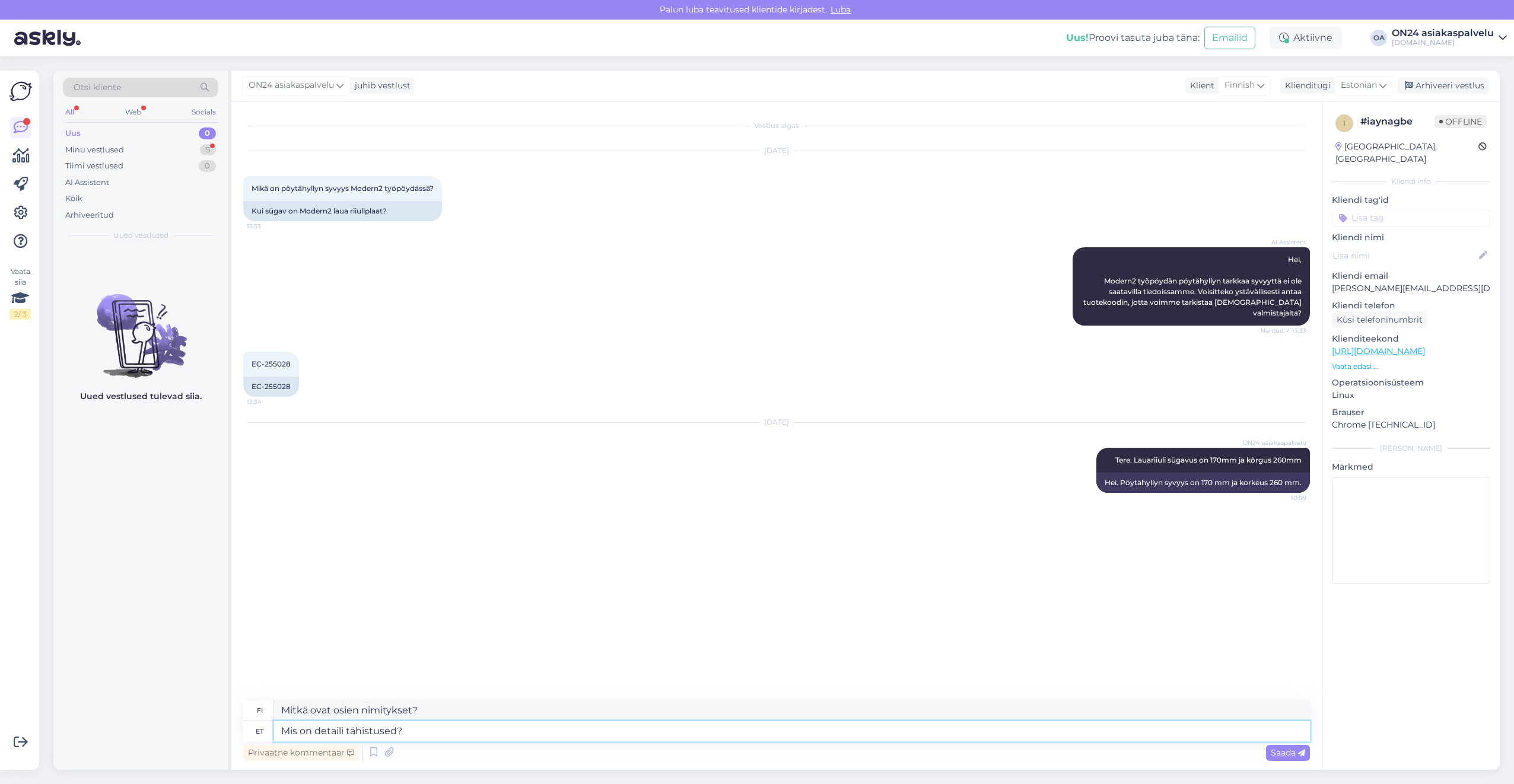
type textarea "Mis on detaili tähistused?"
type textarea "Mitä osien nimitykset ovat?"
type textarea "Mis on detaili tähistused? Et"
type textarea "Mitkä ovat osien nimitykset?"
type textarea "Mis on detaili tähistused? Et saaksime s"
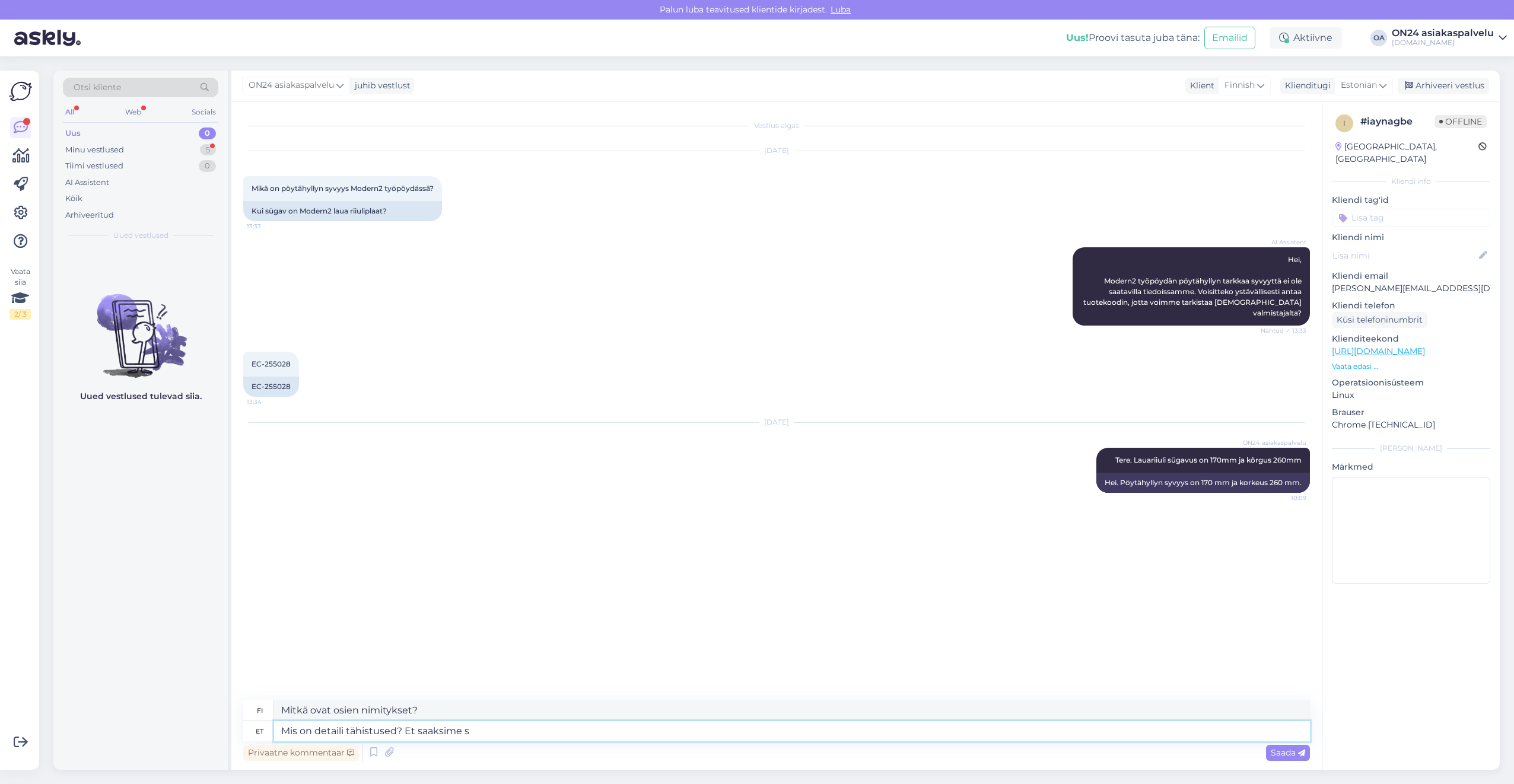
type textarea "Mitkä ovat osien nimitykset? Jotta voimme"
type textarea "Mis on detaili tähistused? Et saaksime saata"
type textarea "Mitkä ovat osien nimitykset? Jotta voimme lähettää"
type textarea "Mis on detaili tähistused? Et saaksi"
type textarea "Mitkä ovat osien nimitykset? Jotta voimme"
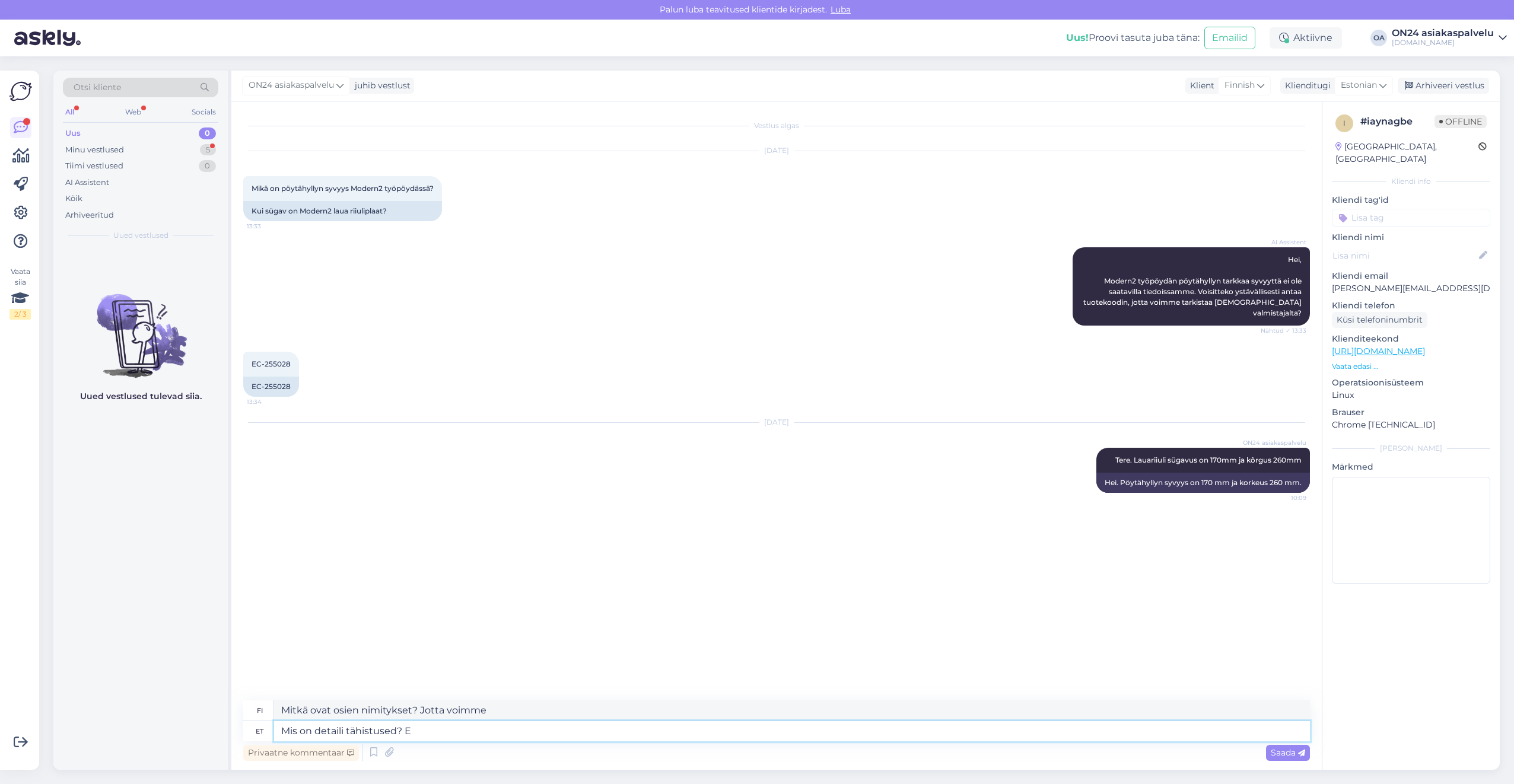
type textarea "Mis on detaili tähistused?"
type textarea "Mitkä ovat osien nimitykset?"
type textarea "Mis on detaili tähistused?"
drag, startPoint x: 443, startPoint y: 710, endPoint x: 248, endPoint y: 696, distance: 195.5
click at [248, 696] on div "Vestlus algas [DATE] Mikä on pöytähyllyn syvyys Modern2 työpöydässä? 13:33 Kui …" at bounding box center [776, 436] width 1091 height 668
